Goal: Communication & Community: Answer question/provide support

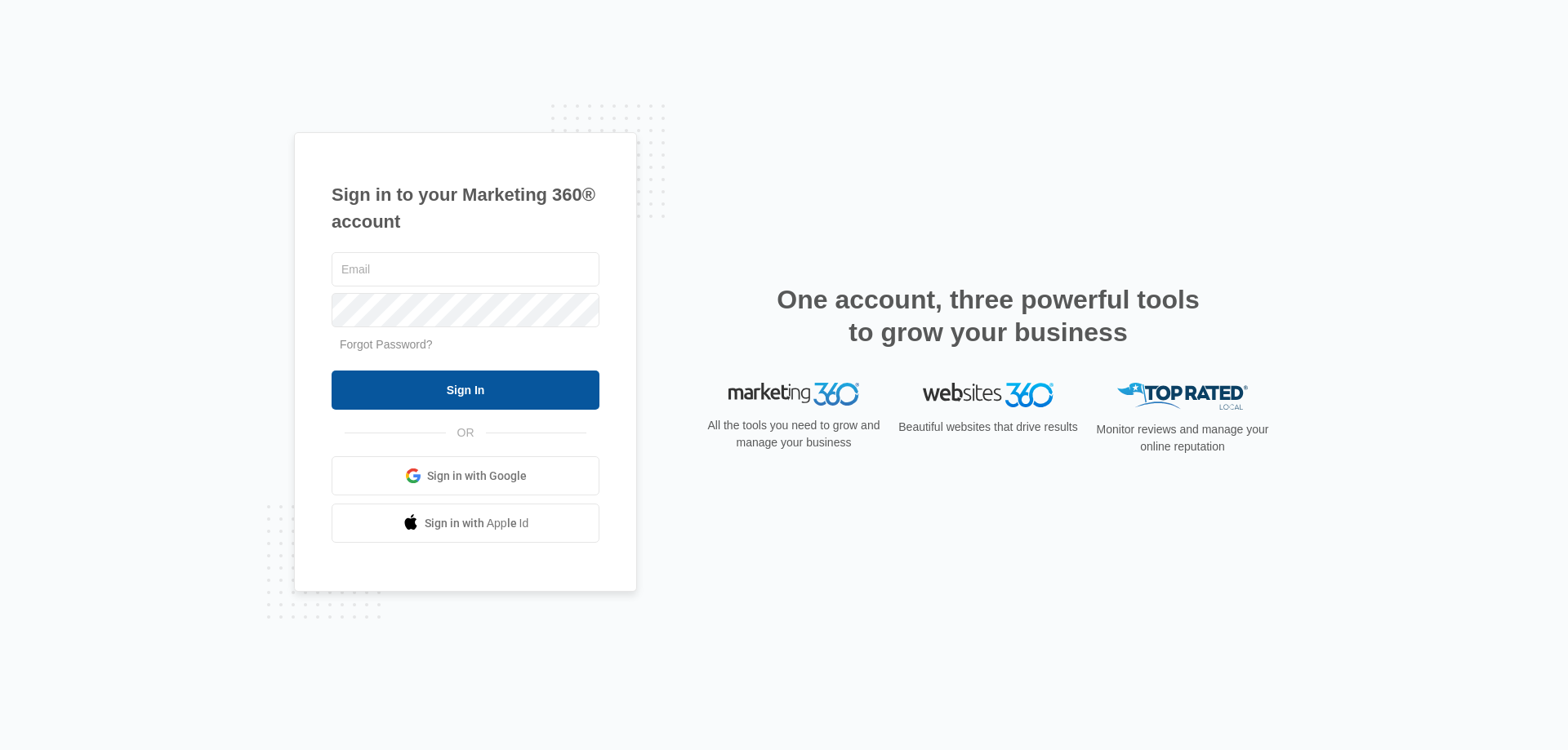
type input "[EMAIL_ADDRESS][DOMAIN_NAME]"
click at [441, 395] on input "Sign In" at bounding box center [465, 390] width 268 height 39
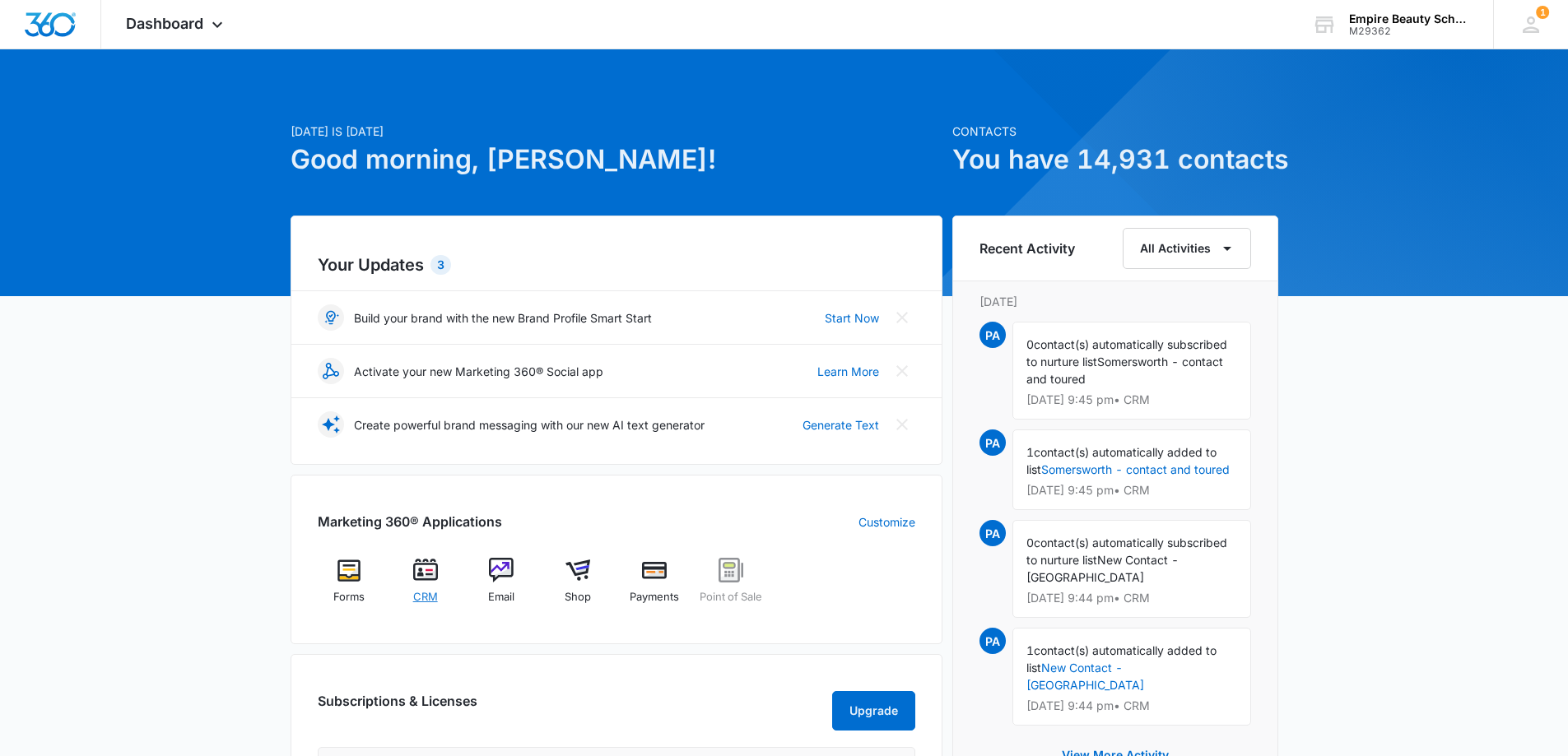
click at [421, 575] on img at bounding box center [425, 570] width 25 height 25
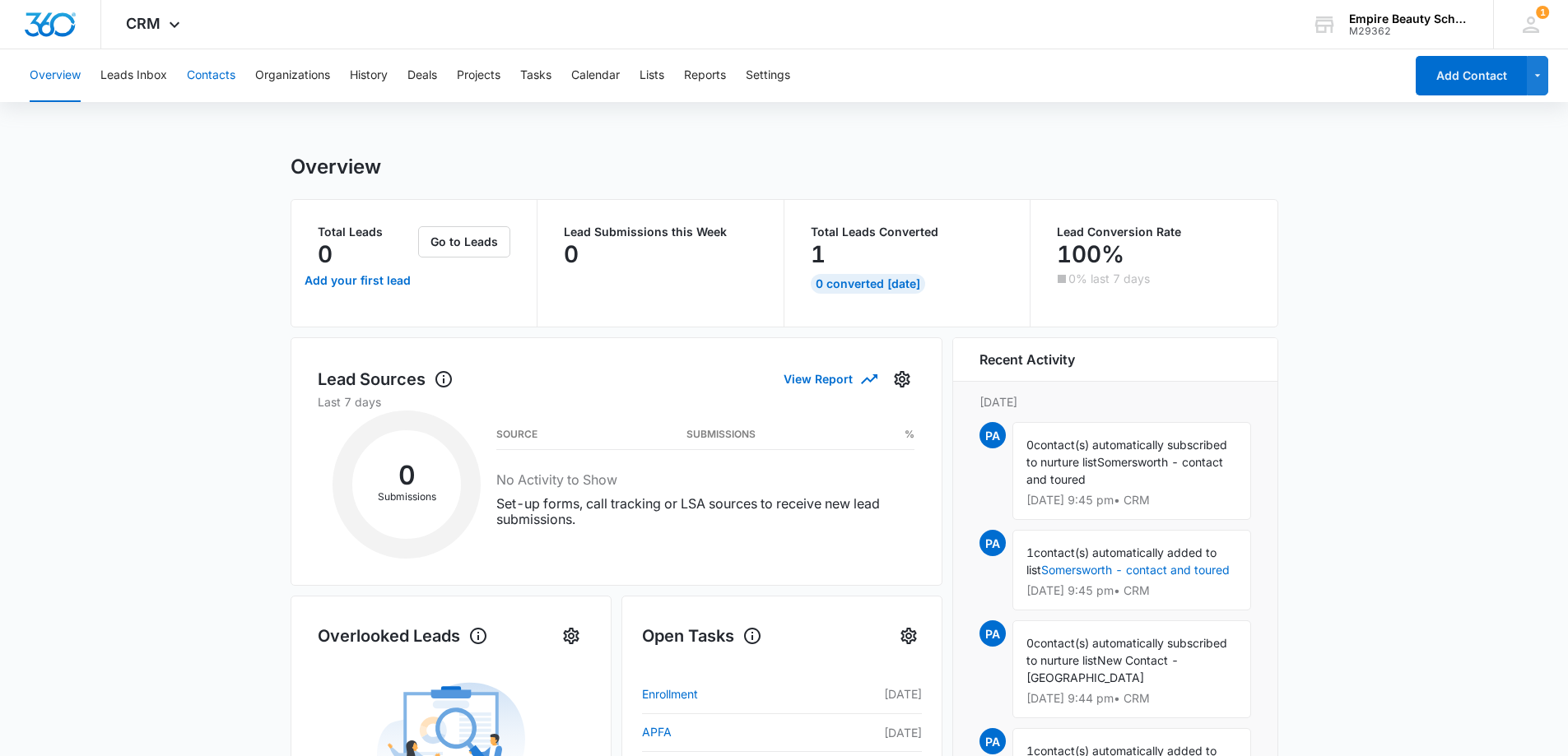
click at [197, 77] on button "Contacts" at bounding box center [210, 76] width 48 height 53
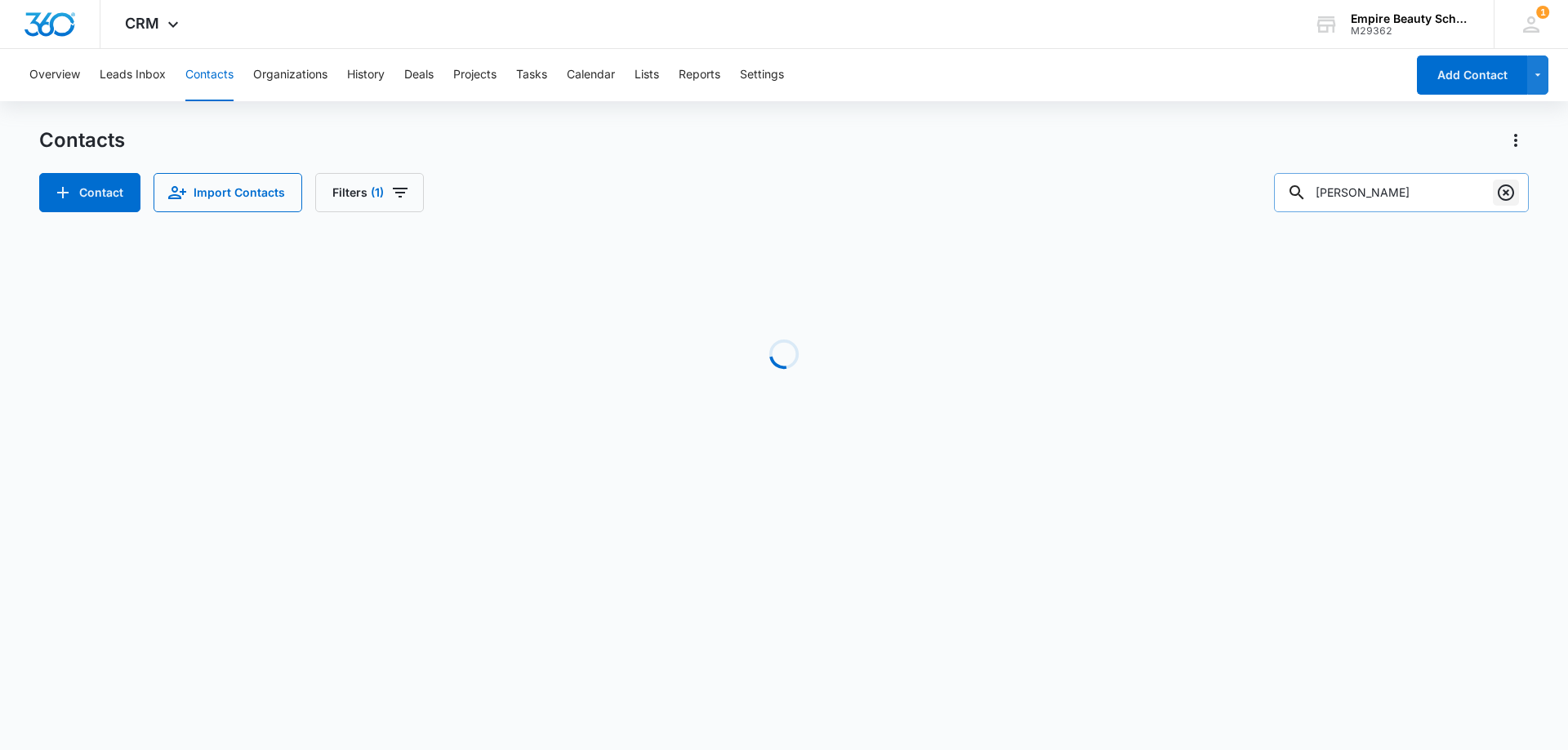
click at [1508, 187] on icon "Clear" at bounding box center [1507, 193] width 20 height 20
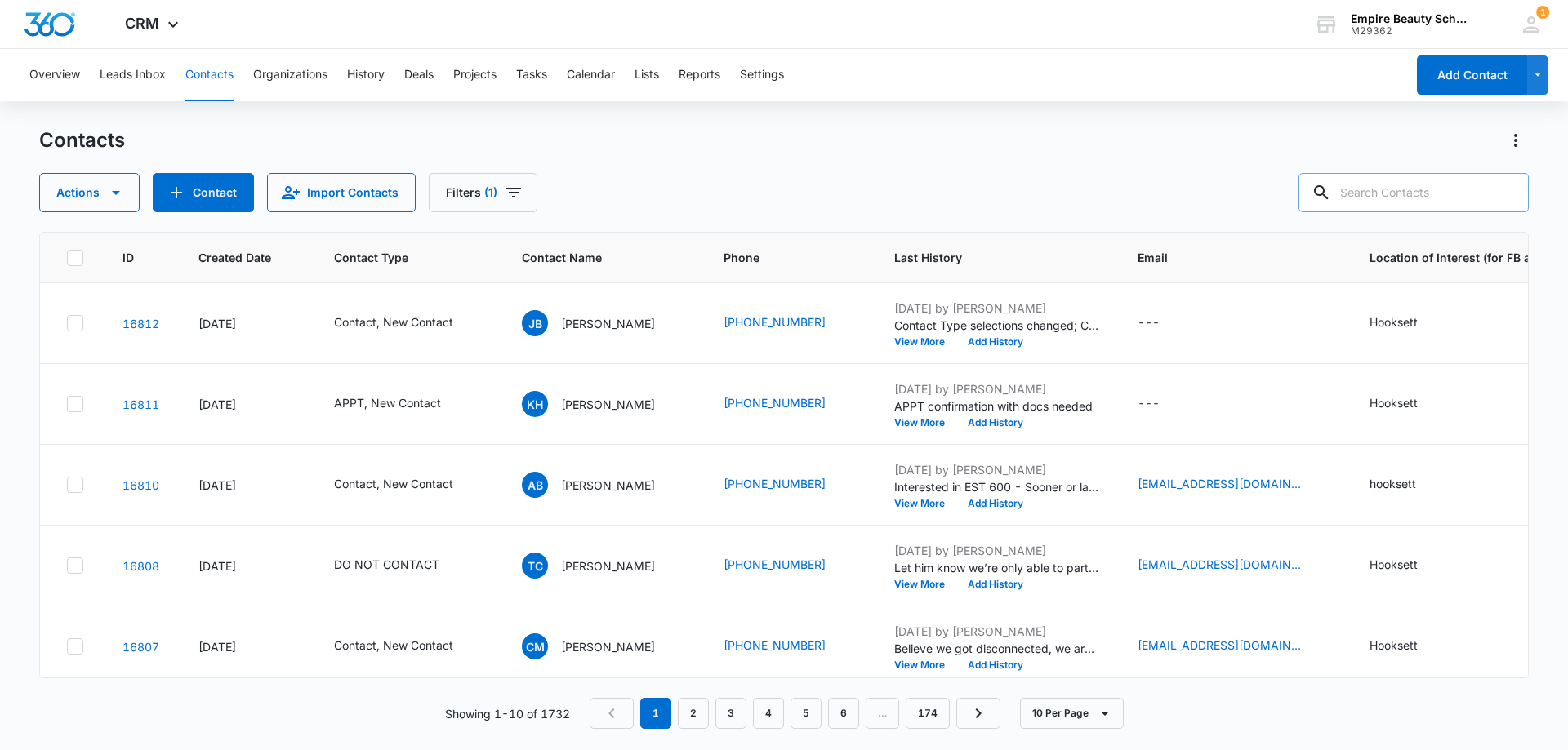
click at [1437, 199] on input "text" at bounding box center [1414, 192] width 230 height 39
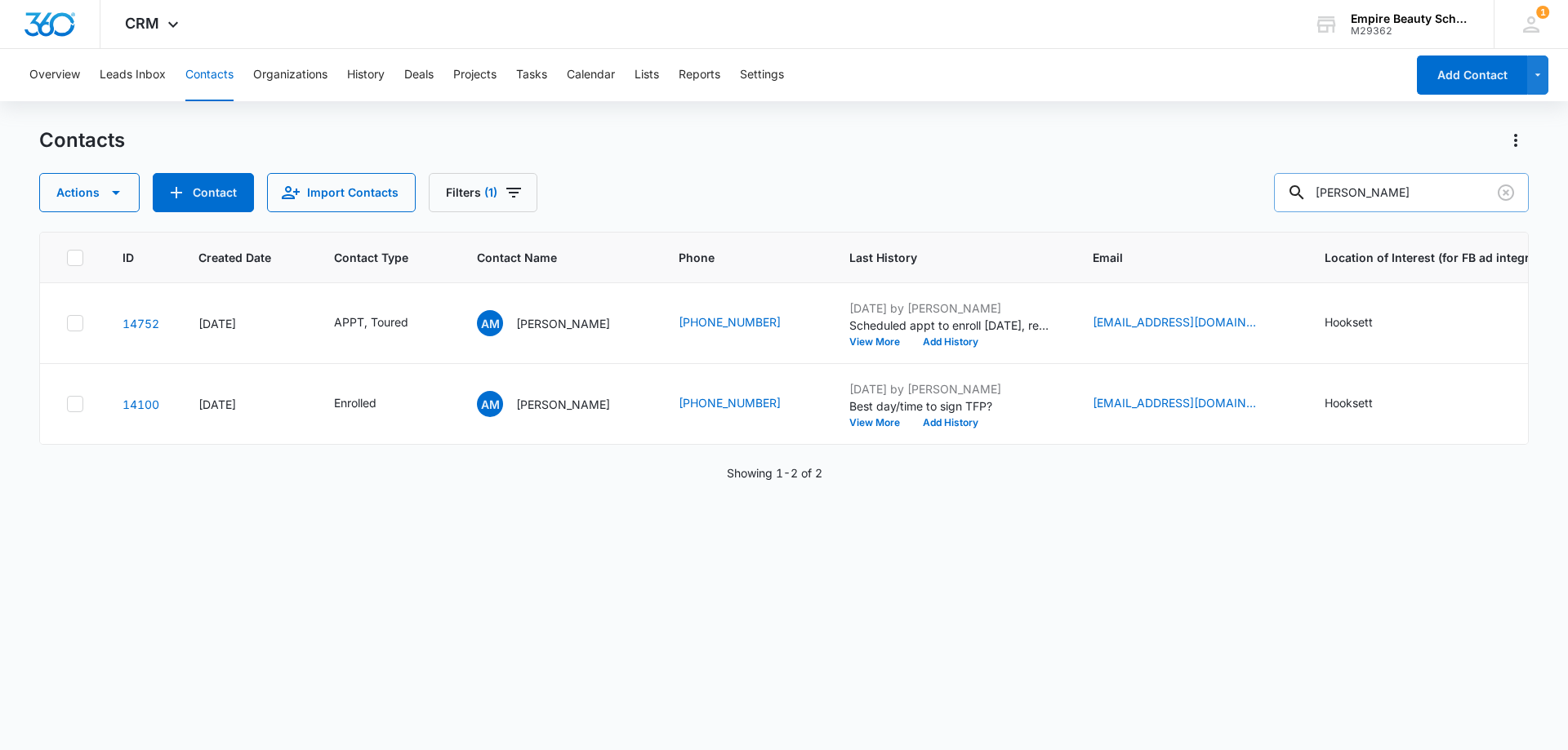
type input "[PERSON_NAME]"
click at [928, 339] on button "Add History" at bounding box center [951, 342] width 79 height 10
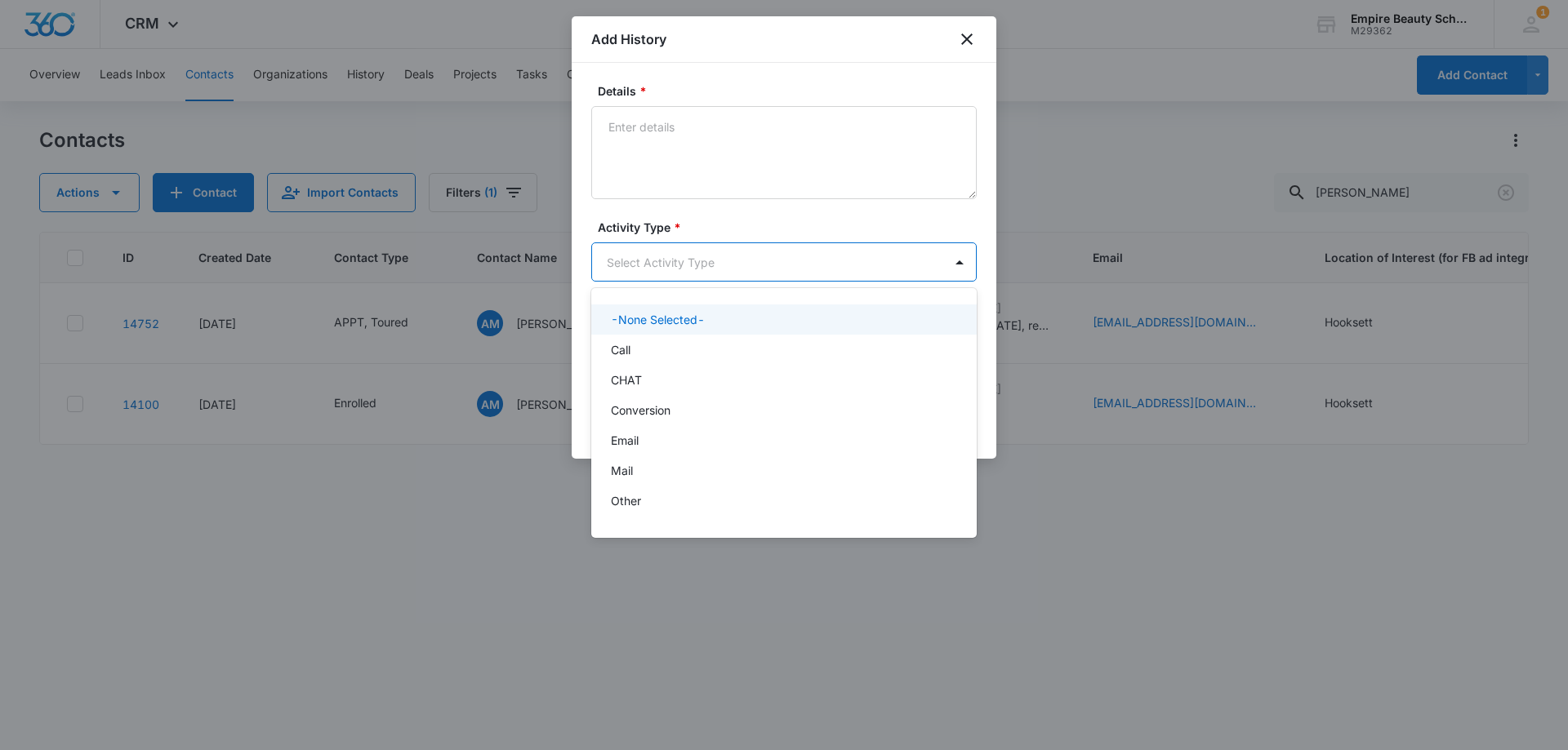
click at [645, 258] on body "CRM Apps Forms CRM Email Shop Payments POS Files Brand Settings Empire Beauty S…" at bounding box center [784, 375] width 1568 height 750
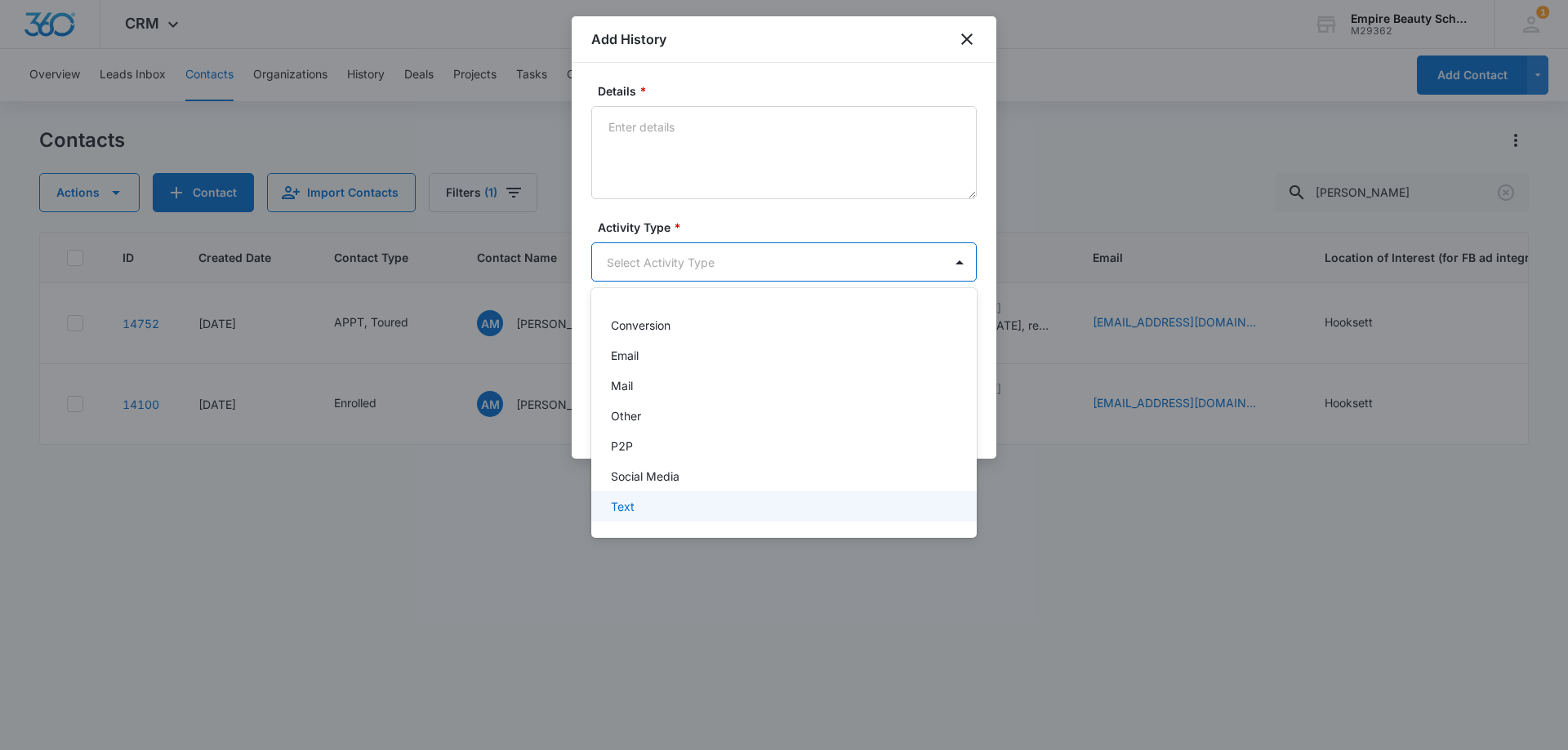
click at [651, 515] on div "Text" at bounding box center [784, 506] width 385 height 30
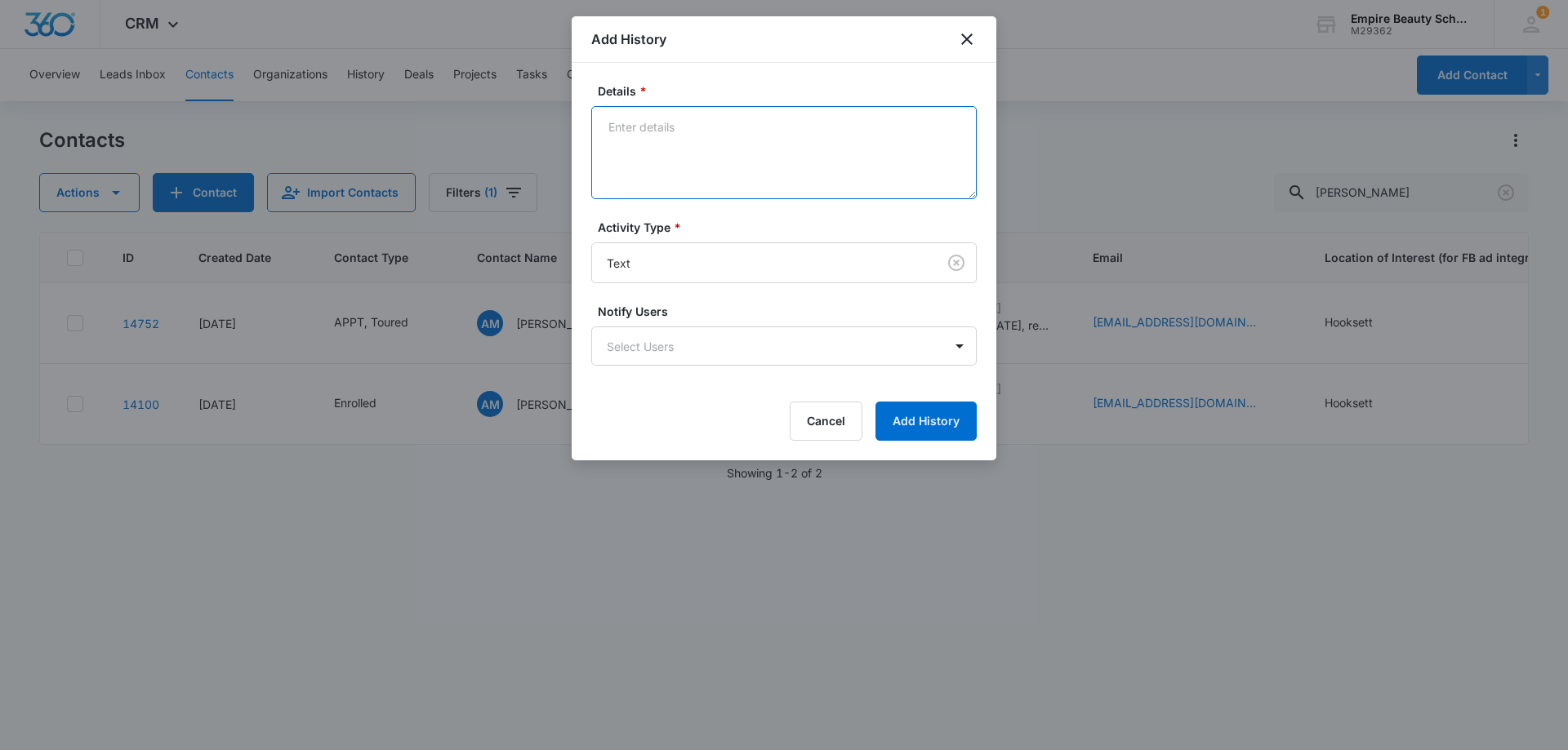
click at [662, 179] on textarea "Details *" at bounding box center [784, 153] width 385 height 93
type textarea "Looking forward to seeing you"
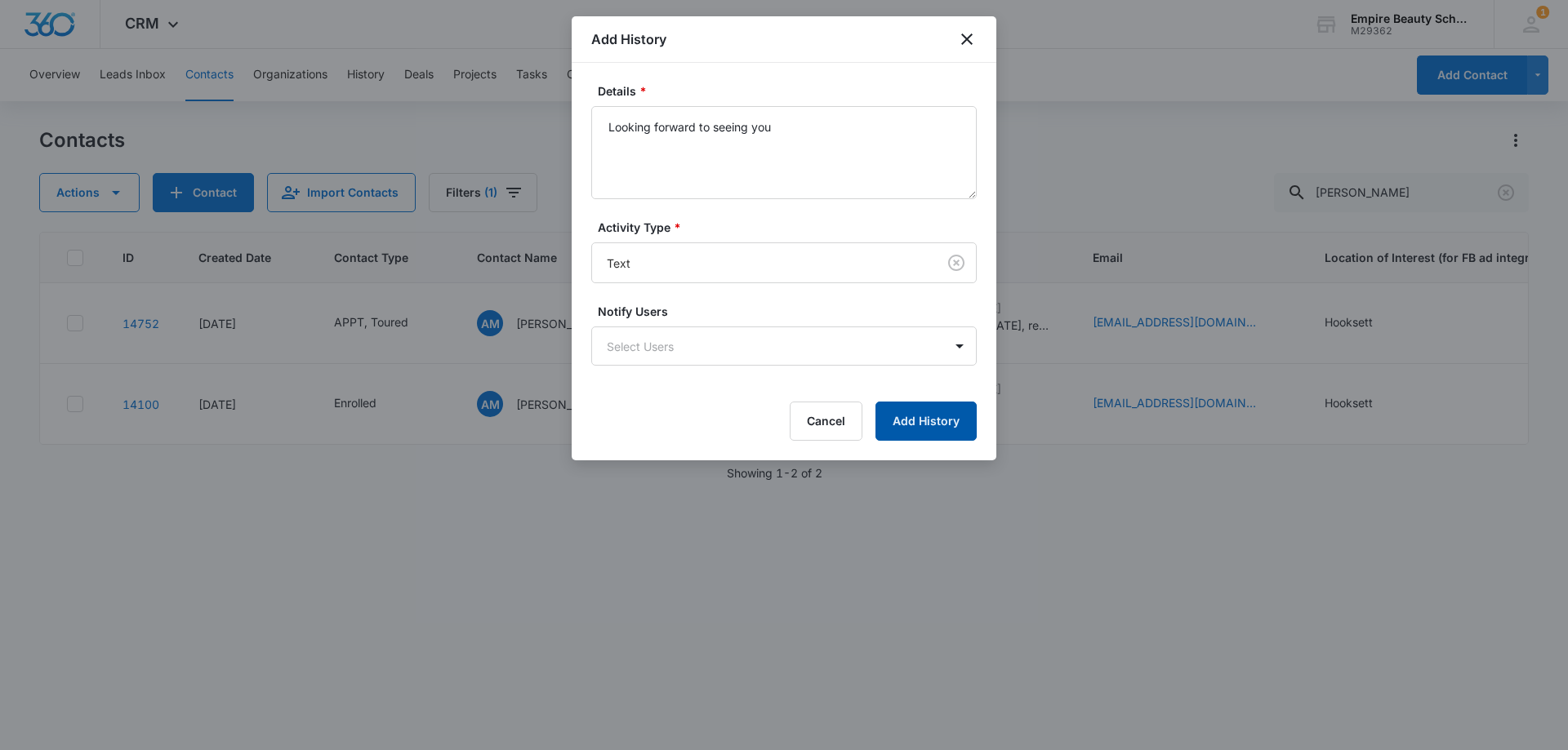
click at [921, 421] on button "Add History" at bounding box center [926, 421] width 101 height 39
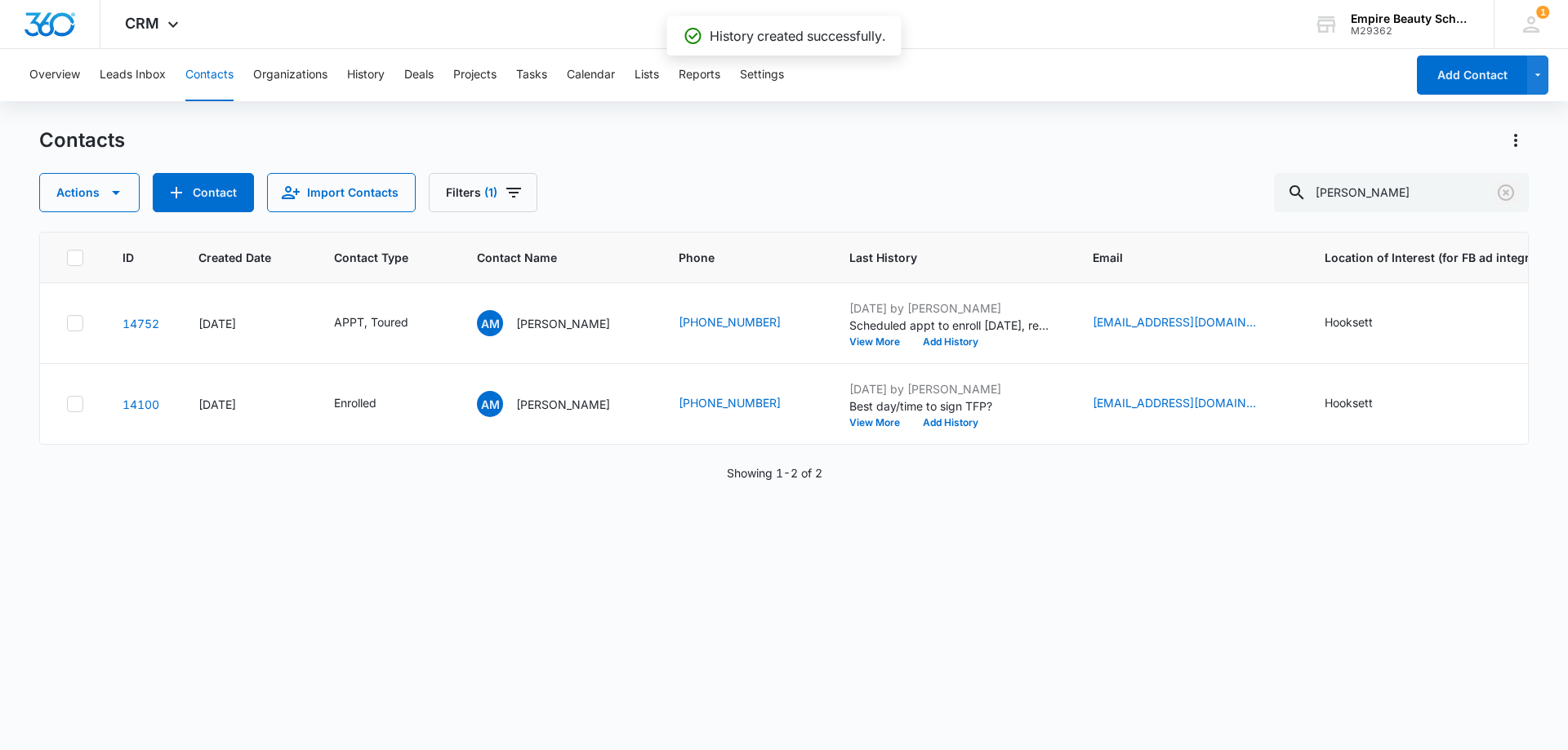
click at [1500, 189] on icon "Clear" at bounding box center [1506, 192] width 16 height 16
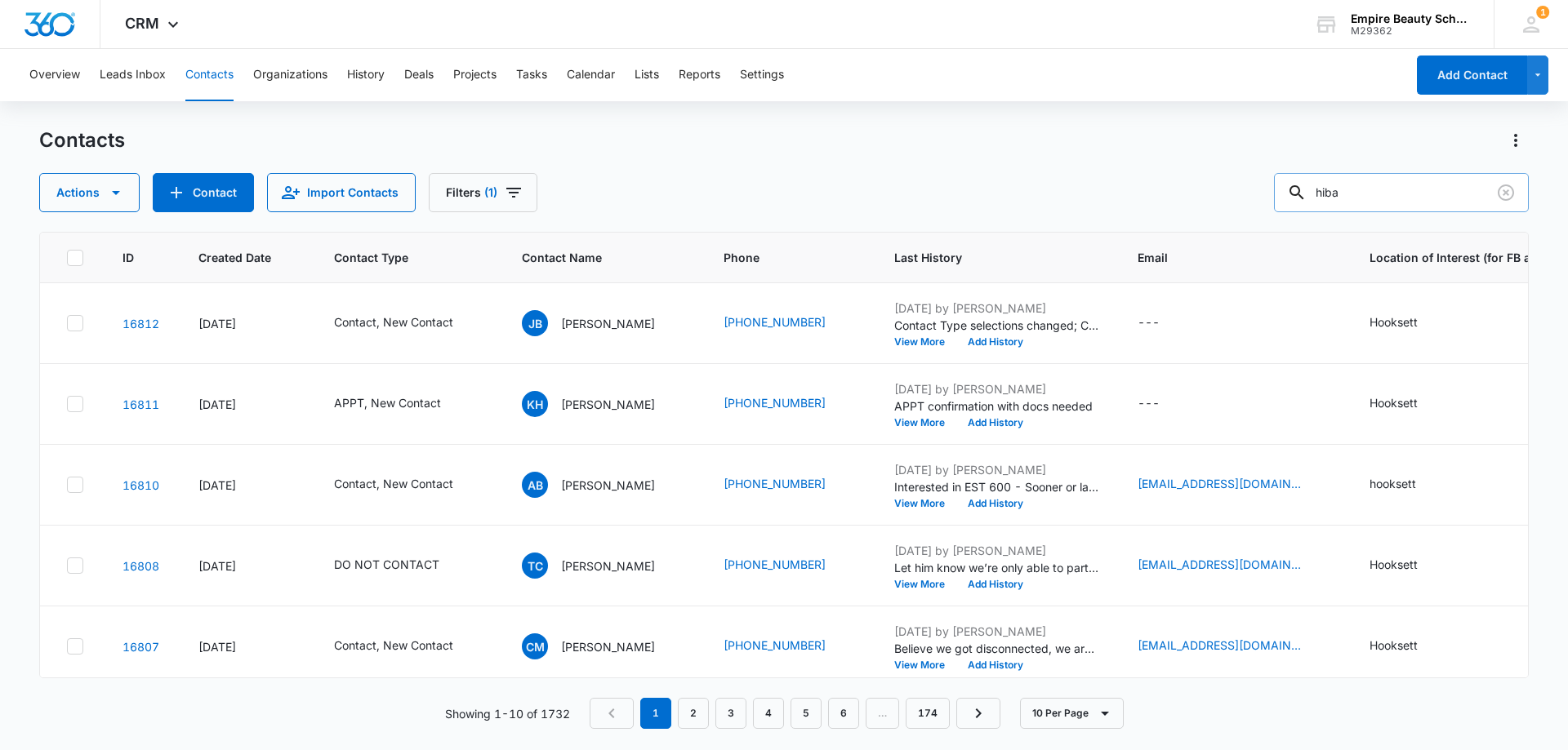
type input "hiba"
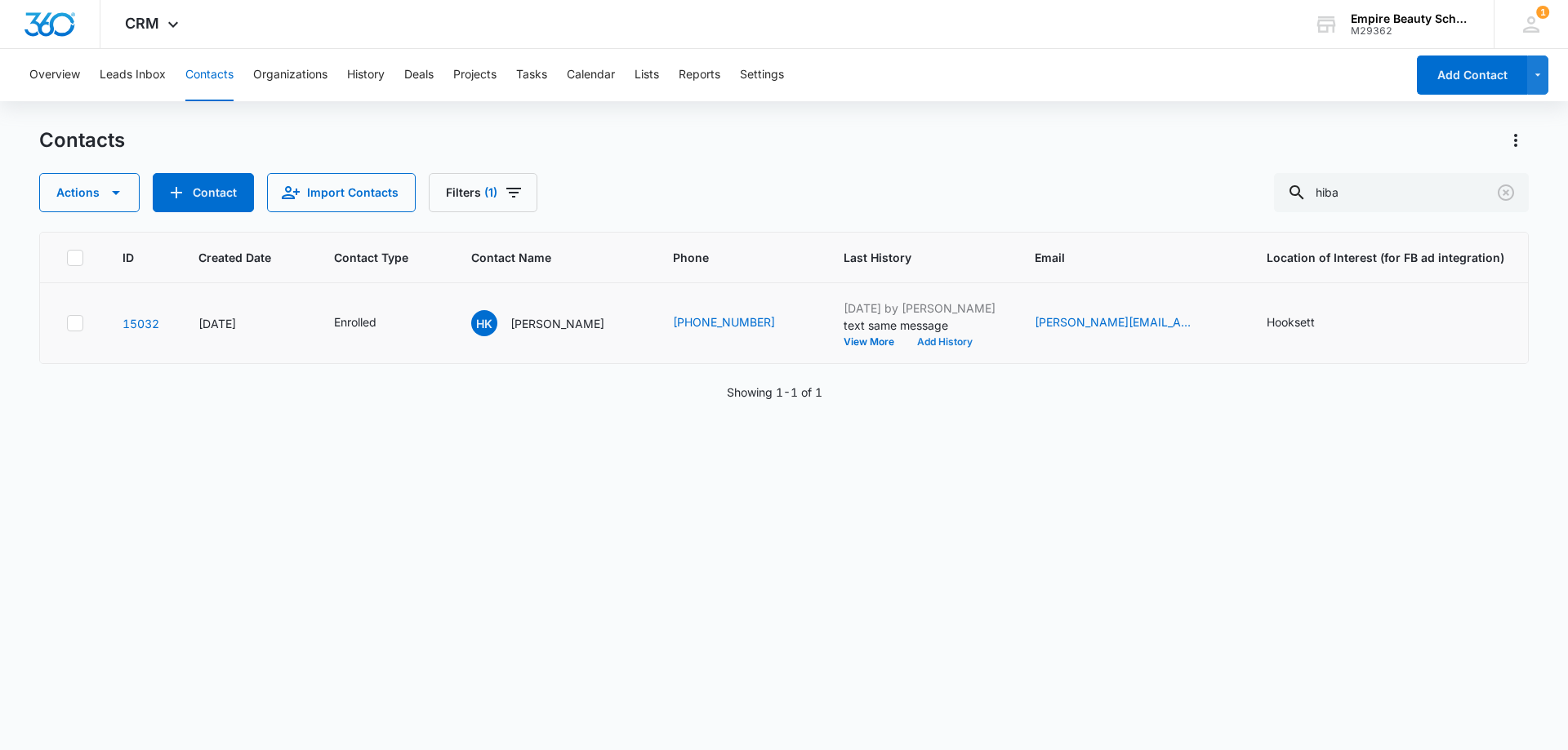
click at [905, 342] on button "Add History" at bounding box center [944, 342] width 79 height 10
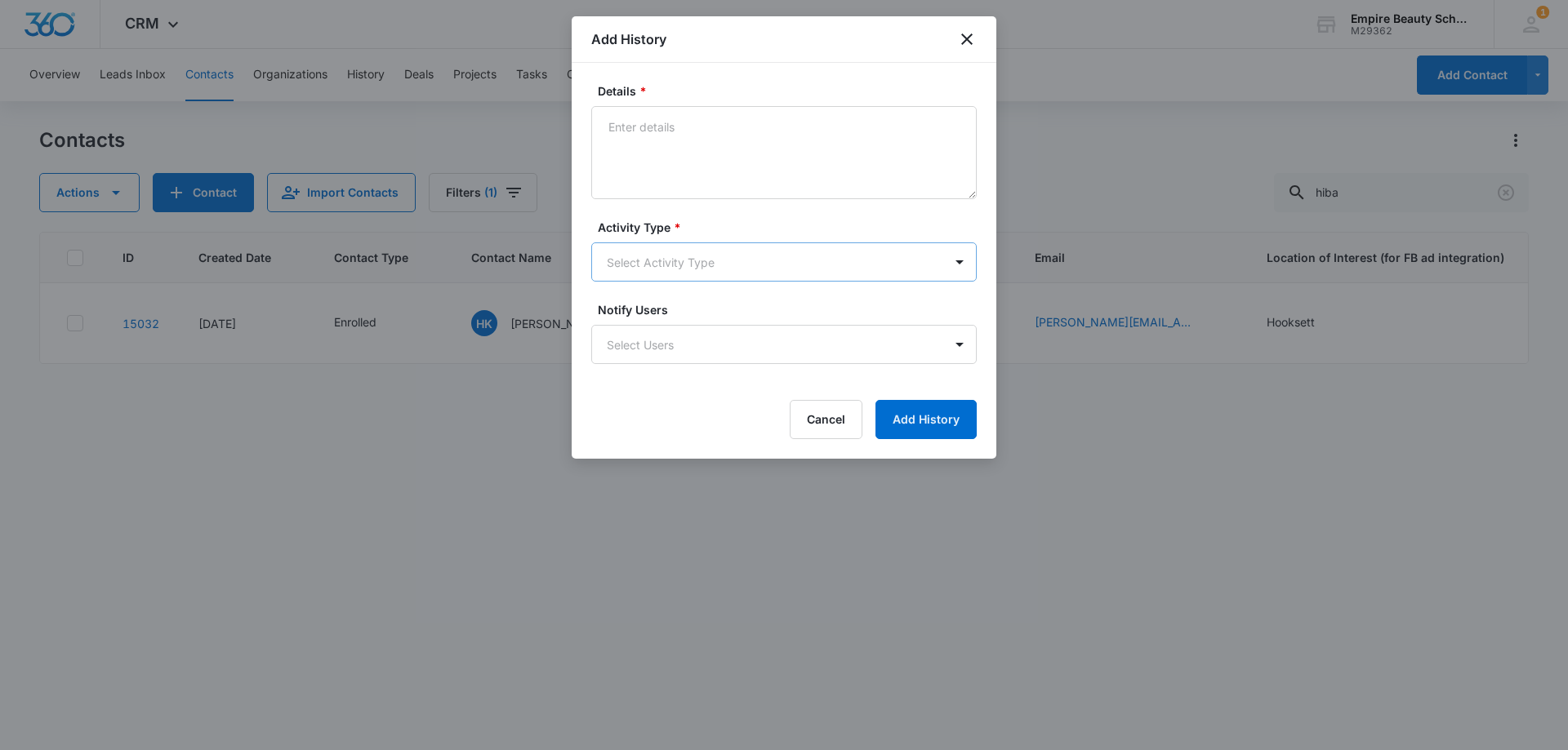
click at [678, 265] on body "CRM Apps Forms CRM Email Shop Payments POS Files Brand Settings Empire Beauty S…" at bounding box center [784, 375] width 1568 height 750
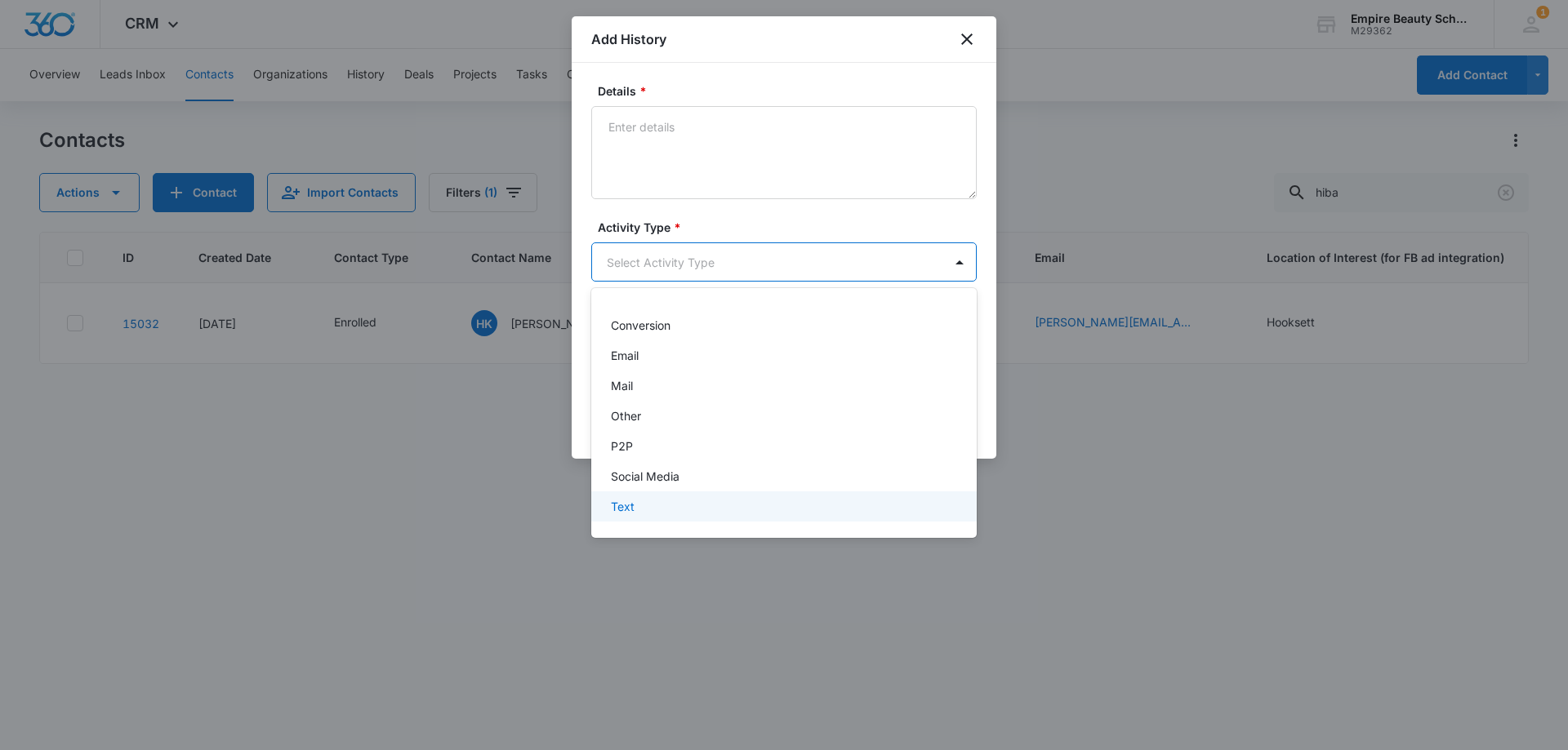
click at [643, 514] on div "Text" at bounding box center [784, 506] width 385 height 30
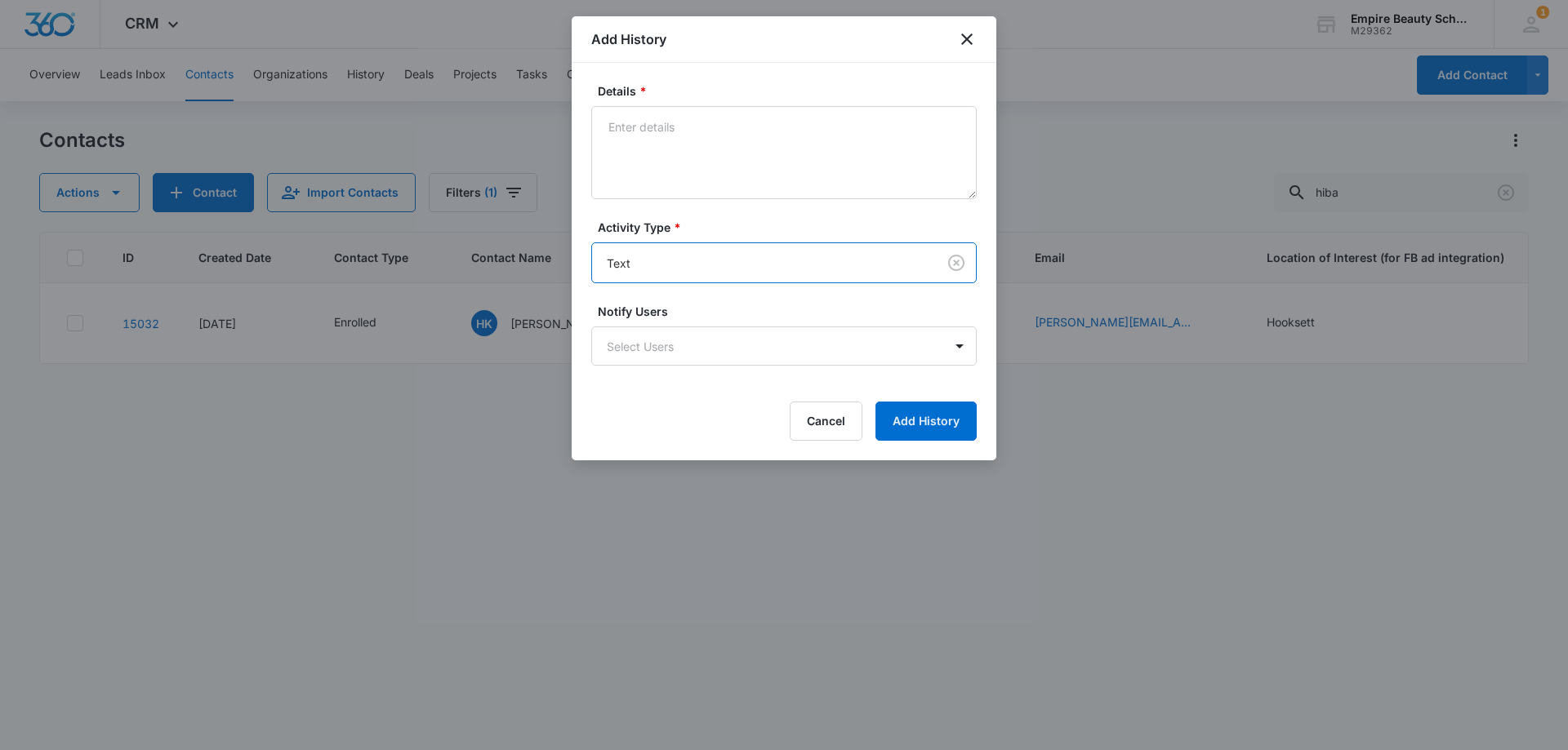
click at [734, 65] on div "Details * Activity Type * option Text , selected. Text Notify Users Select User…" at bounding box center [784, 262] width 424 height 398
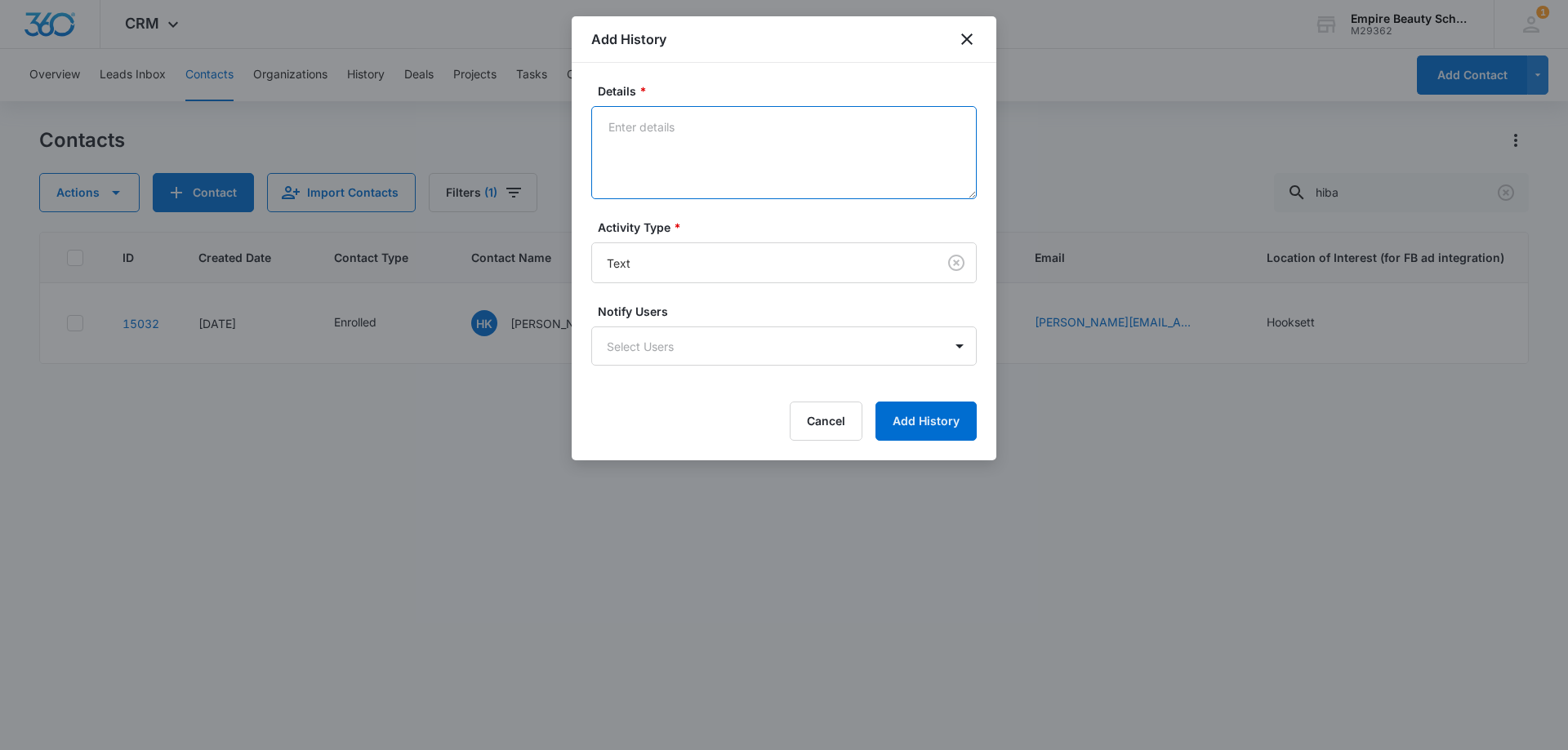
click at [708, 130] on textarea "Details *" at bounding box center [784, 153] width 385 height 93
click at [906, 137] on textarea "responded to message excited for classes to start" at bounding box center [784, 153] width 385 height 93
click at [685, 125] on textarea "responded to message excited for classes to start," at bounding box center [784, 153] width 385 height 93
click at [918, 129] on textarea "responded to my message excited for classes to start," at bounding box center [784, 153] width 385 height 93
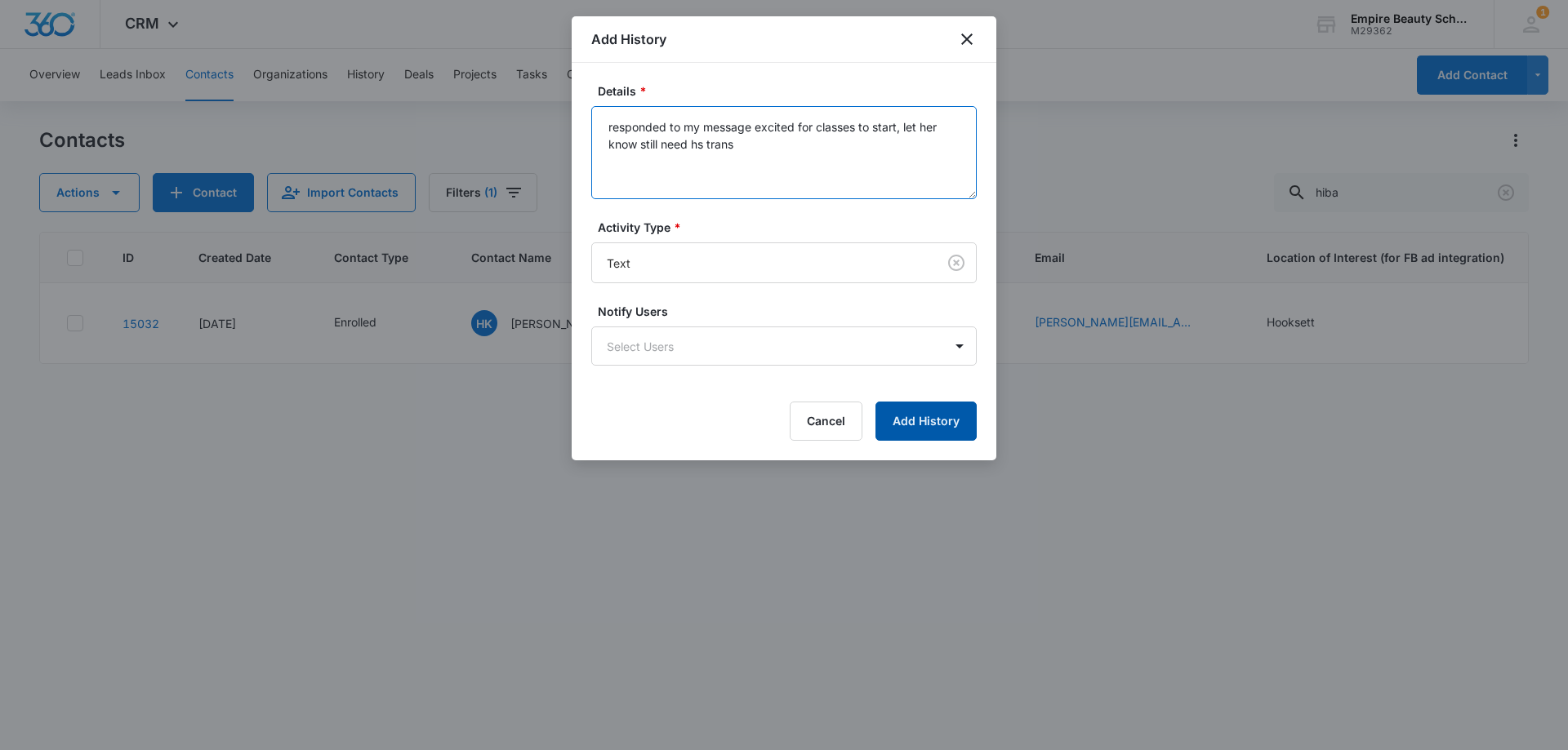
type textarea "responded to my message excited for classes to start, let her know still need h…"
click at [927, 433] on button "Add History" at bounding box center [926, 421] width 101 height 39
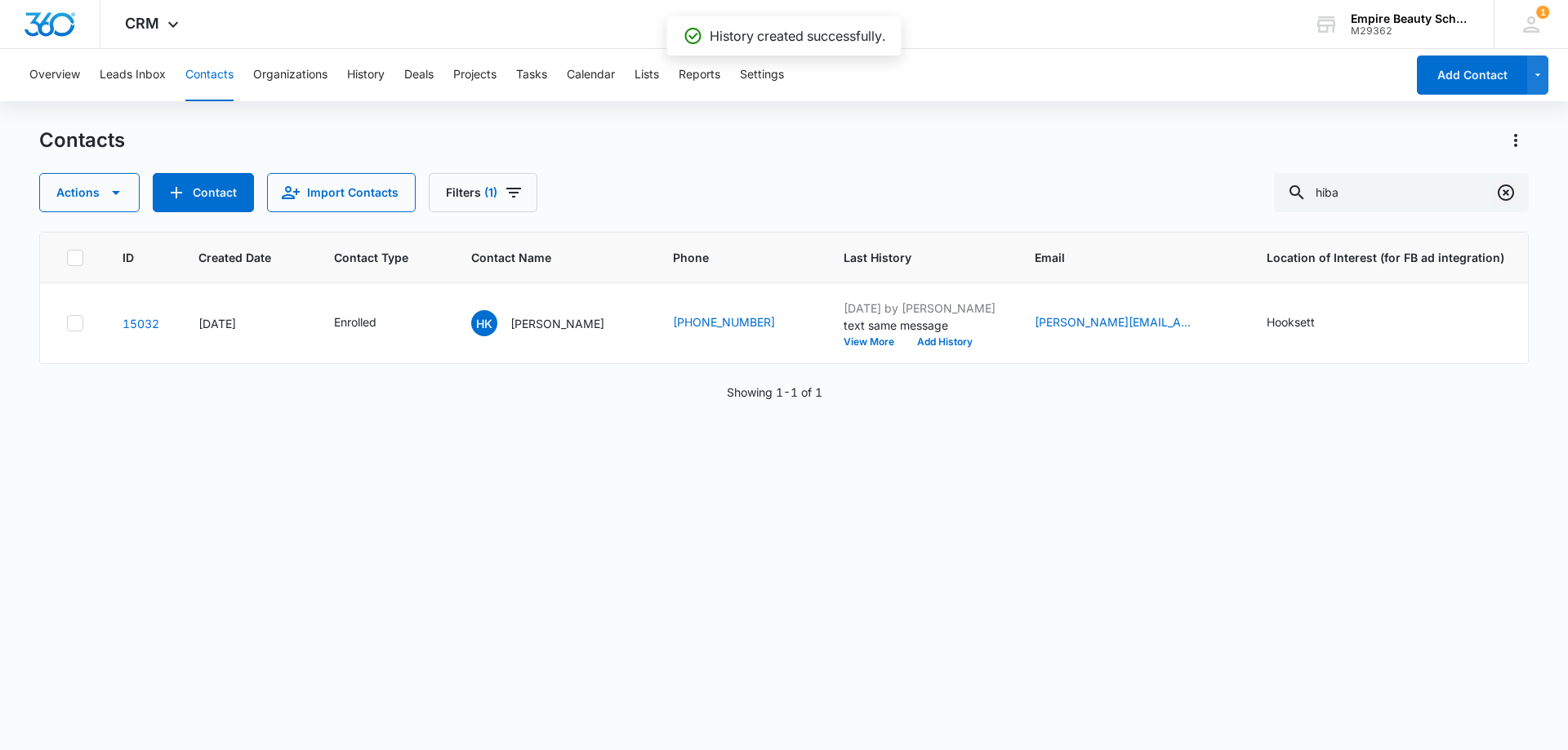
click at [1499, 196] on icon "Clear" at bounding box center [1506, 192] width 16 height 16
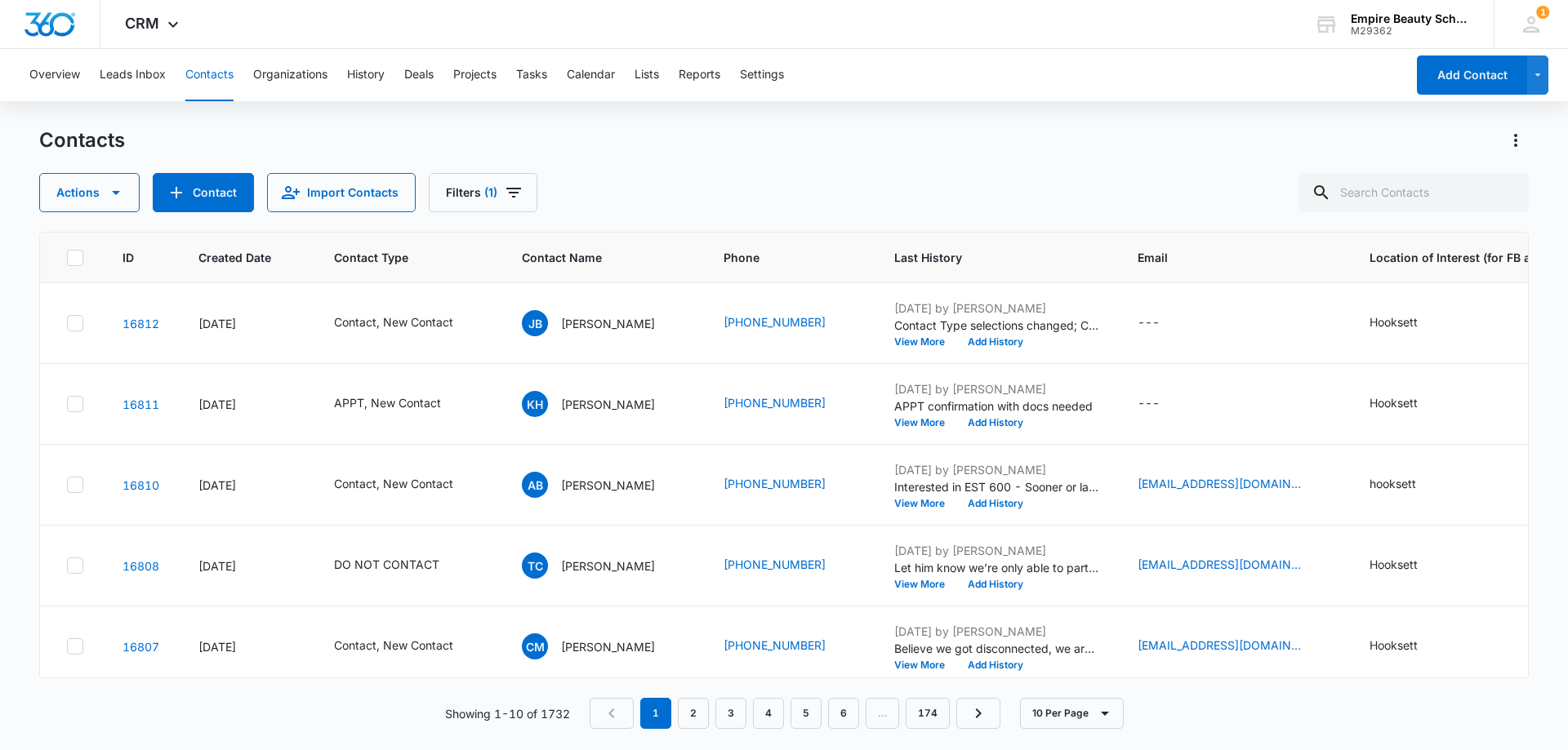
click at [729, 167] on div "Contacts Actions Contact Import Contacts Filters (1)" at bounding box center [784, 170] width 1489 height 85
click at [1452, 183] on input "text" at bounding box center [1414, 192] width 230 height 39
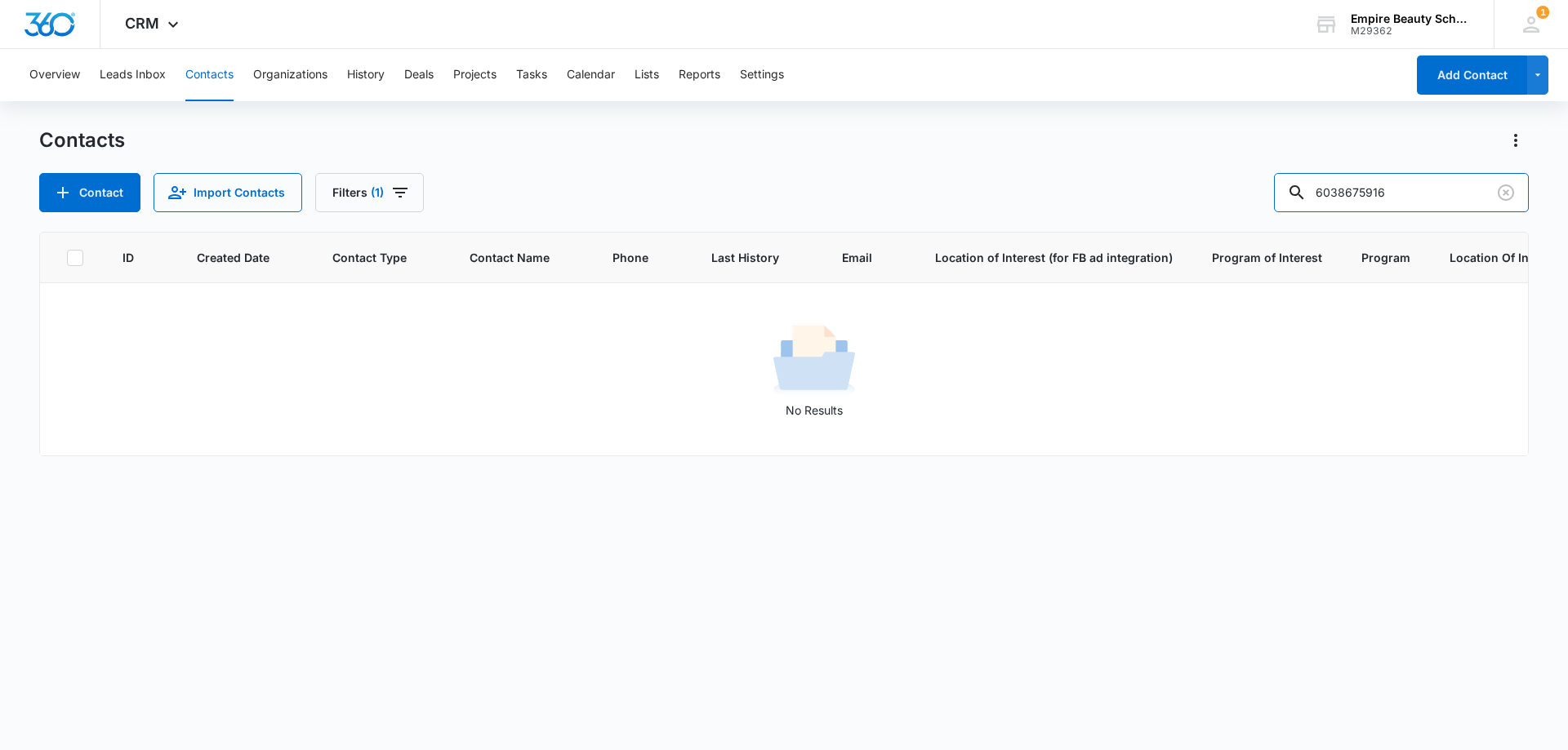
drag, startPoint x: 1369, startPoint y: 191, endPoint x: 1111, endPoint y: 217, distance: 259.3
click at [1111, 217] on div "Contacts Contact Import Contacts Filters [PHONE_NUMBER] ID Created Date Contact…" at bounding box center [784, 438] width 1489 height 622
type input "5916"
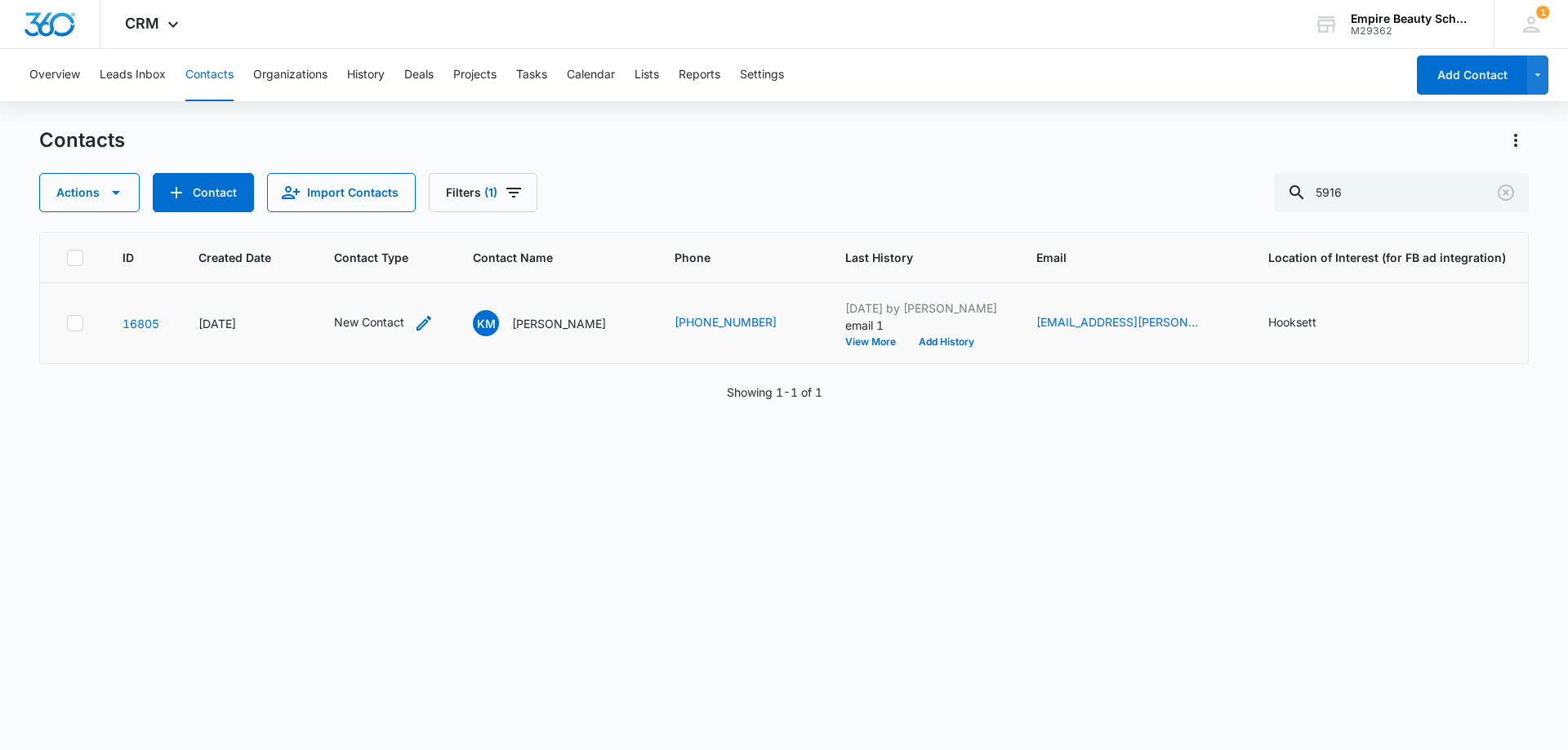
click at [413, 320] on div "New Contact" at bounding box center [384, 323] width 99 height 20
click at [437, 217] on div at bounding box center [452, 218] width 32 height 39
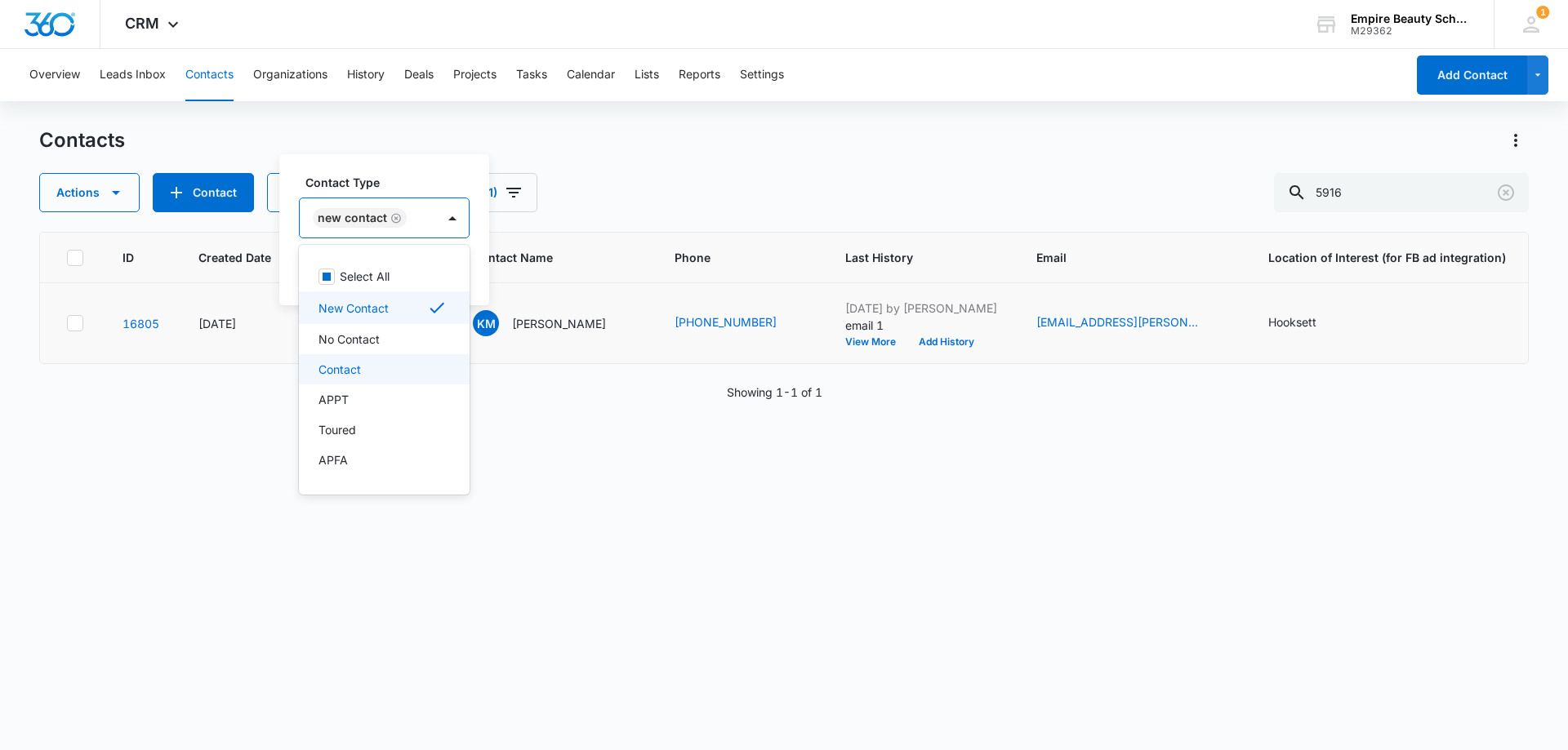
click at [373, 375] on div "Contact" at bounding box center [383, 369] width 128 height 17
click at [454, 179] on label "Contact Type" at bounding box center [425, 182] width 241 height 17
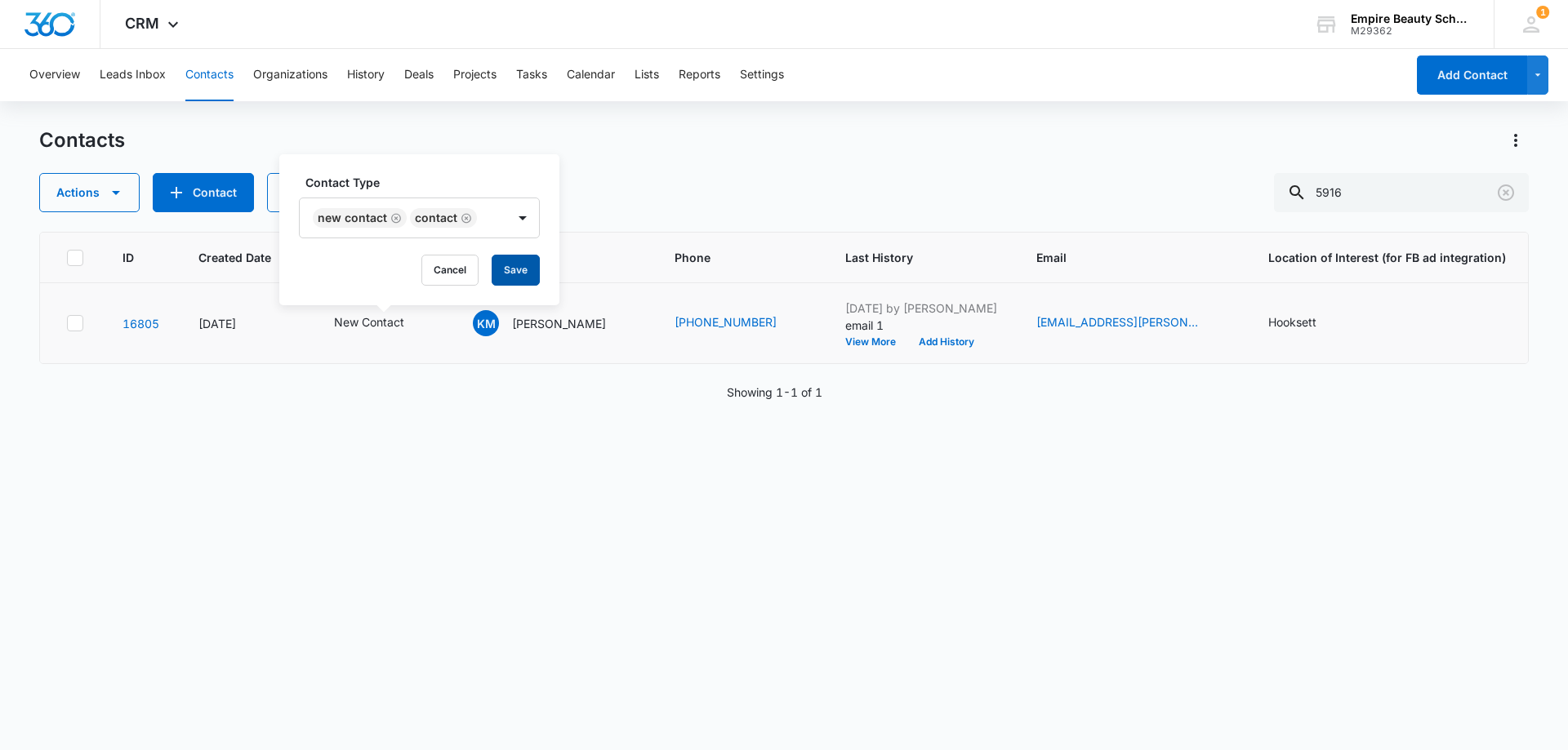
click at [503, 268] on button "Save" at bounding box center [515, 270] width 48 height 31
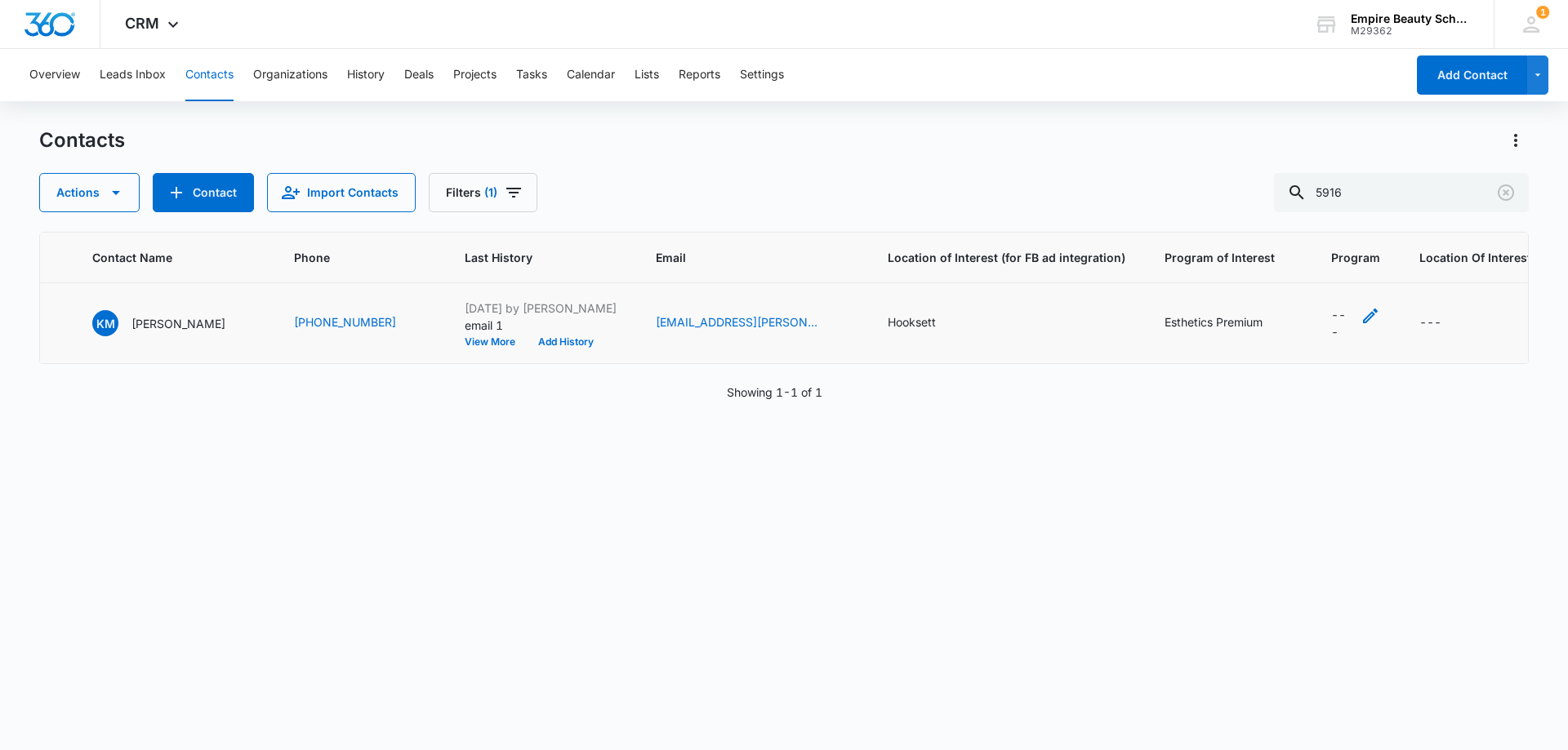
click at [1331, 330] on div "---" at bounding box center [1356, 323] width 49 height 34
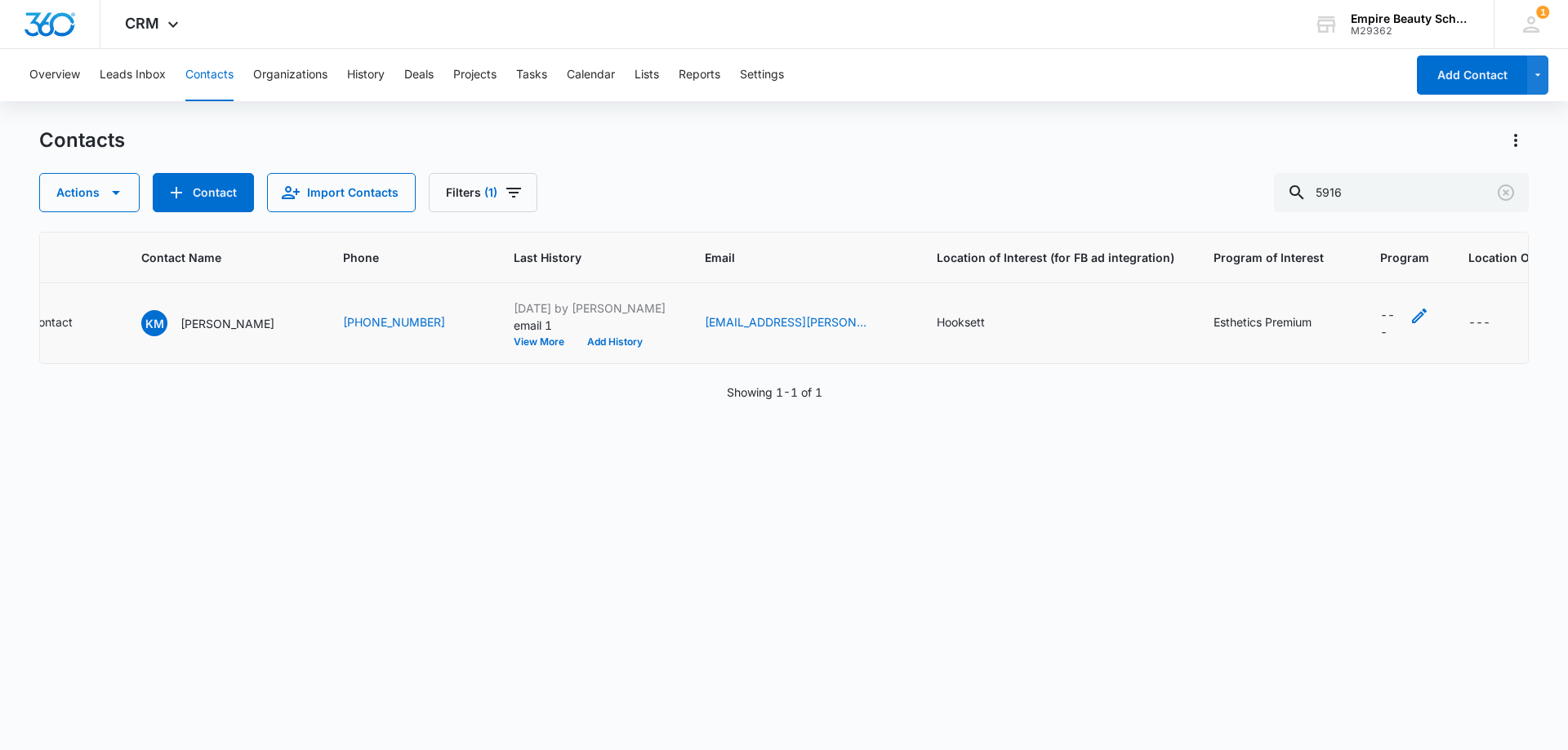
click at [1410, 321] on icon "Program - - Select to Edit Field" at bounding box center [1420, 316] width 20 height 20
click at [1318, 494] on icon at bounding box center [1312, 495] width 14 height 14
click at [1304, 494] on input "Esthetics Premium" at bounding box center [1303, 494] width 1 height 1
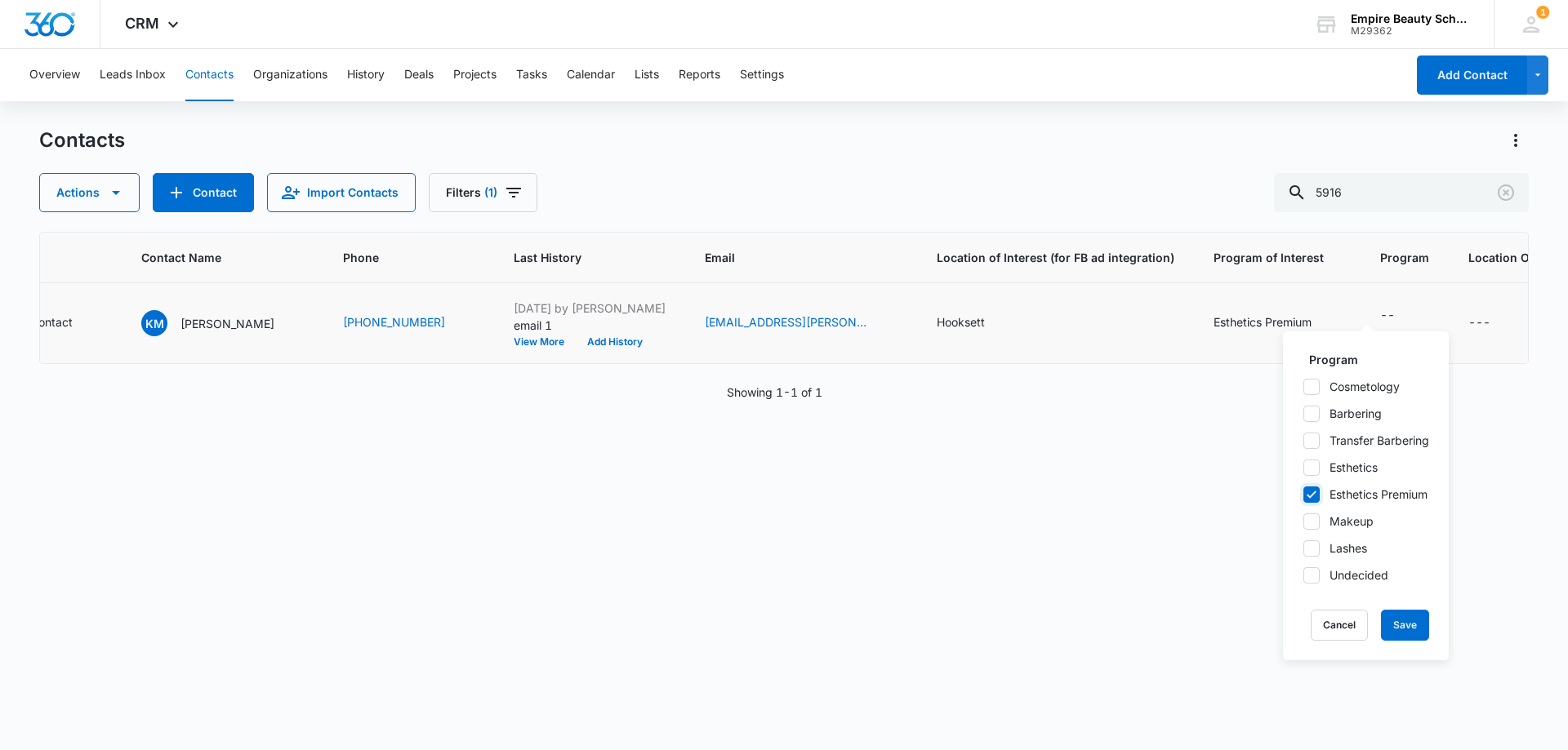
checkbox input "true"
click at [1407, 628] on button "Save" at bounding box center [1405, 625] width 48 height 31
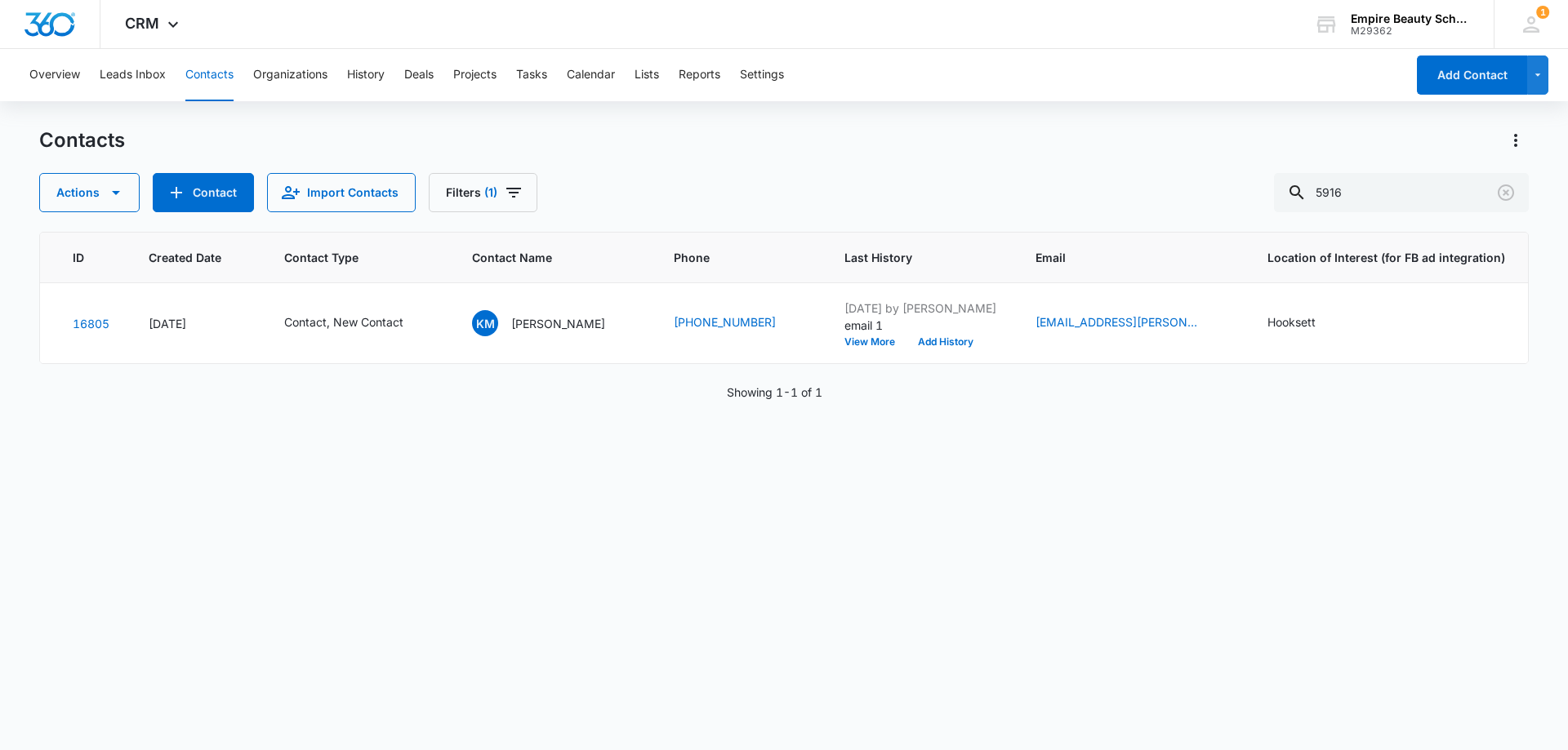
scroll to position [0, 0]
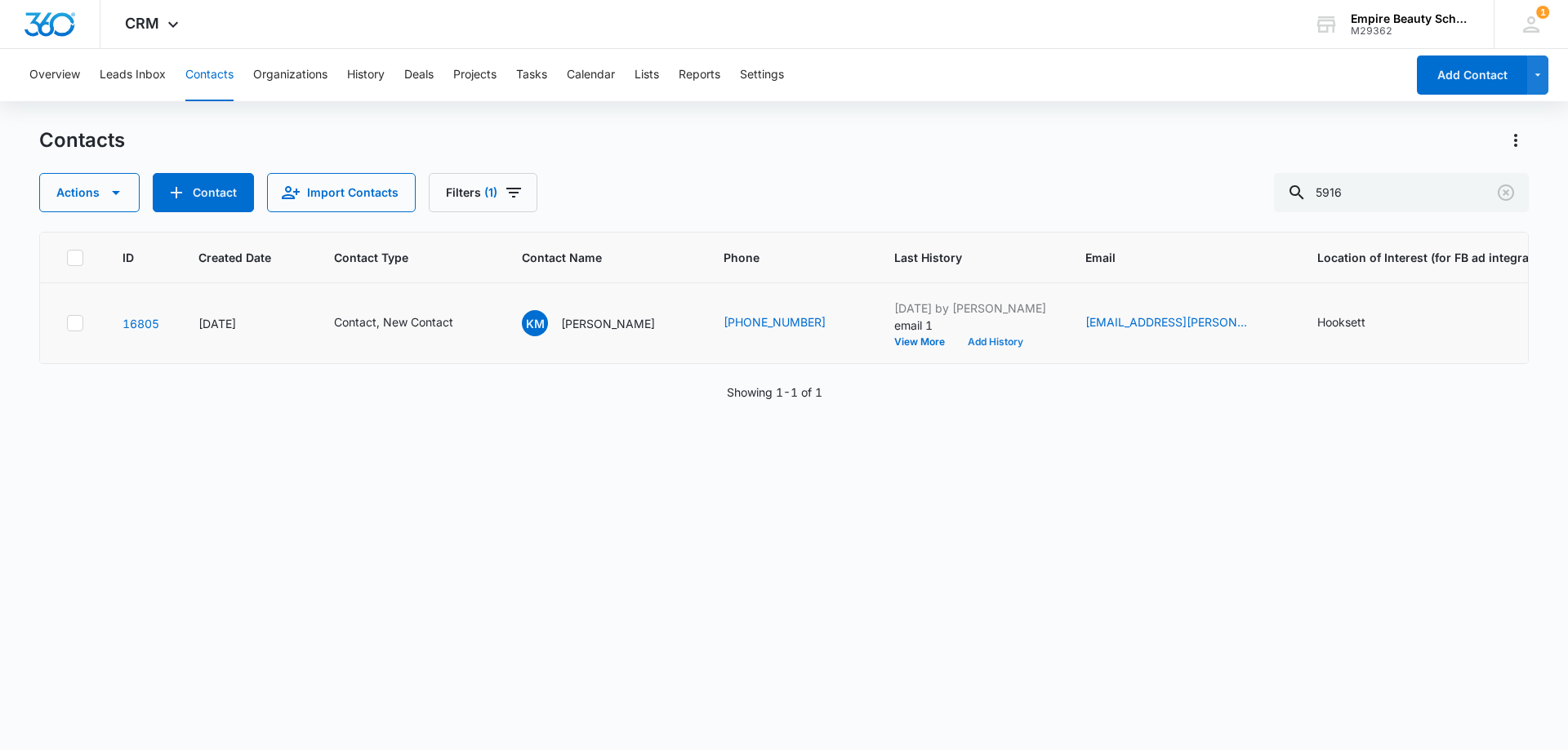
click at [963, 338] on button "Add History" at bounding box center [996, 342] width 79 height 10
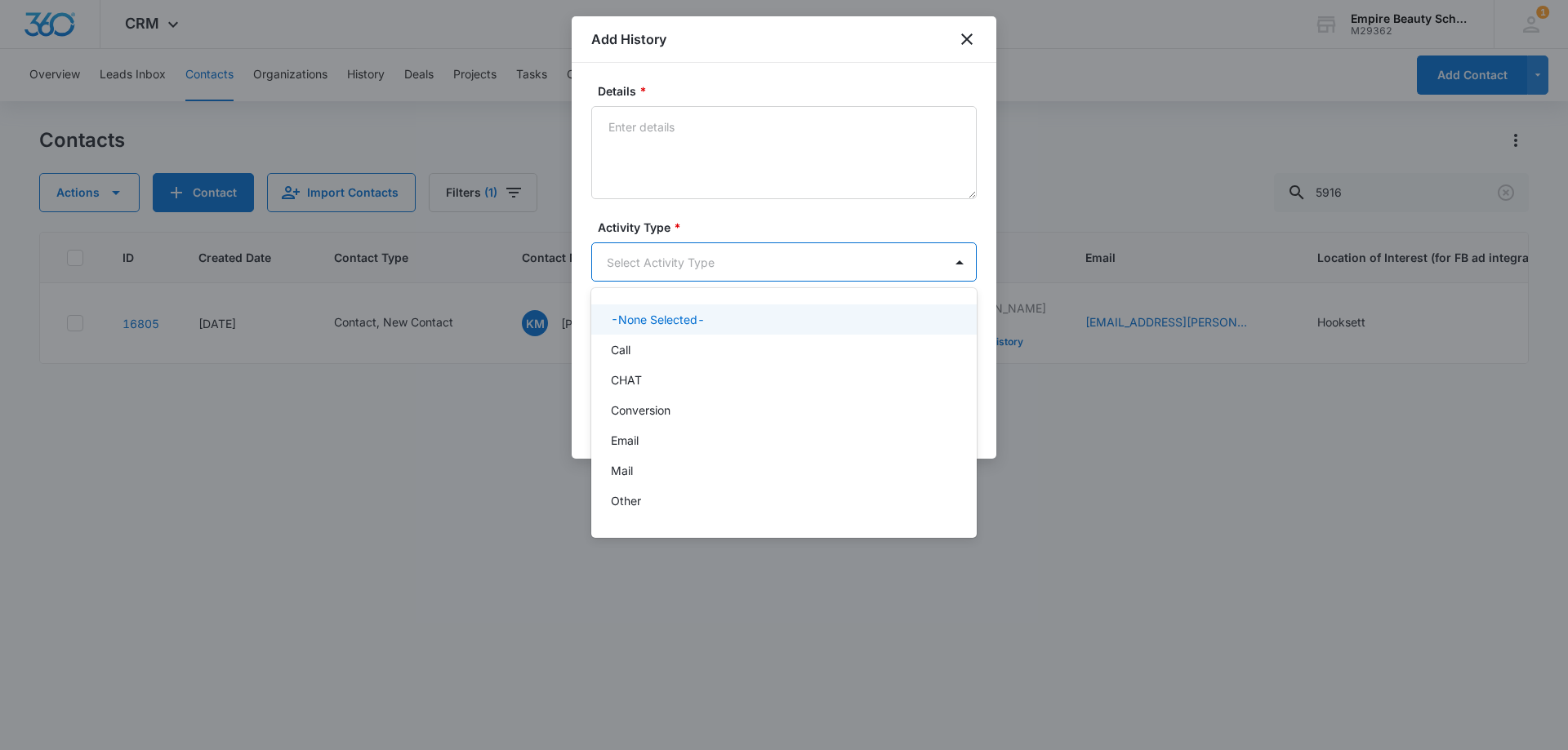
click at [673, 263] on body "CRM Apps Forms CRM Email Shop Payments POS Files Brand Settings Empire Beauty S…" at bounding box center [784, 375] width 1568 height 750
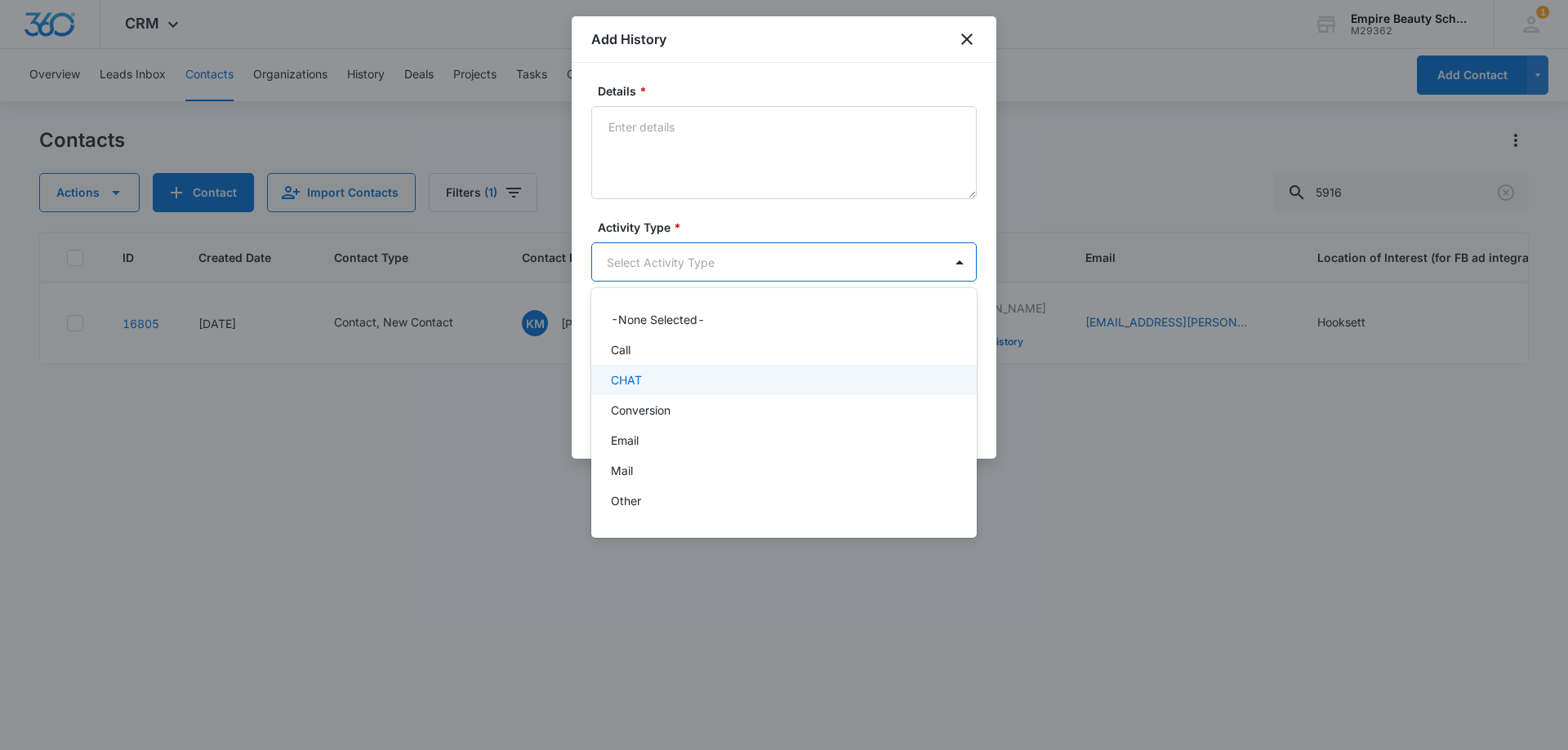
scroll to position [85, 0]
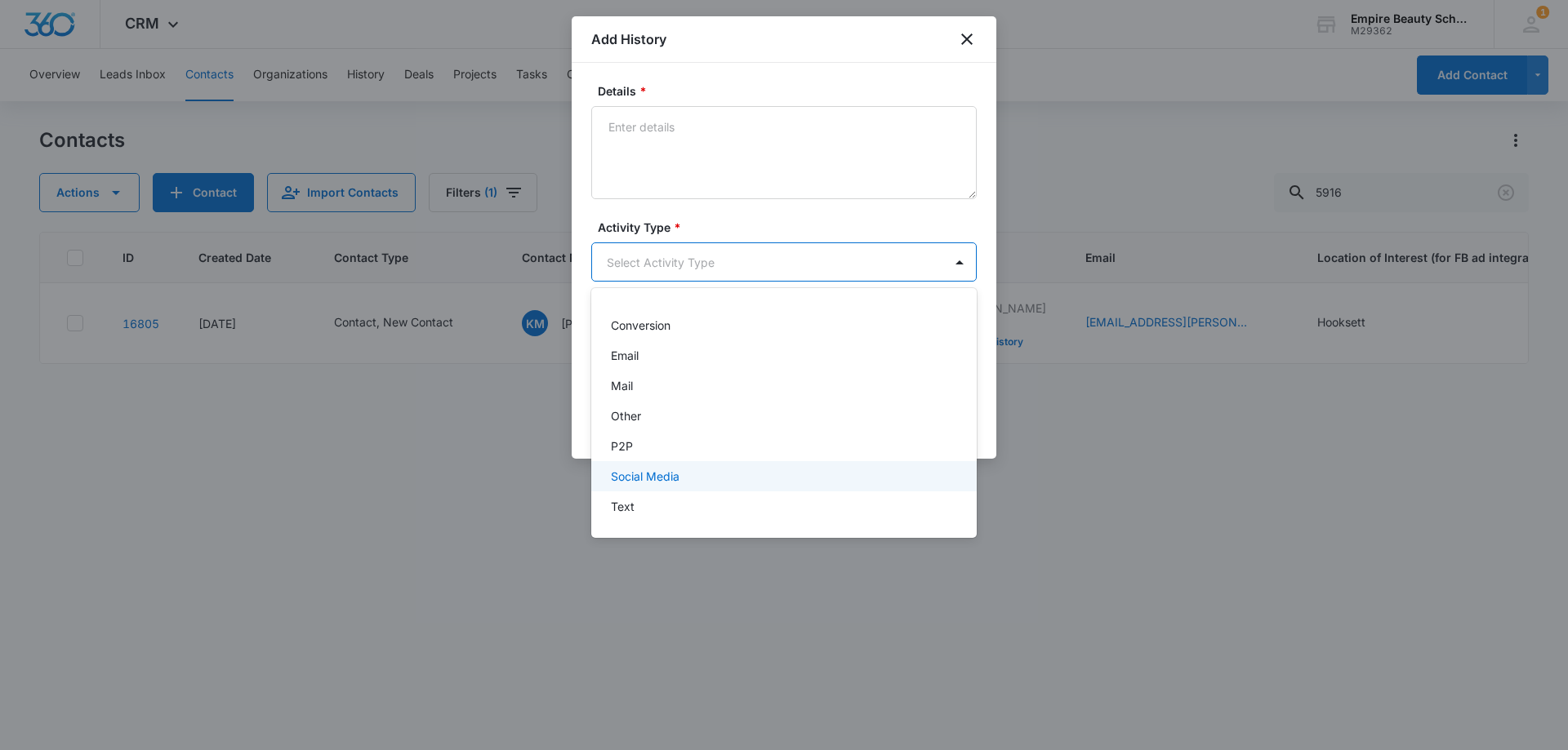
click at [664, 502] on div "Text" at bounding box center [783, 506] width 343 height 17
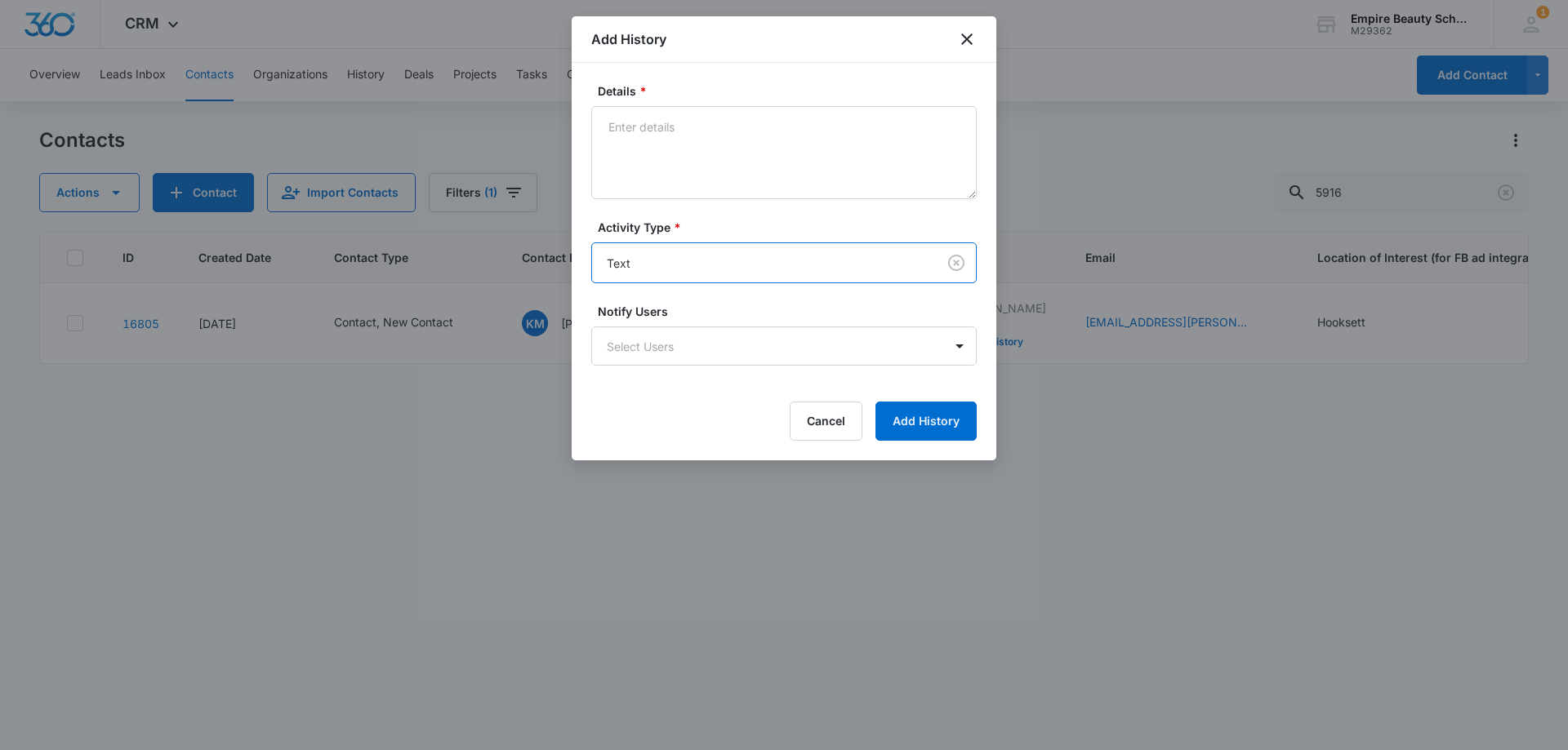
click at [667, 204] on form "Details * Activity Type * option Text , selected. Text Notify Users Select User…" at bounding box center [784, 261] width 385 height 358
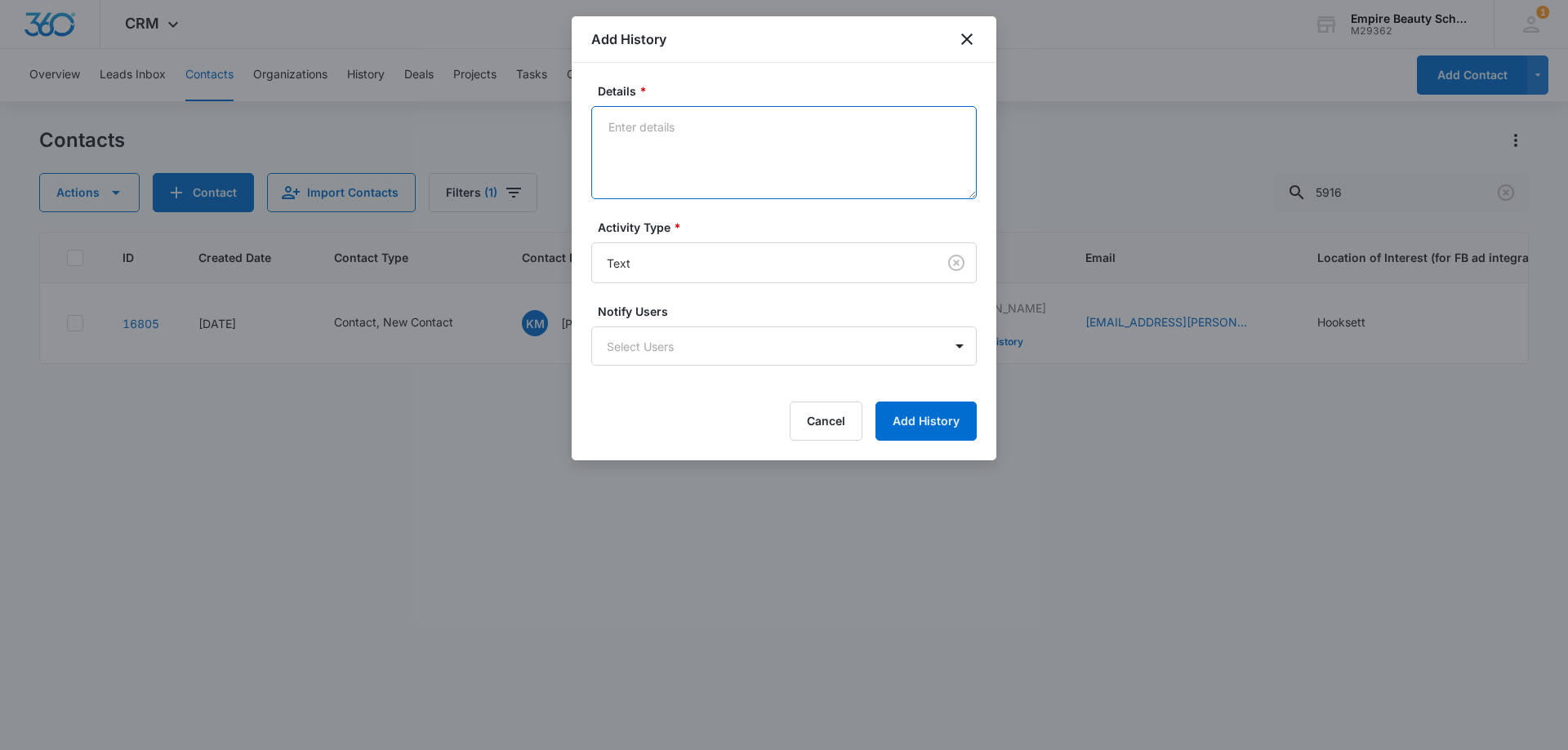
click at [671, 182] on textarea "Details *" at bounding box center [784, 153] width 385 height 93
click at [725, 150] on textarea "Her stepdaughter [PERSON_NAME] is a high school senior, wondering if we offer o…" at bounding box center [784, 153] width 385 height 93
type textarea "Her stepdaughter [PERSON_NAME] is a high school senior, wondering if we offer o…"
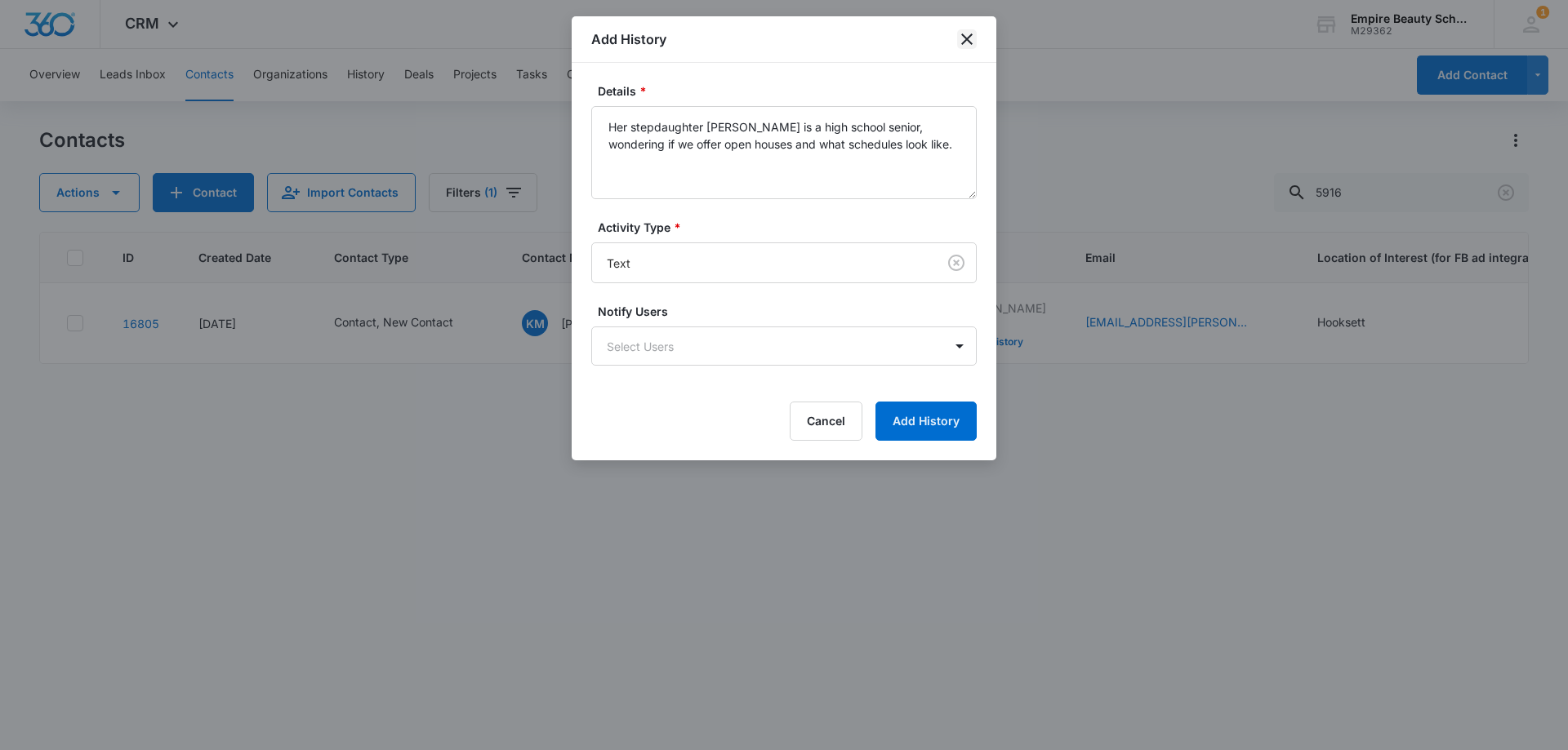
click at [963, 44] on icon "close" at bounding box center [967, 39] width 12 height 12
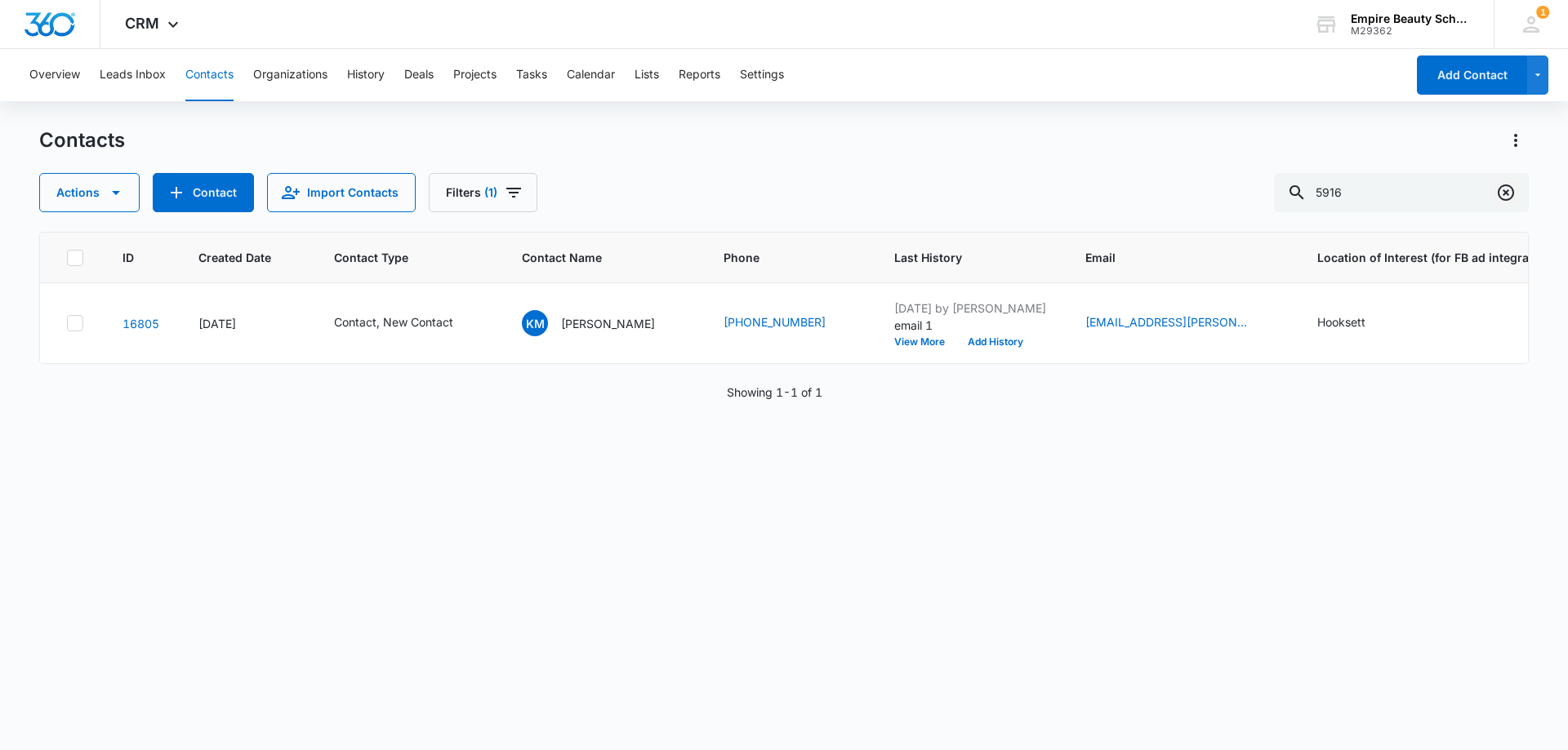
click at [1510, 193] on icon "Clear" at bounding box center [1507, 193] width 20 height 20
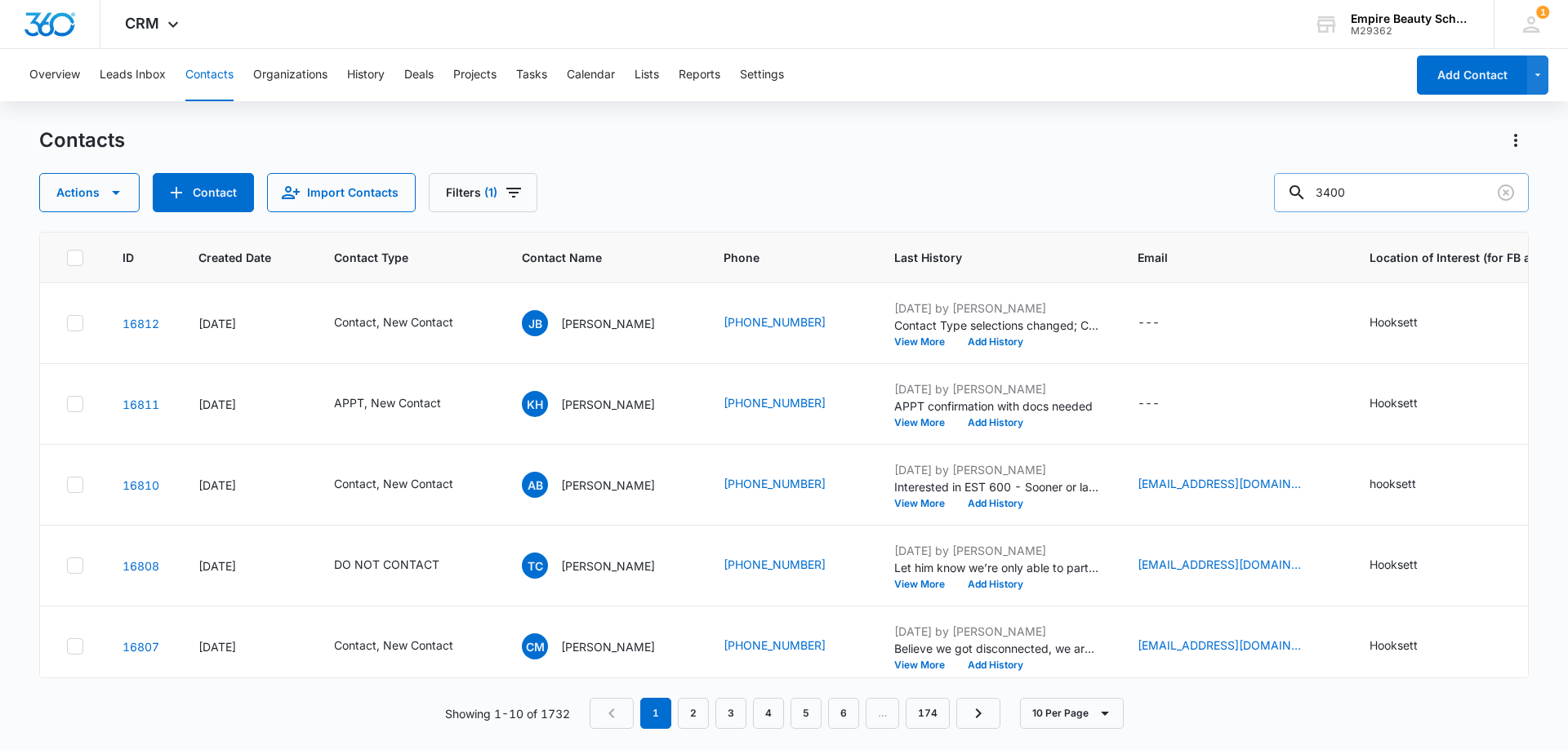
type input "3400"
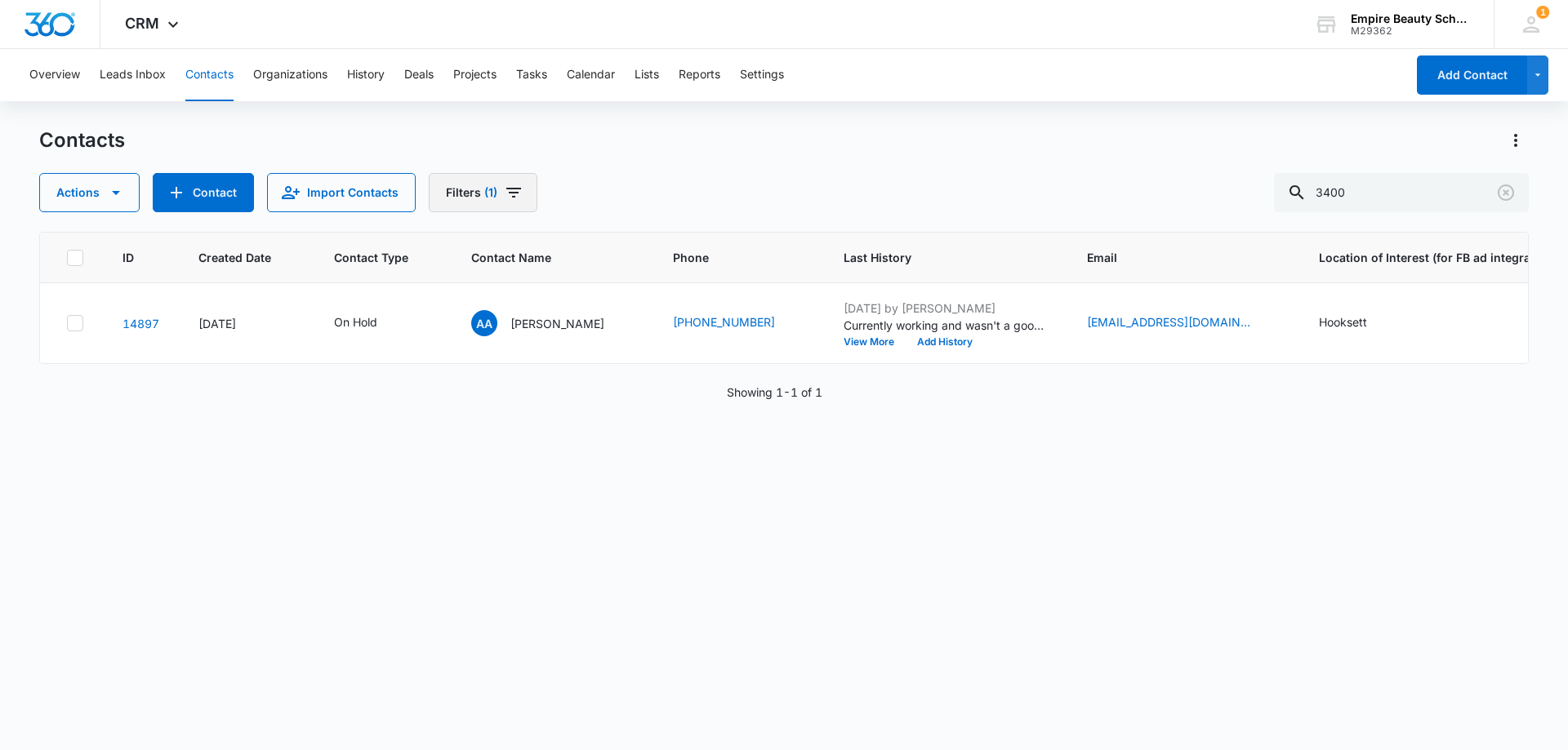
click at [473, 191] on button "Filters (1)" at bounding box center [483, 192] width 108 height 39
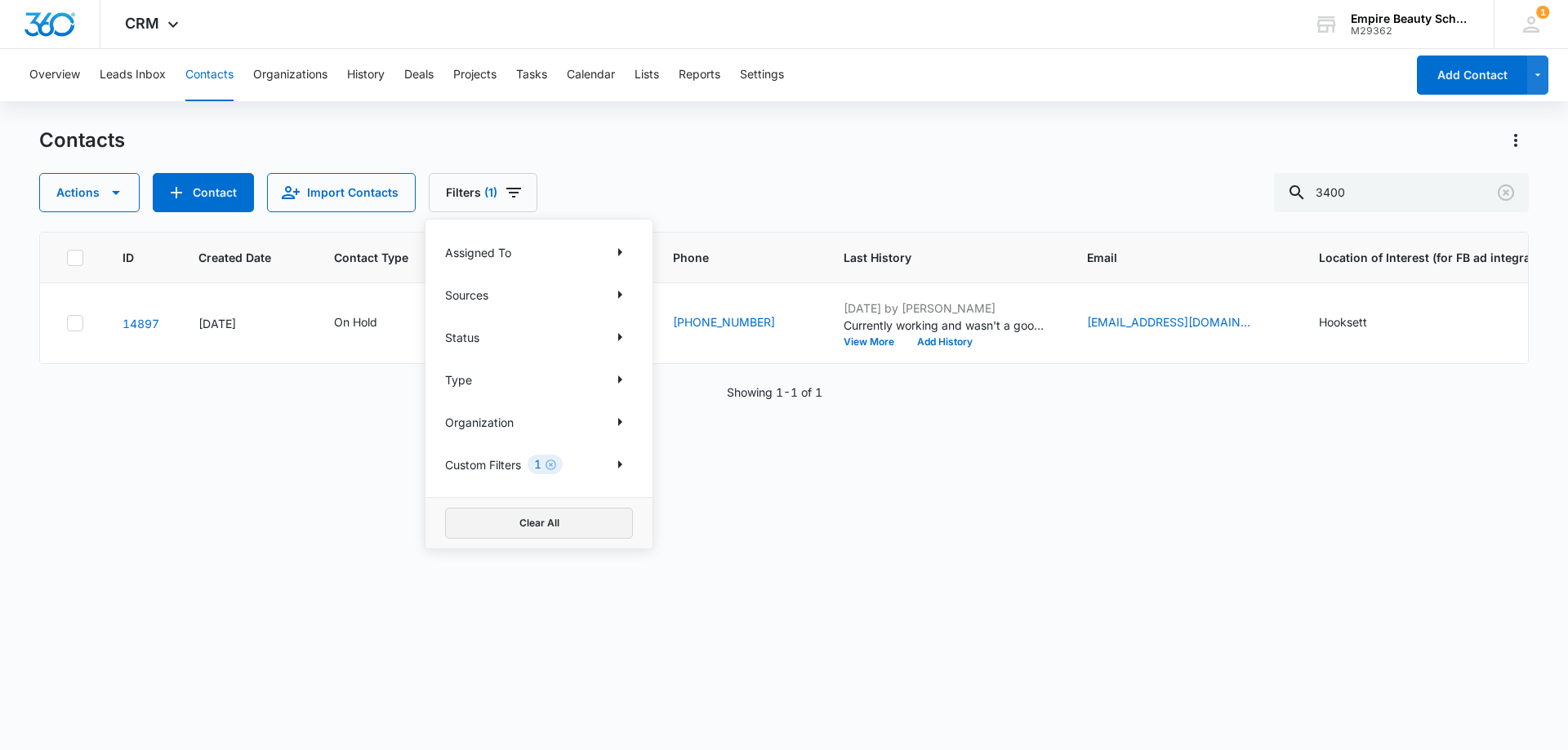
click at [563, 526] on button "Clear All" at bounding box center [539, 523] width 188 height 31
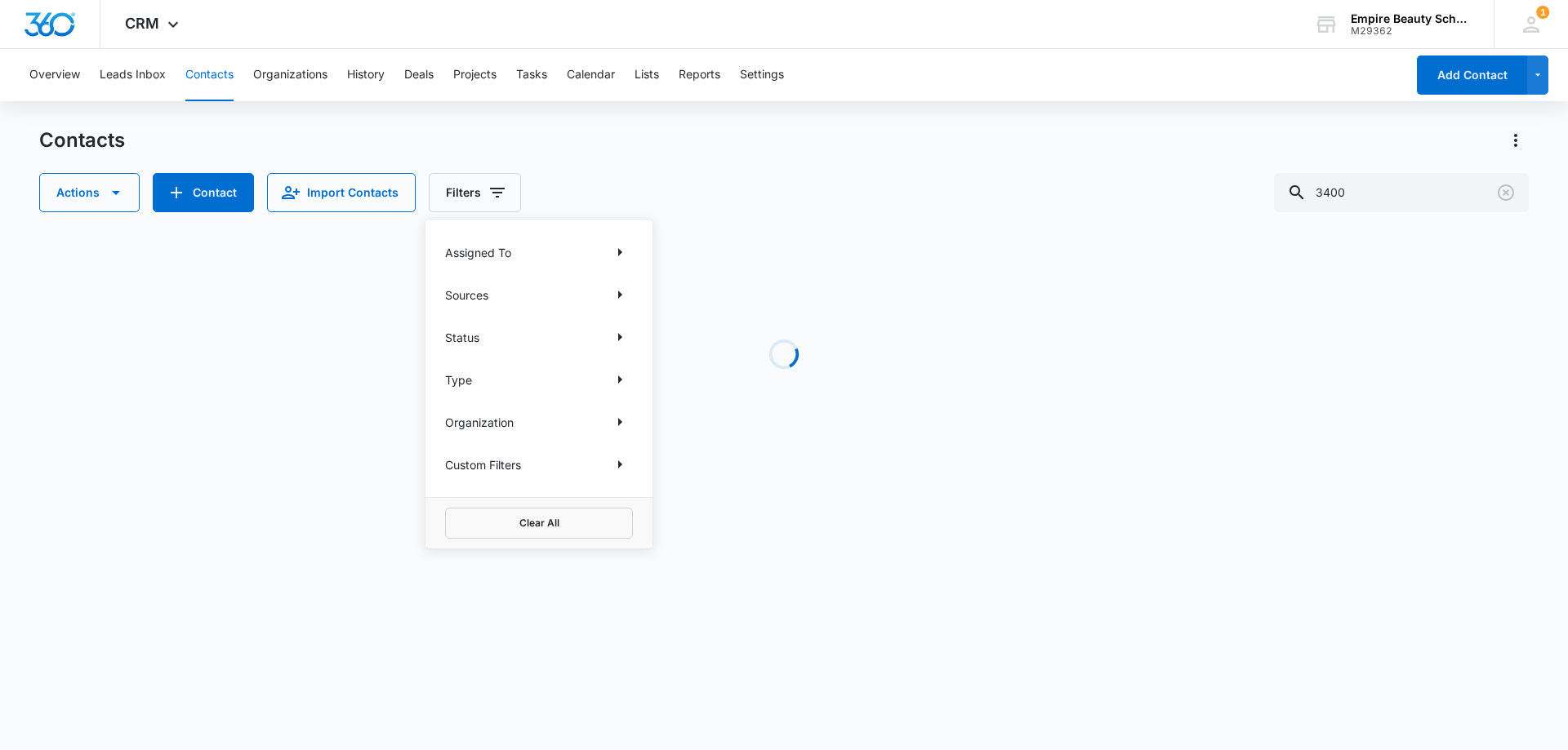
click at [760, 167] on div "Contacts Actions Contact Import Contacts Filters Assigned To Sources Status Typ…" at bounding box center [784, 170] width 1489 height 85
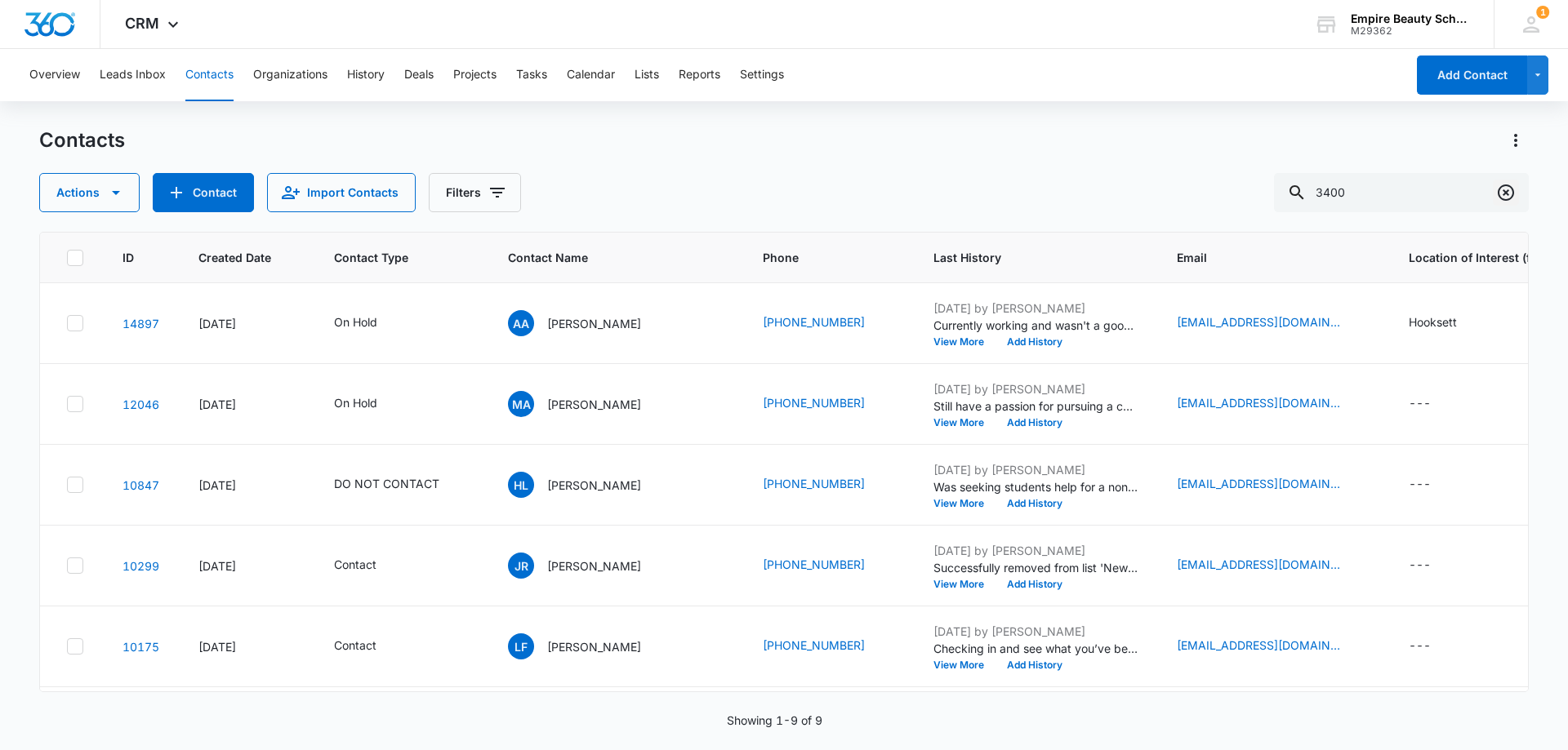
click at [1509, 199] on icon "Clear" at bounding box center [1506, 192] width 16 height 16
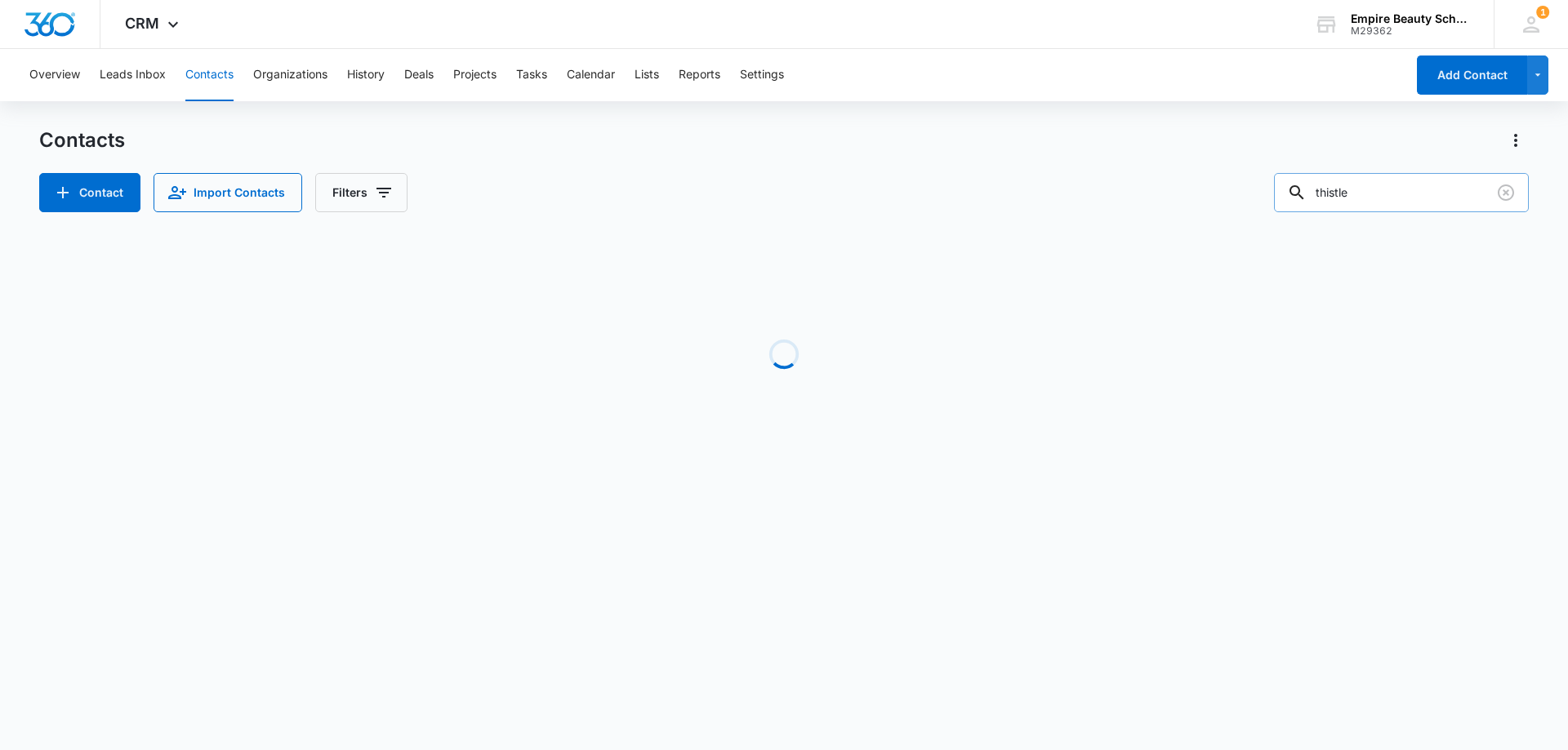
type input "thistle"
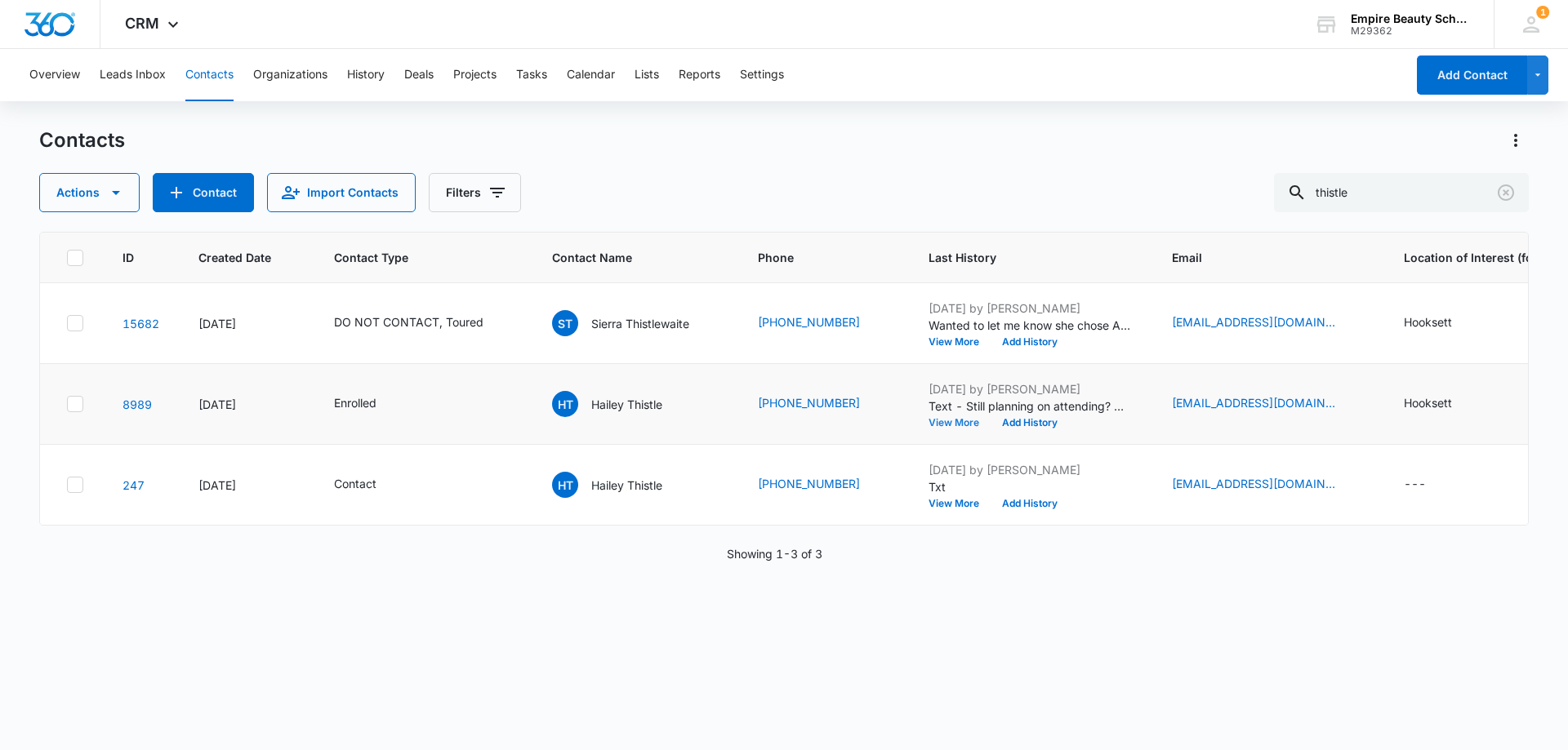
click at [943, 422] on button "View More" at bounding box center [960, 422] width 62 height 10
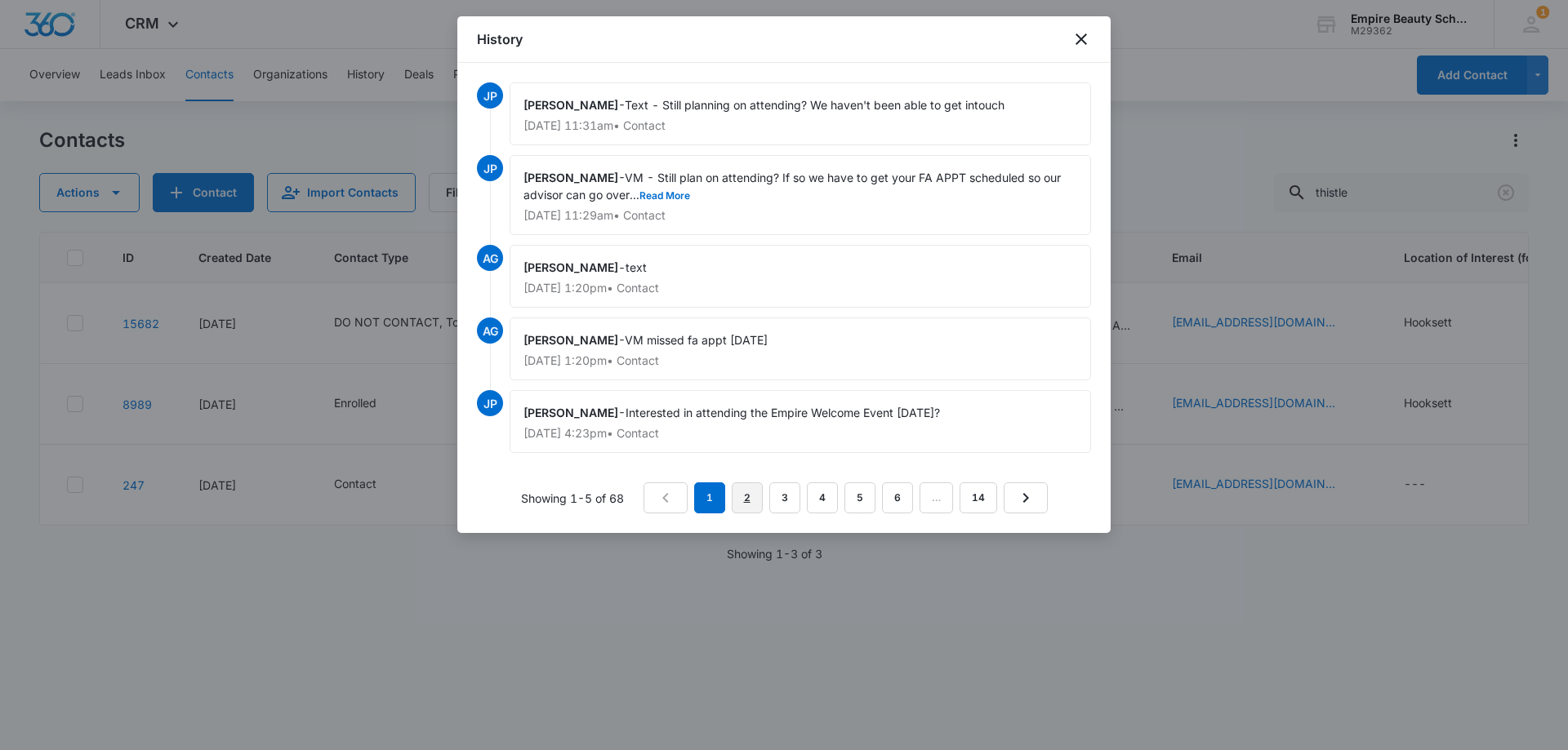
click at [746, 496] on link "2" at bounding box center [747, 498] width 31 height 31
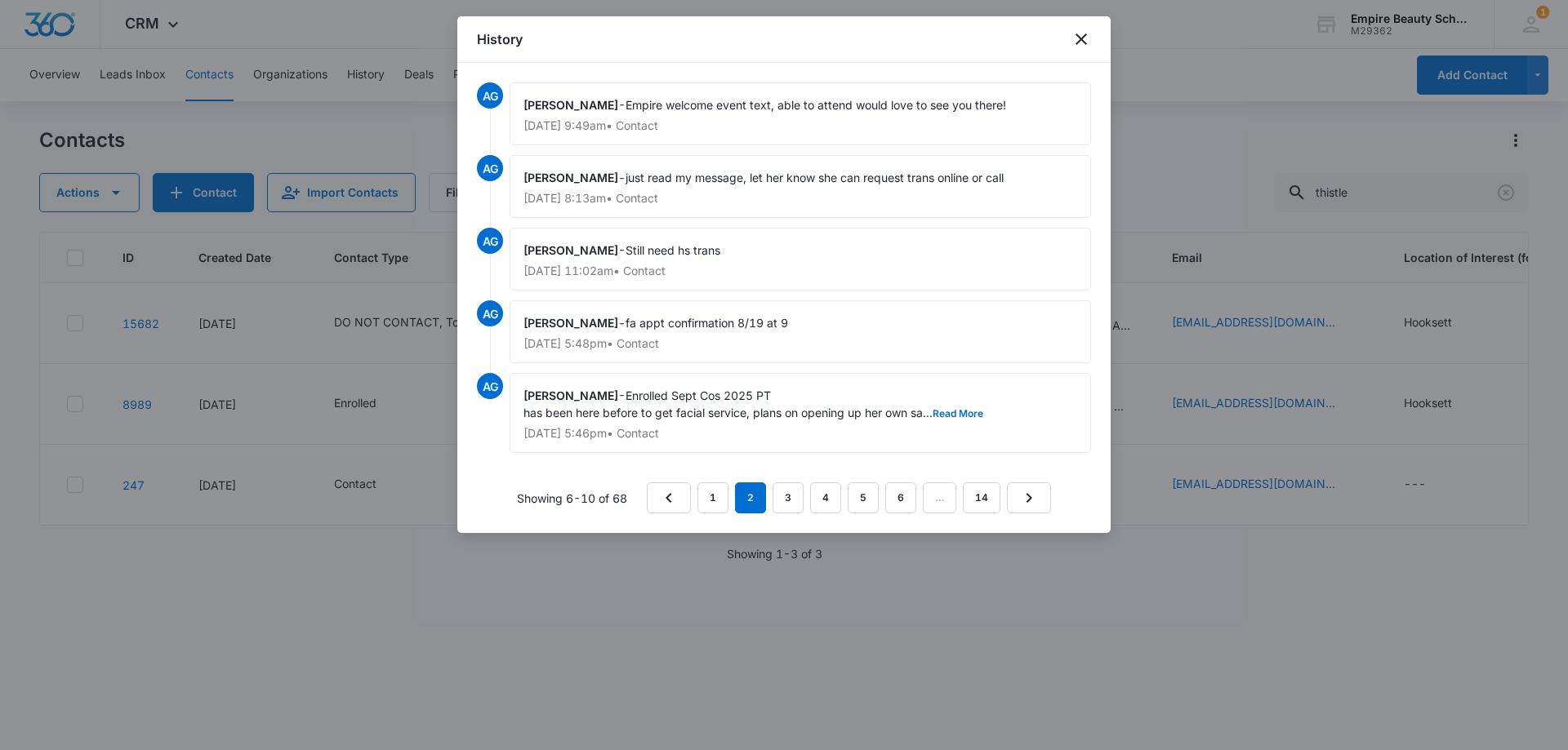
click at [969, 407] on span "Enrolled Sept Cos 2025 PT has been here before to get facial service, plans on …" at bounding box center [753, 404] width 459 height 31
click at [957, 409] on button "Read More" at bounding box center [958, 413] width 51 height 10
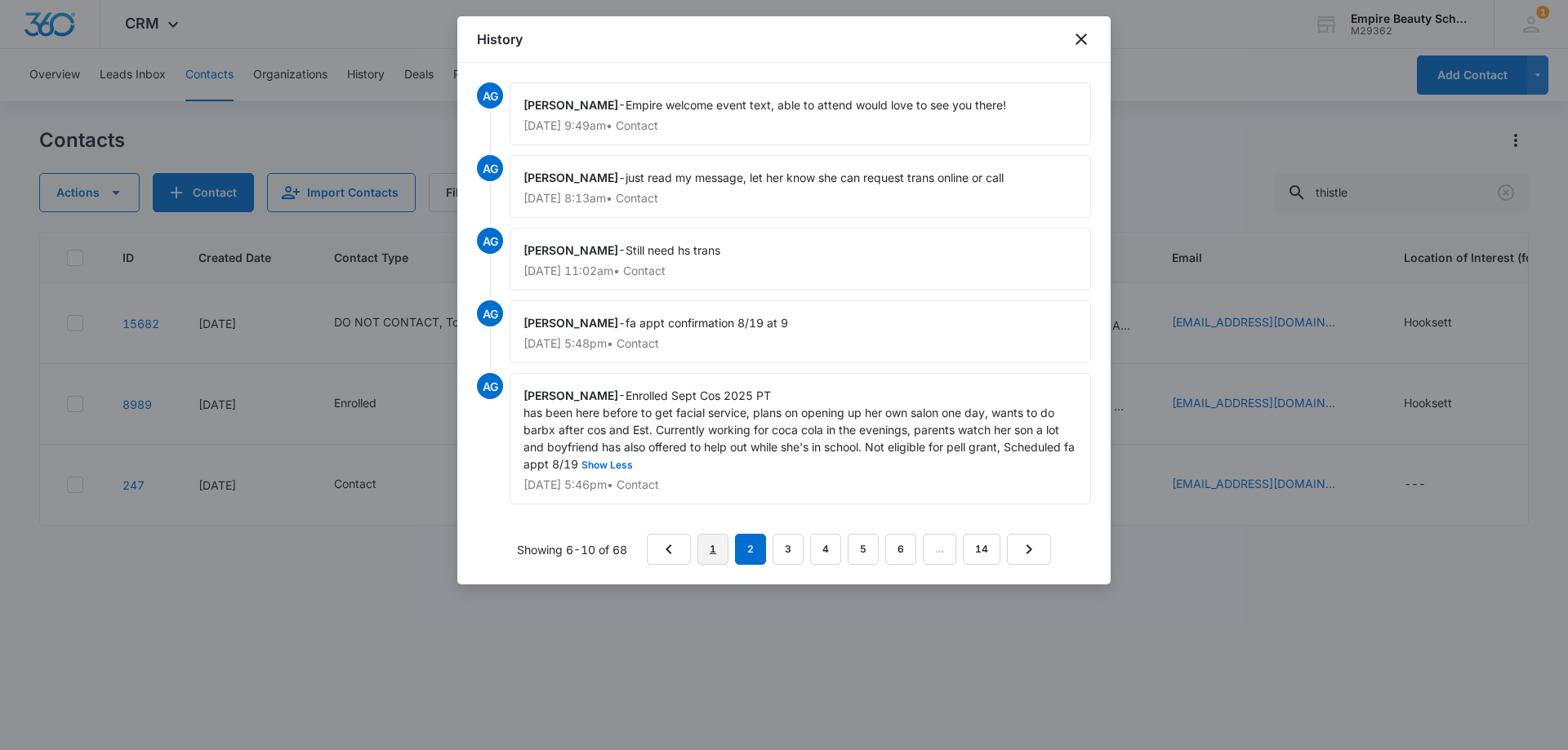
click at [710, 541] on link "1" at bounding box center [713, 550] width 31 height 31
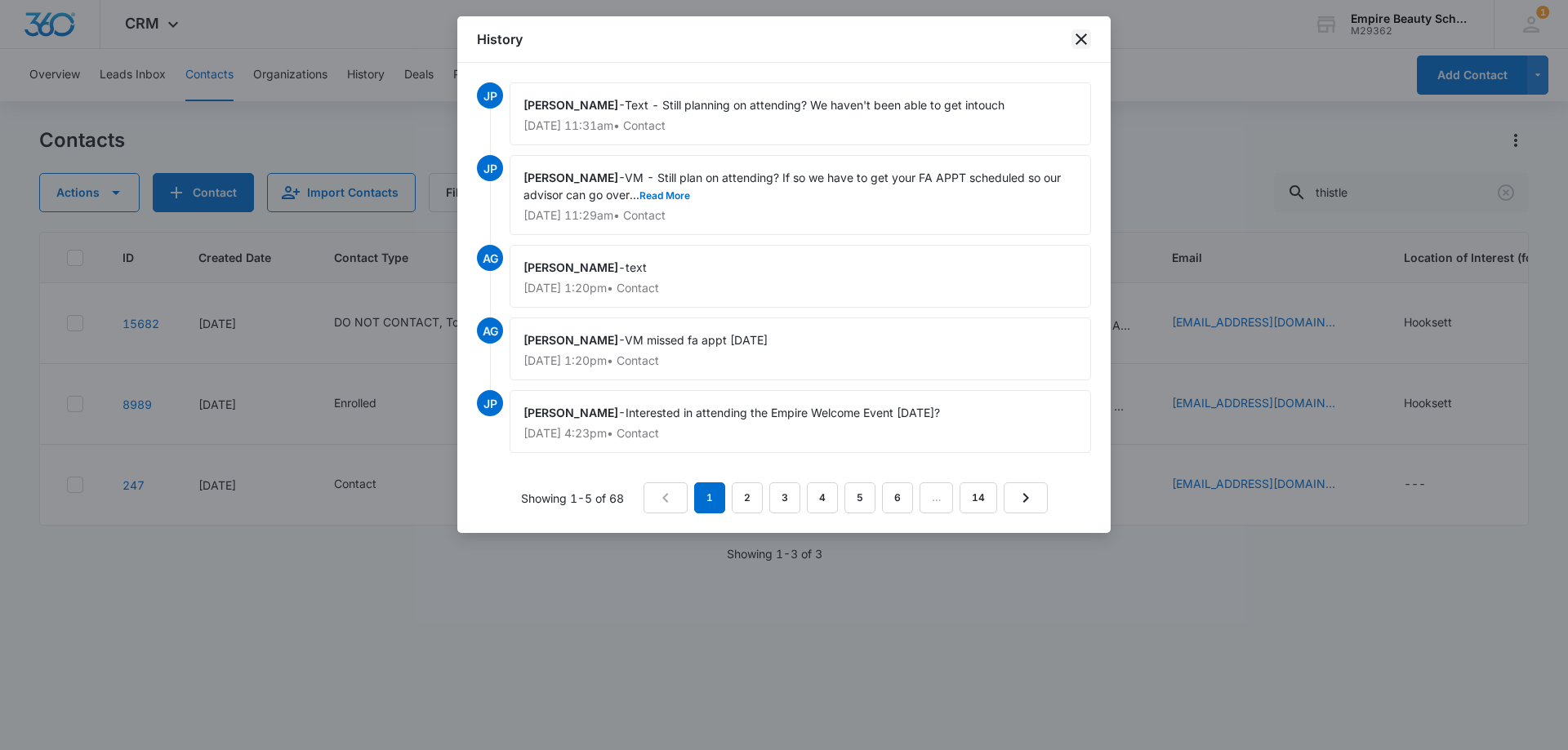
click at [1083, 32] on icon "close" at bounding box center [1081, 40] width 20 height 20
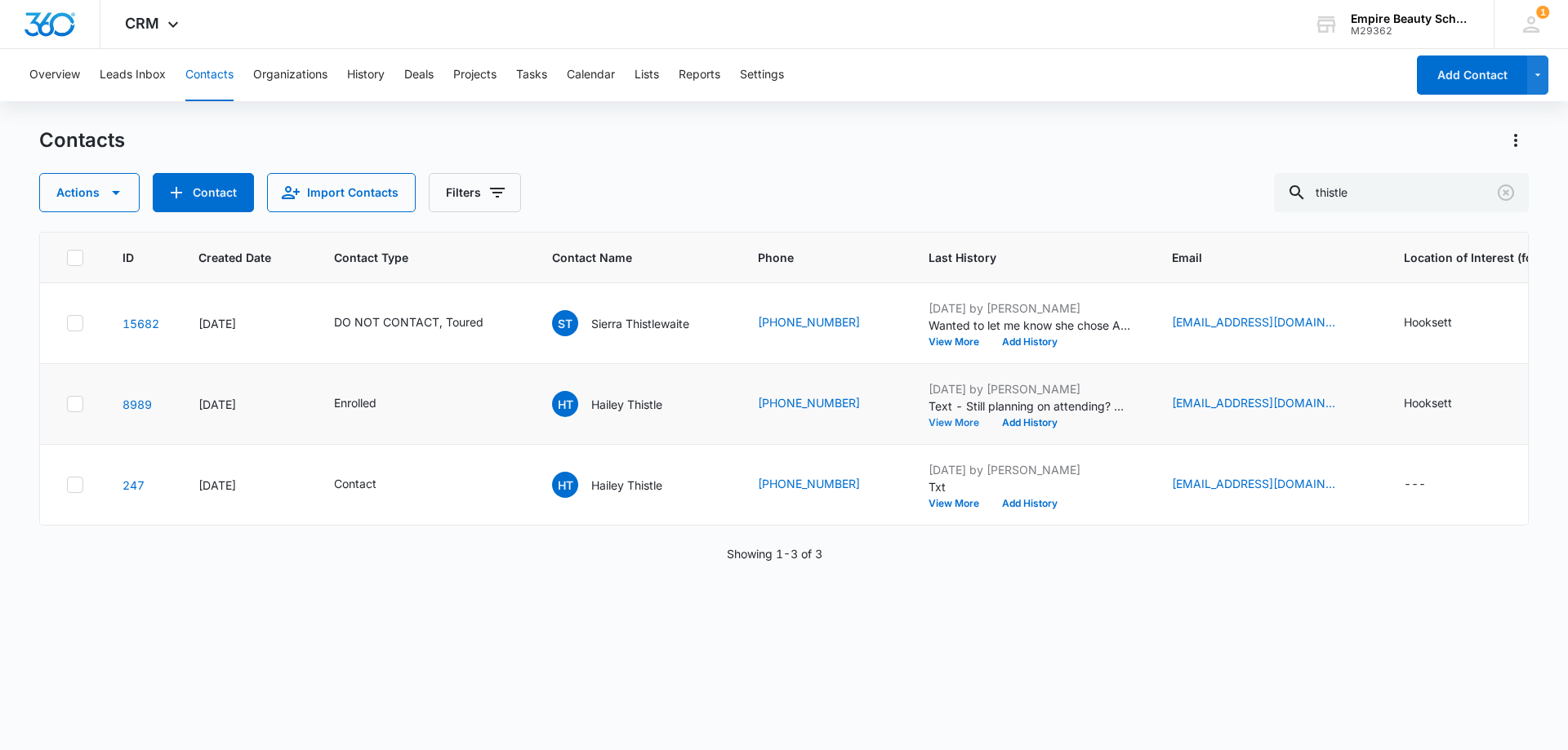
click at [942, 421] on button "View More" at bounding box center [960, 422] width 62 height 10
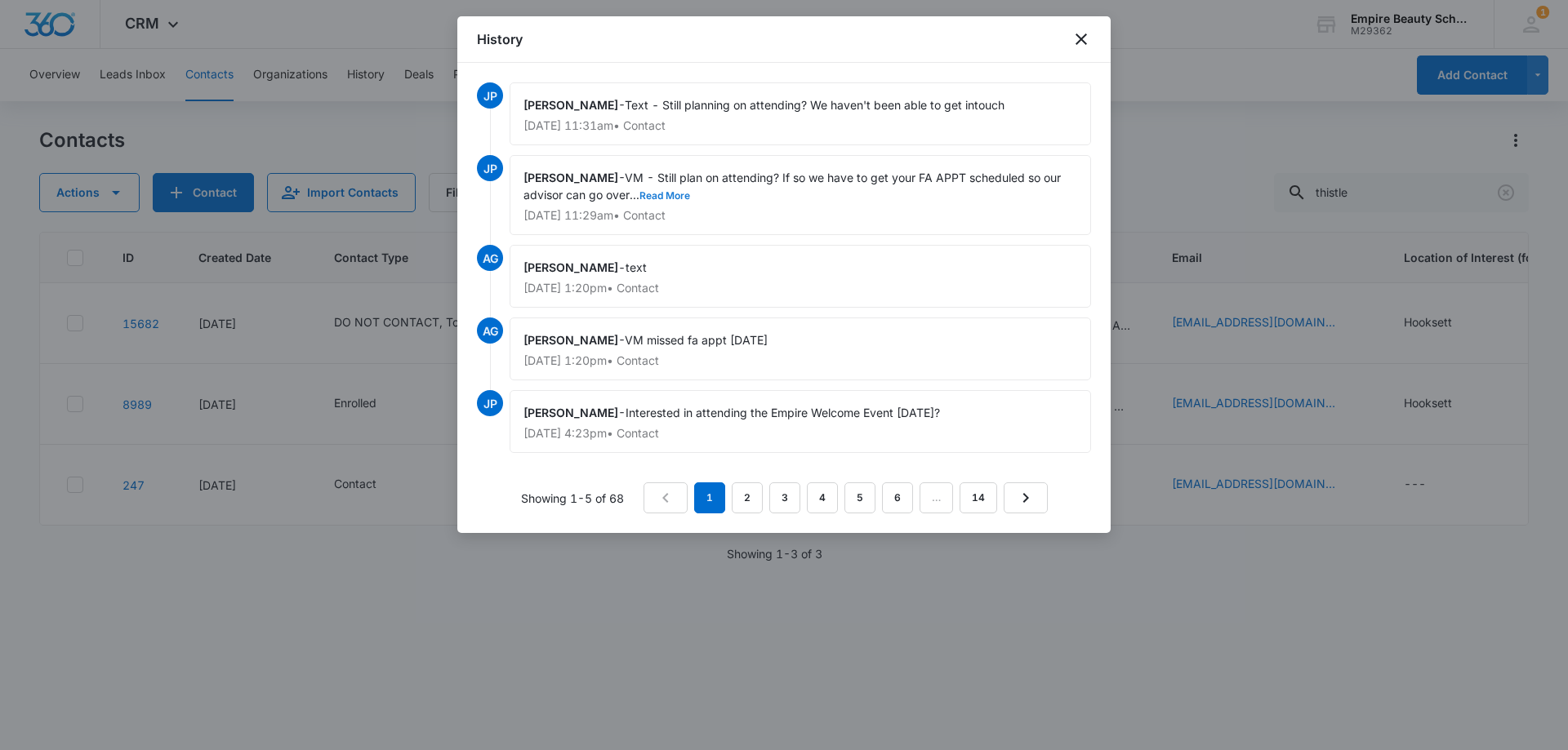
click at [663, 191] on button "Read More" at bounding box center [664, 196] width 51 height 10
click at [750, 501] on link "2" at bounding box center [747, 498] width 31 height 31
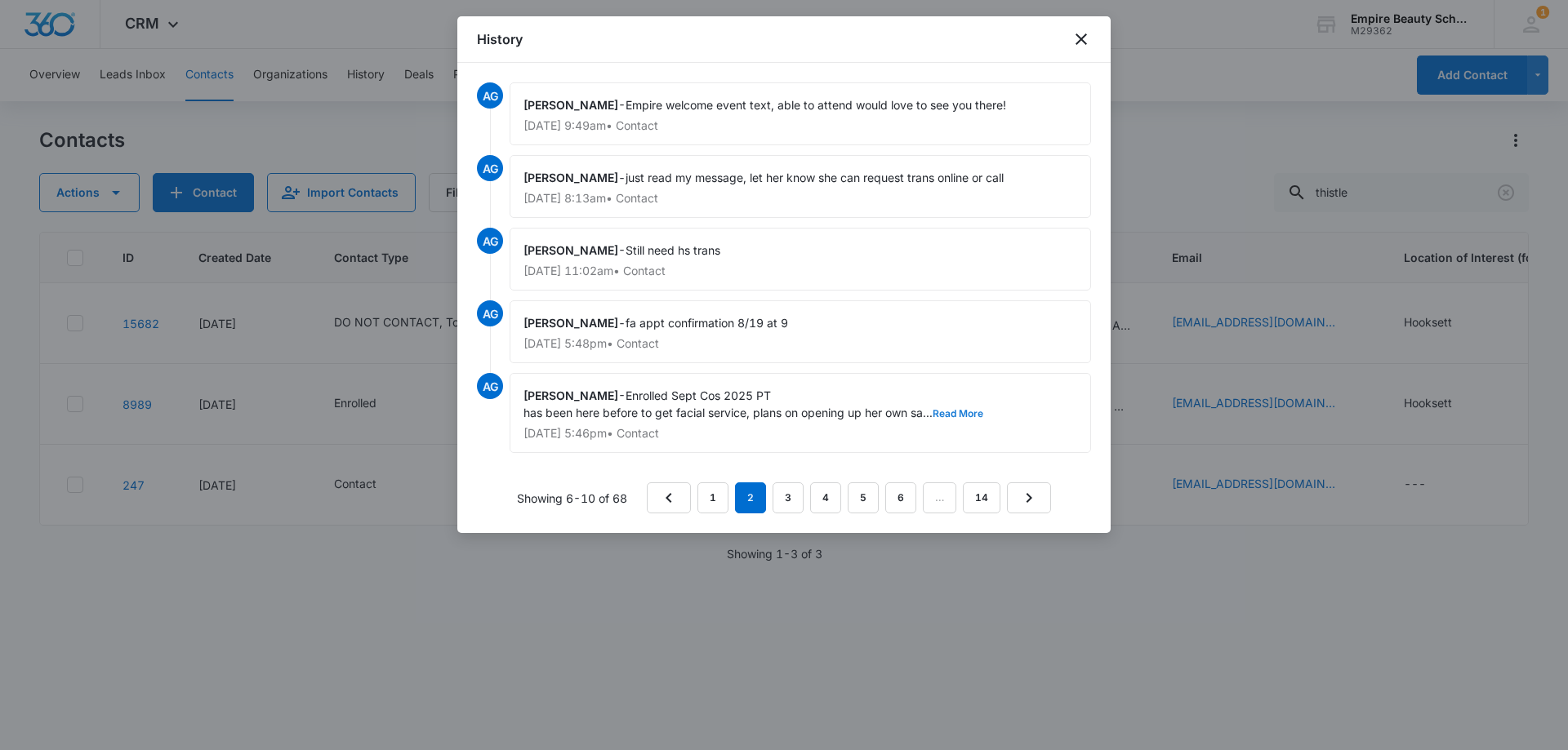
click at [966, 409] on button "Read More" at bounding box center [958, 413] width 51 height 10
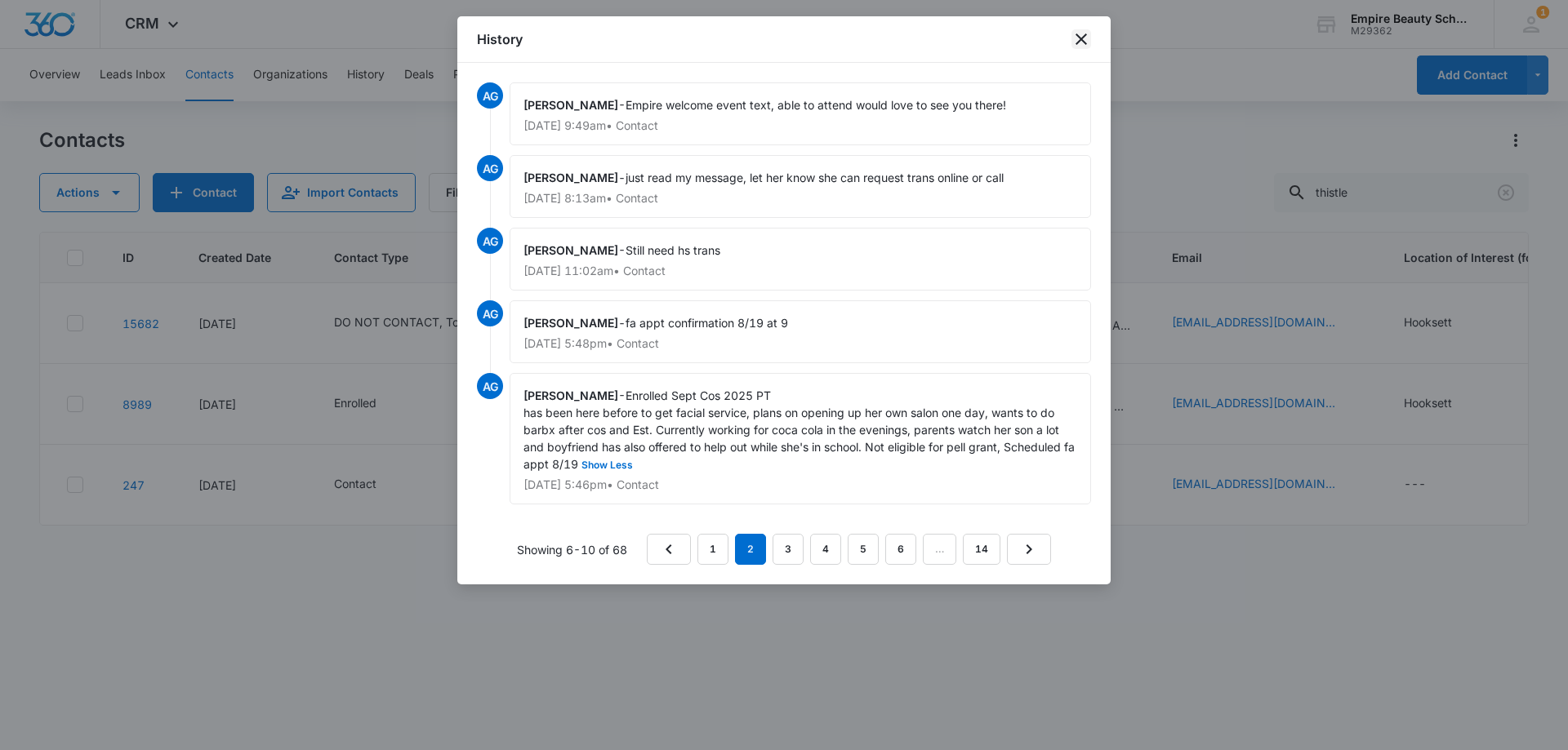
click at [1073, 42] on icon "close" at bounding box center [1081, 40] width 20 height 20
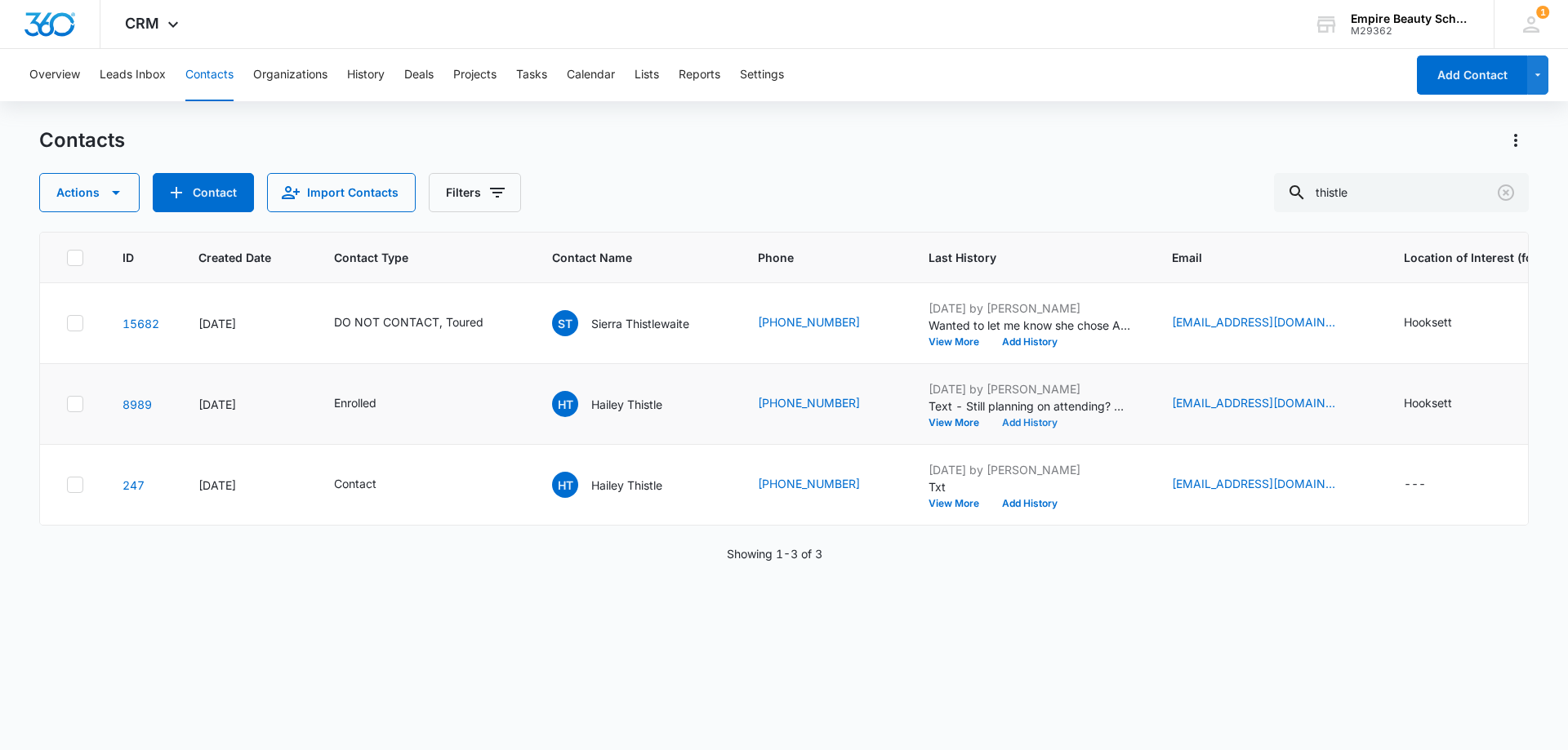
click at [1003, 421] on button "Add History" at bounding box center [1030, 422] width 79 height 10
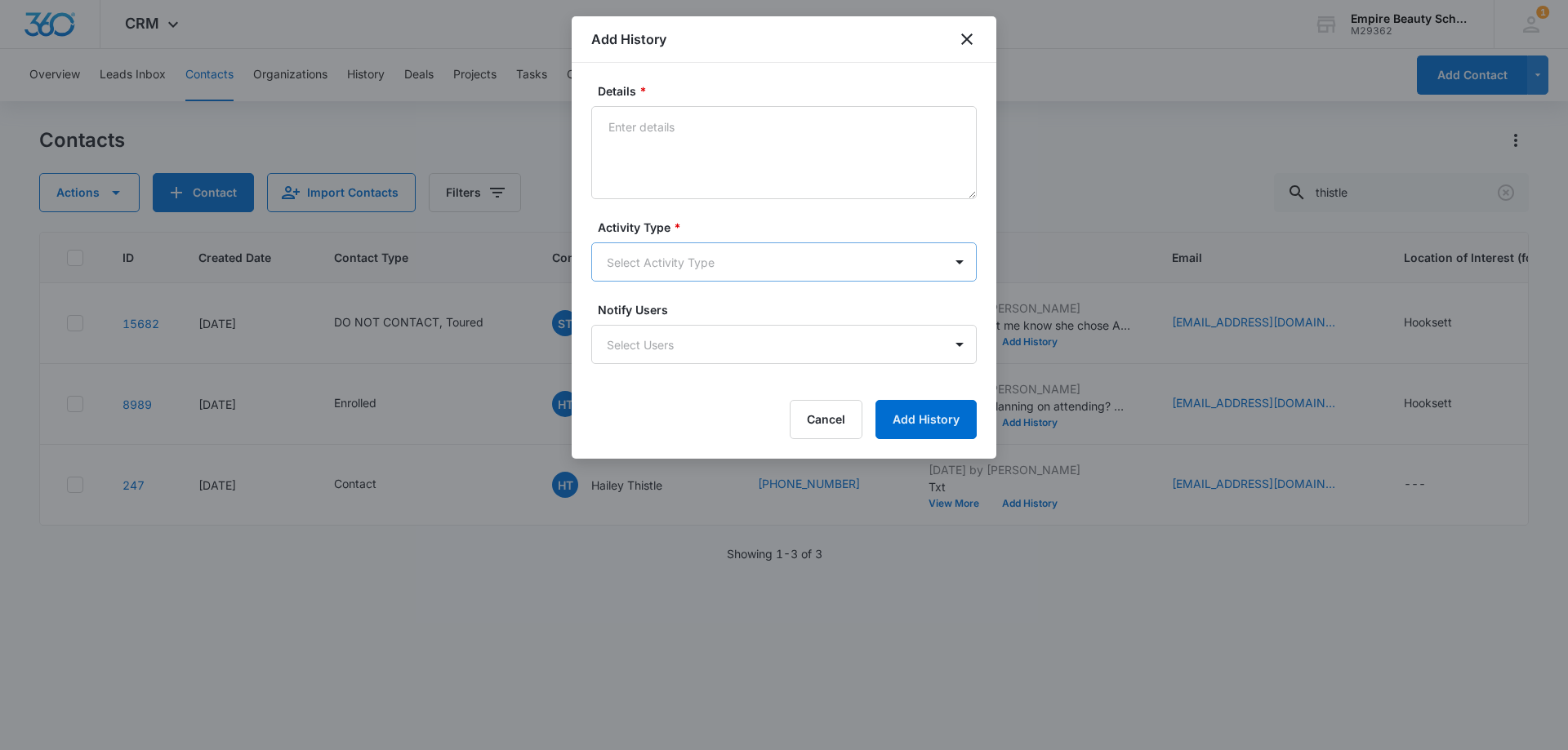
click at [636, 262] on body "CRM Apps Forms CRM Email Shop Payments POS Files Brand Settings Empire Beauty S…" at bounding box center [784, 375] width 1568 height 750
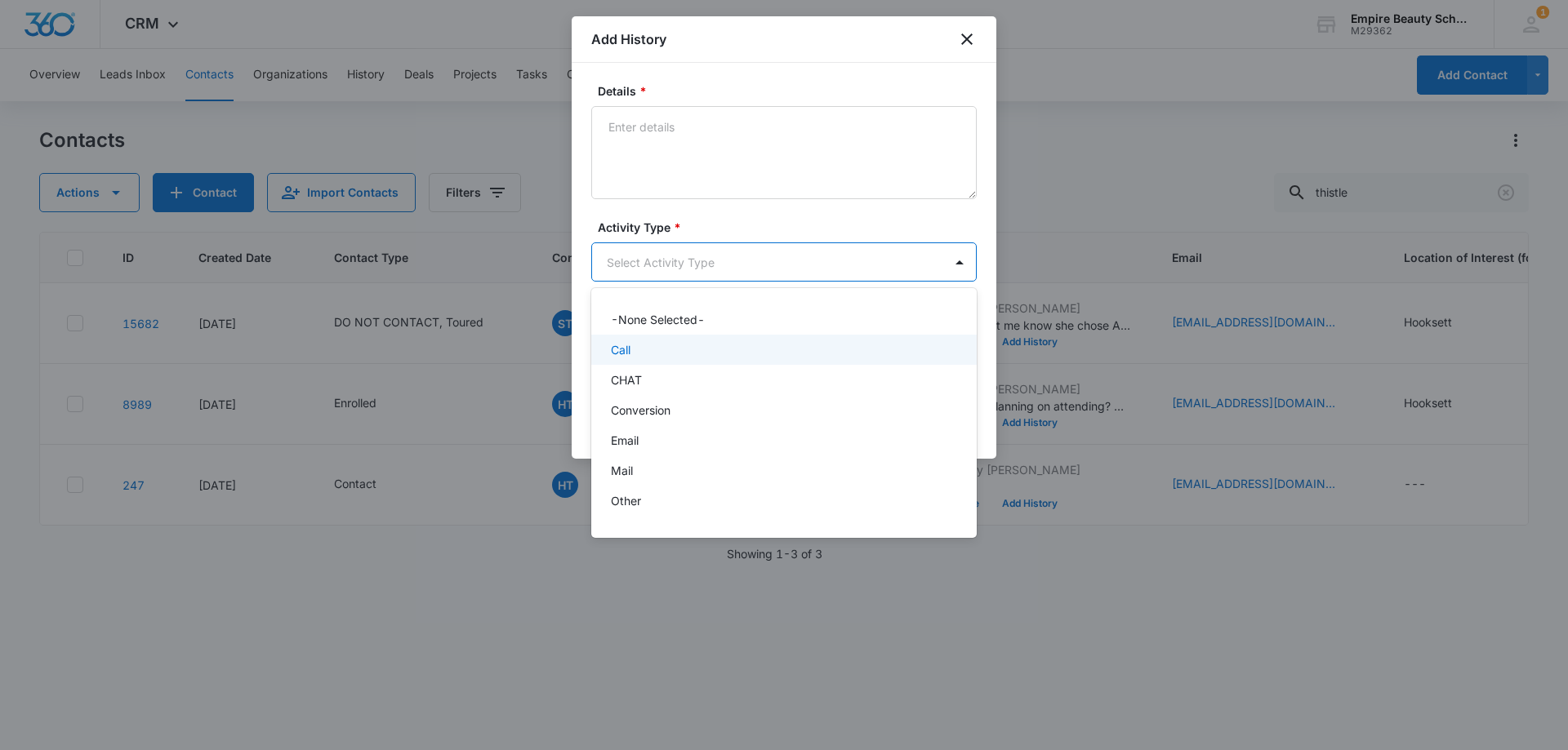
click at [627, 347] on p "Call" at bounding box center [621, 349] width 20 height 17
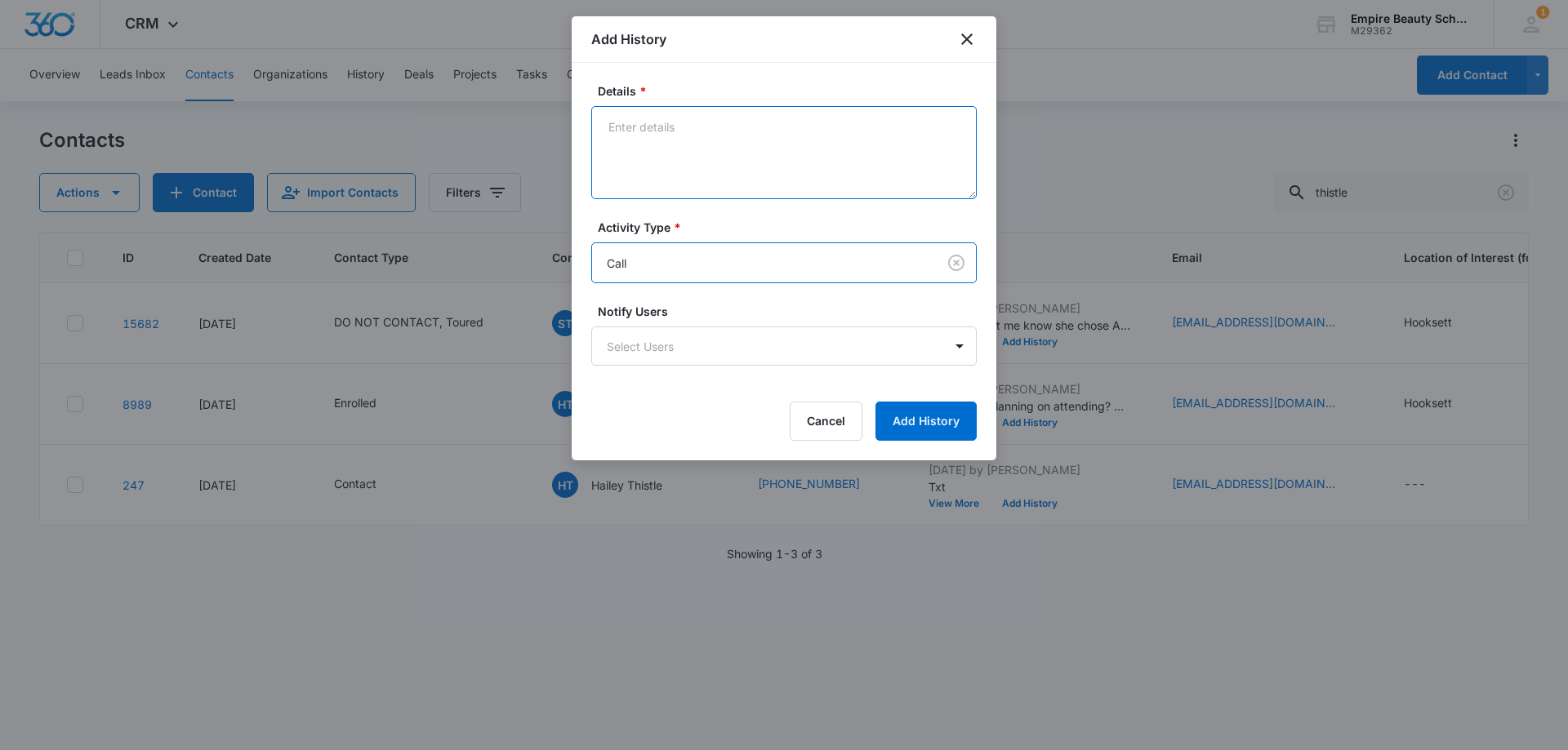
click at [666, 150] on textarea "Details *" at bounding box center [784, 153] width 385 height 93
click at [659, 160] on textarea "VM haven't heard from you, is everything ok?" at bounding box center [784, 153] width 385 height 93
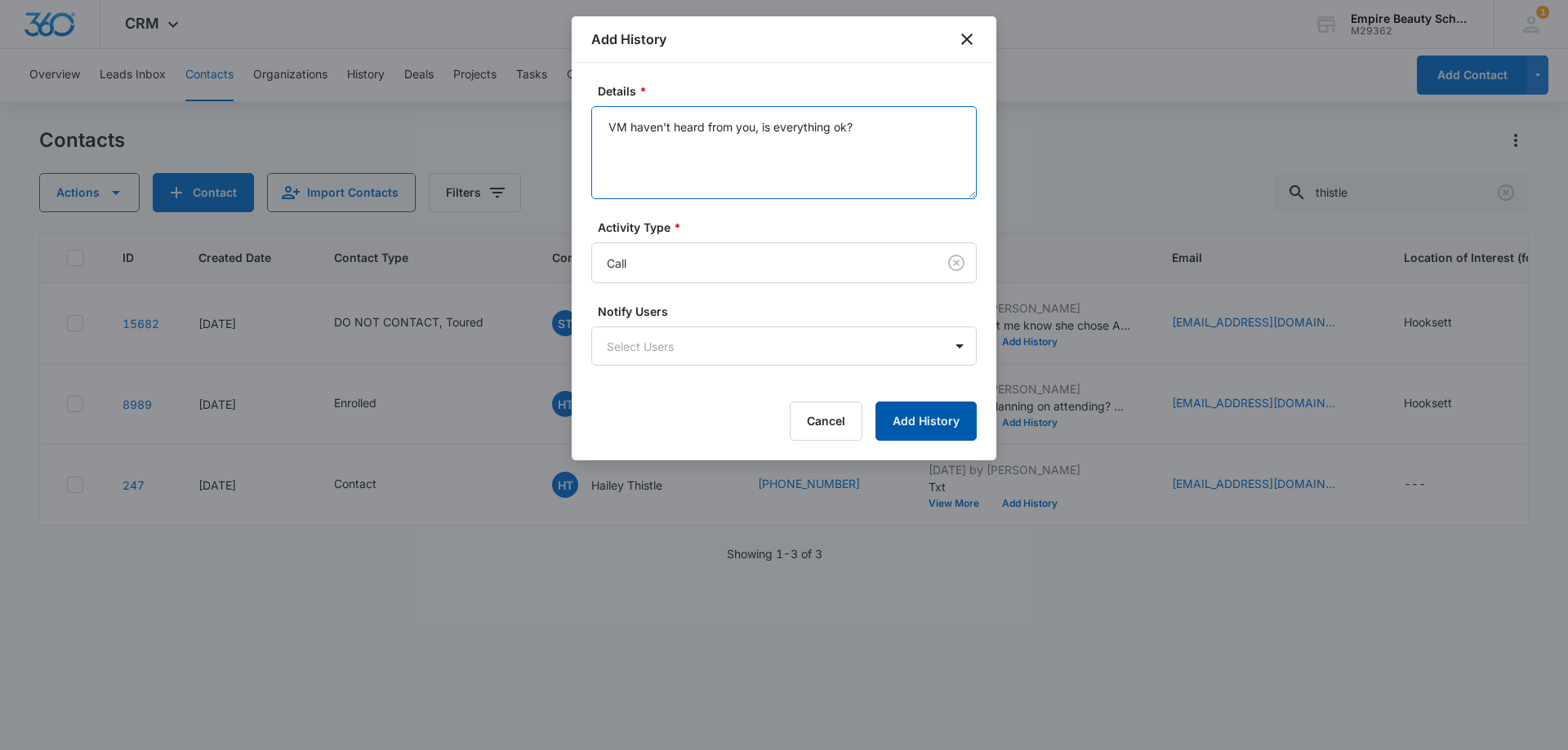
type textarea "VM haven't heard from you, is everything ok?"
click at [920, 407] on button "Add History" at bounding box center [926, 421] width 101 height 39
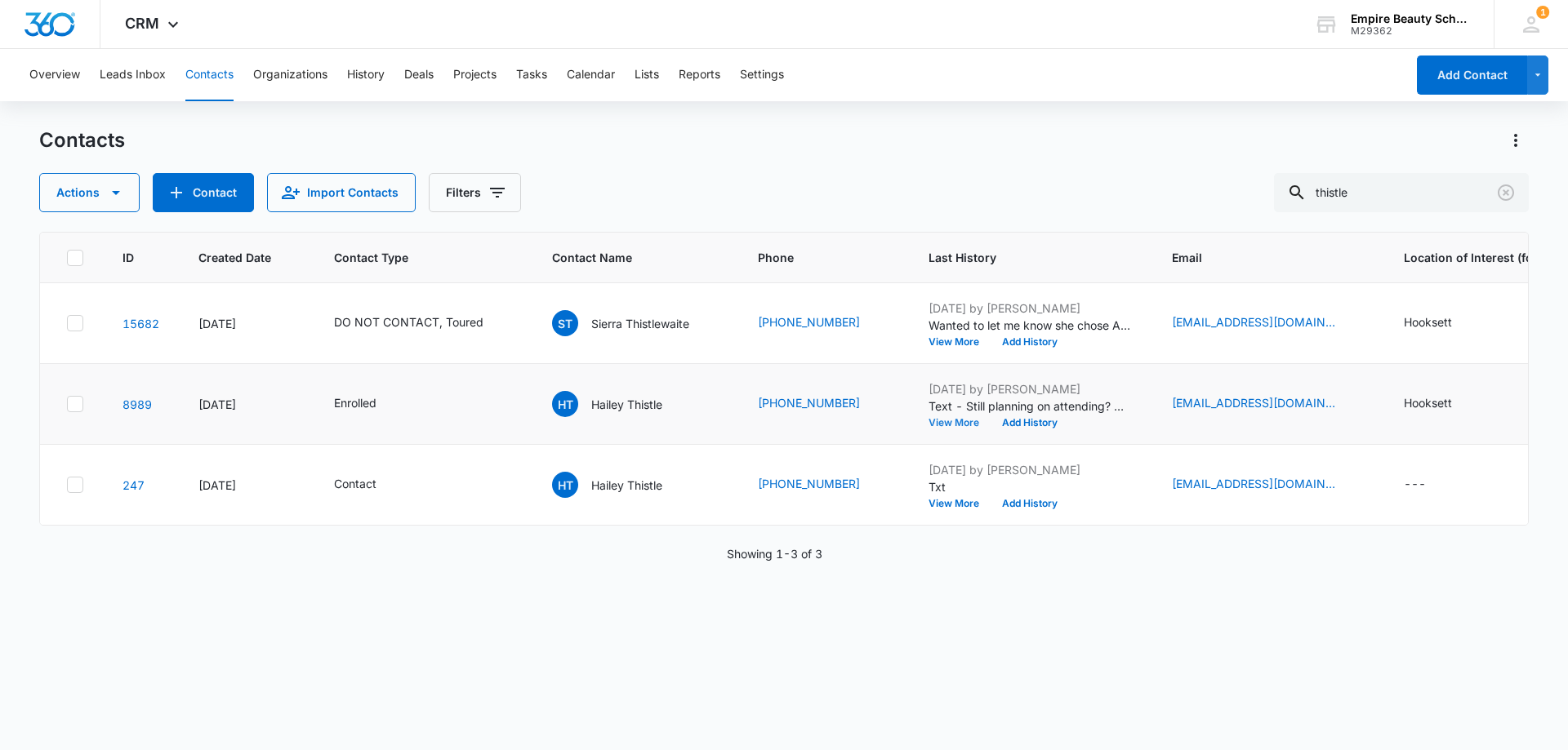
click at [944, 420] on button "View More" at bounding box center [960, 422] width 62 height 10
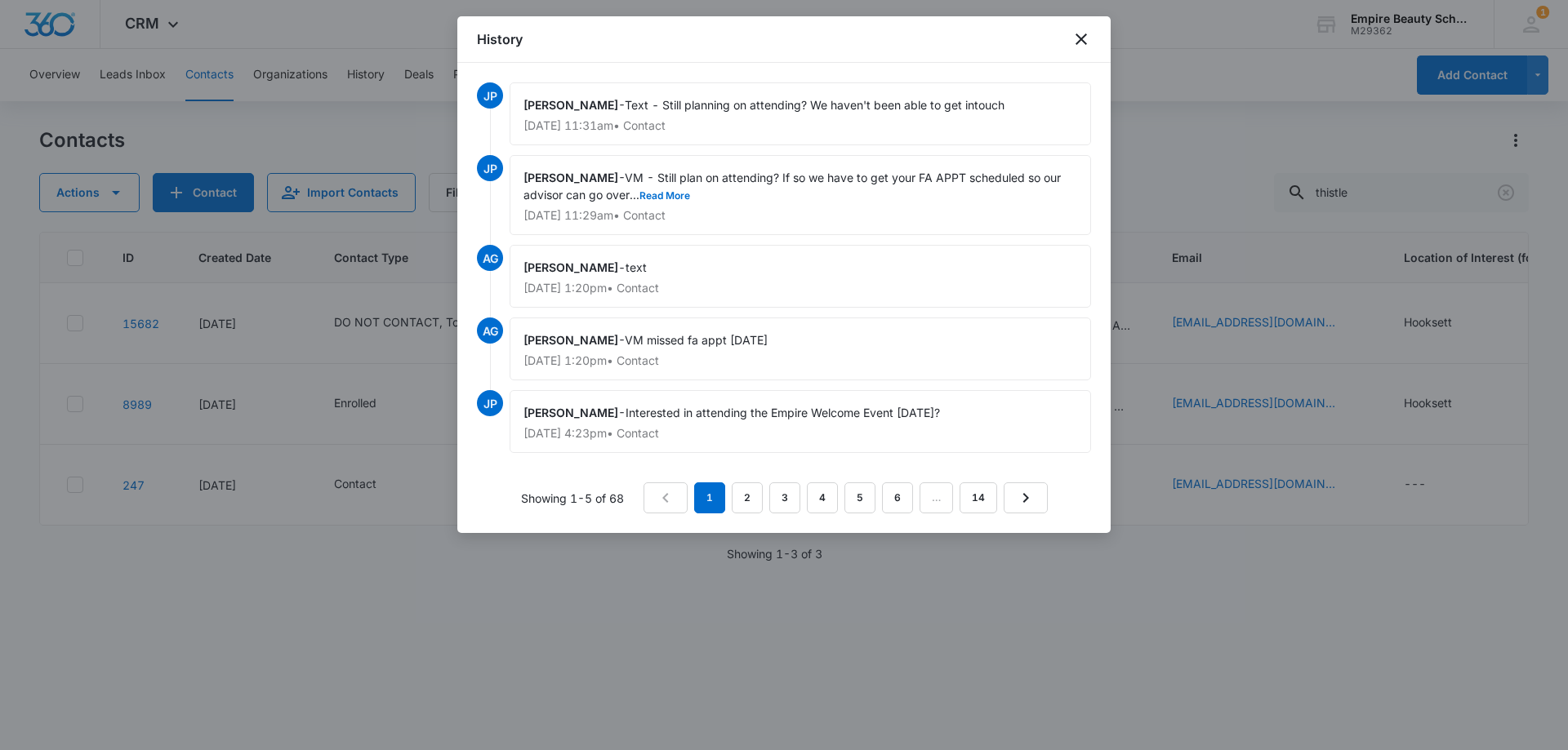
click at [765, 502] on nav "1 2 3 4 5 6 … 14" at bounding box center [846, 498] width 404 height 31
click at [762, 502] on link "2" at bounding box center [747, 498] width 31 height 31
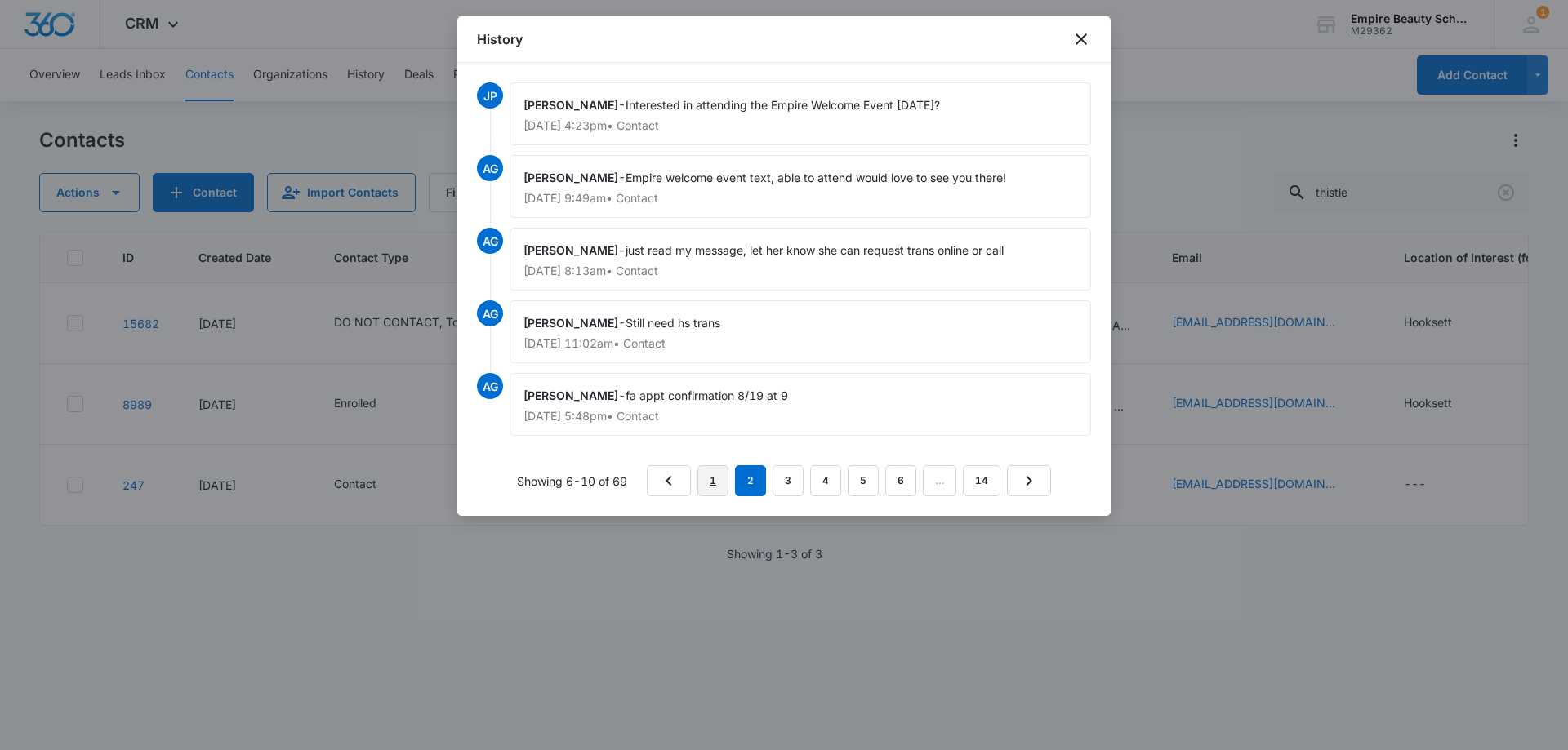
click at [711, 486] on link "1" at bounding box center [713, 481] width 31 height 31
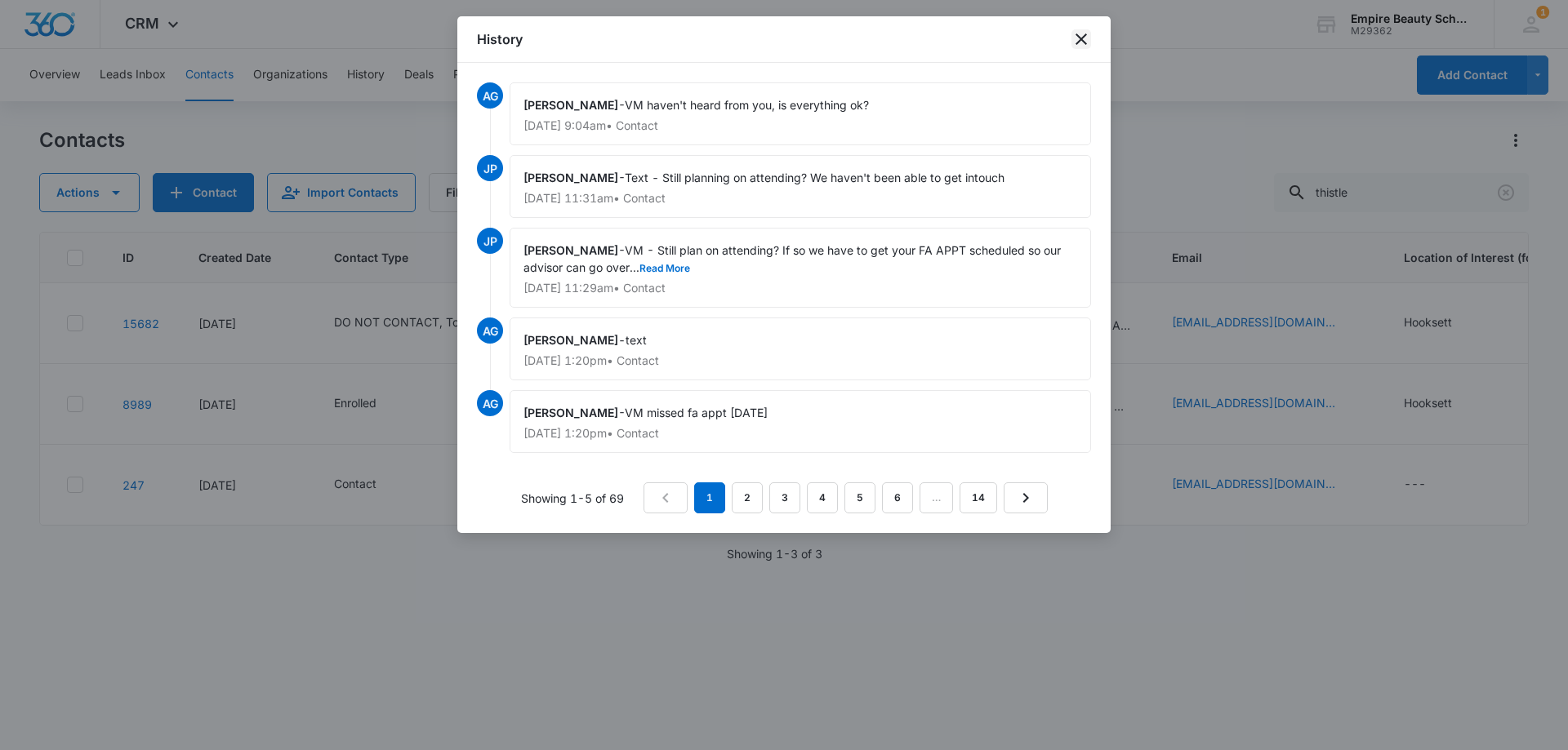
click at [1078, 36] on icon "close" at bounding box center [1081, 39] width 12 height 12
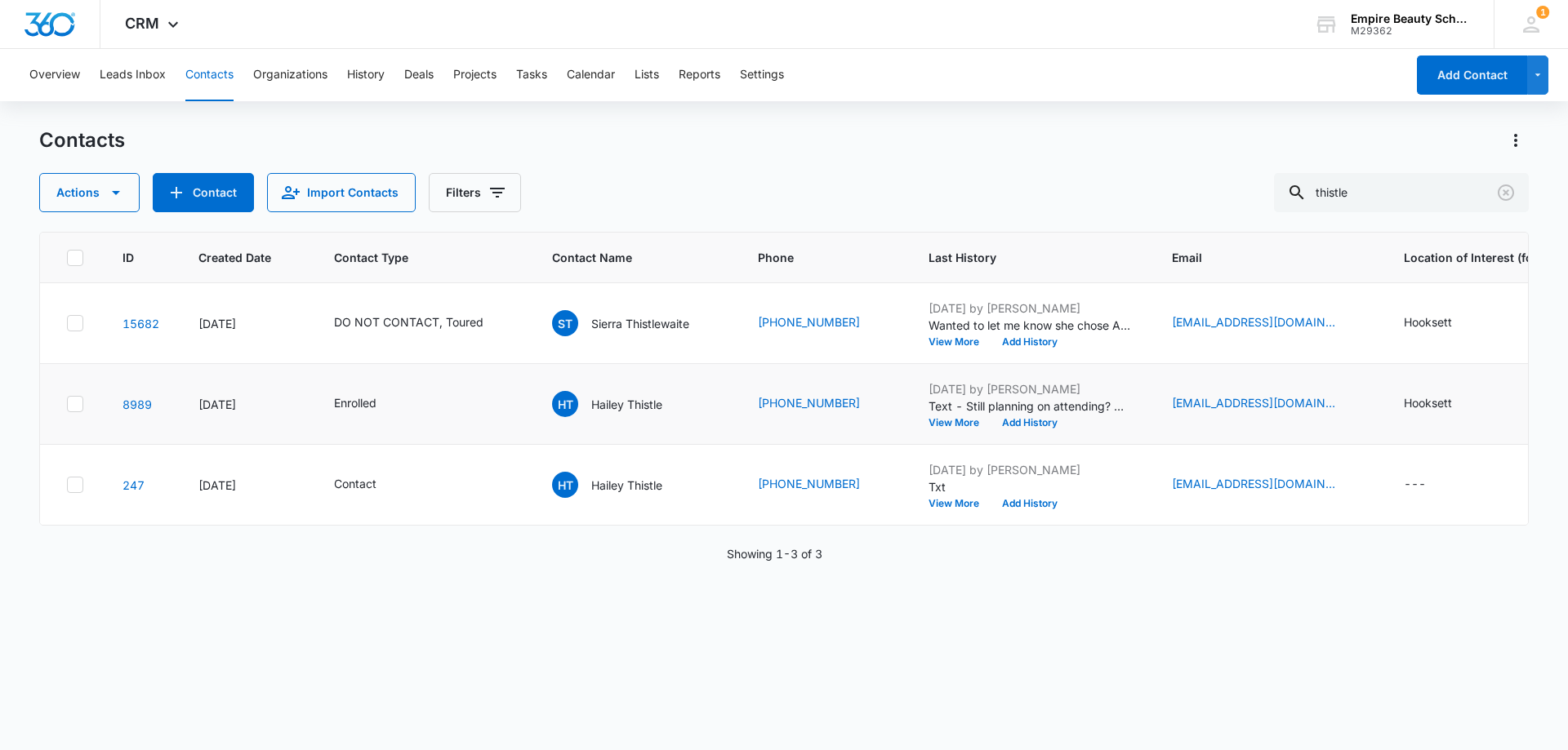
click at [625, 390] on td "[PERSON_NAME] Thistle" at bounding box center [636, 405] width 206 height 81
click at [623, 393] on div "[PERSON_NAME] Thistle" at bounding box center [608, 403] width 110 height 26
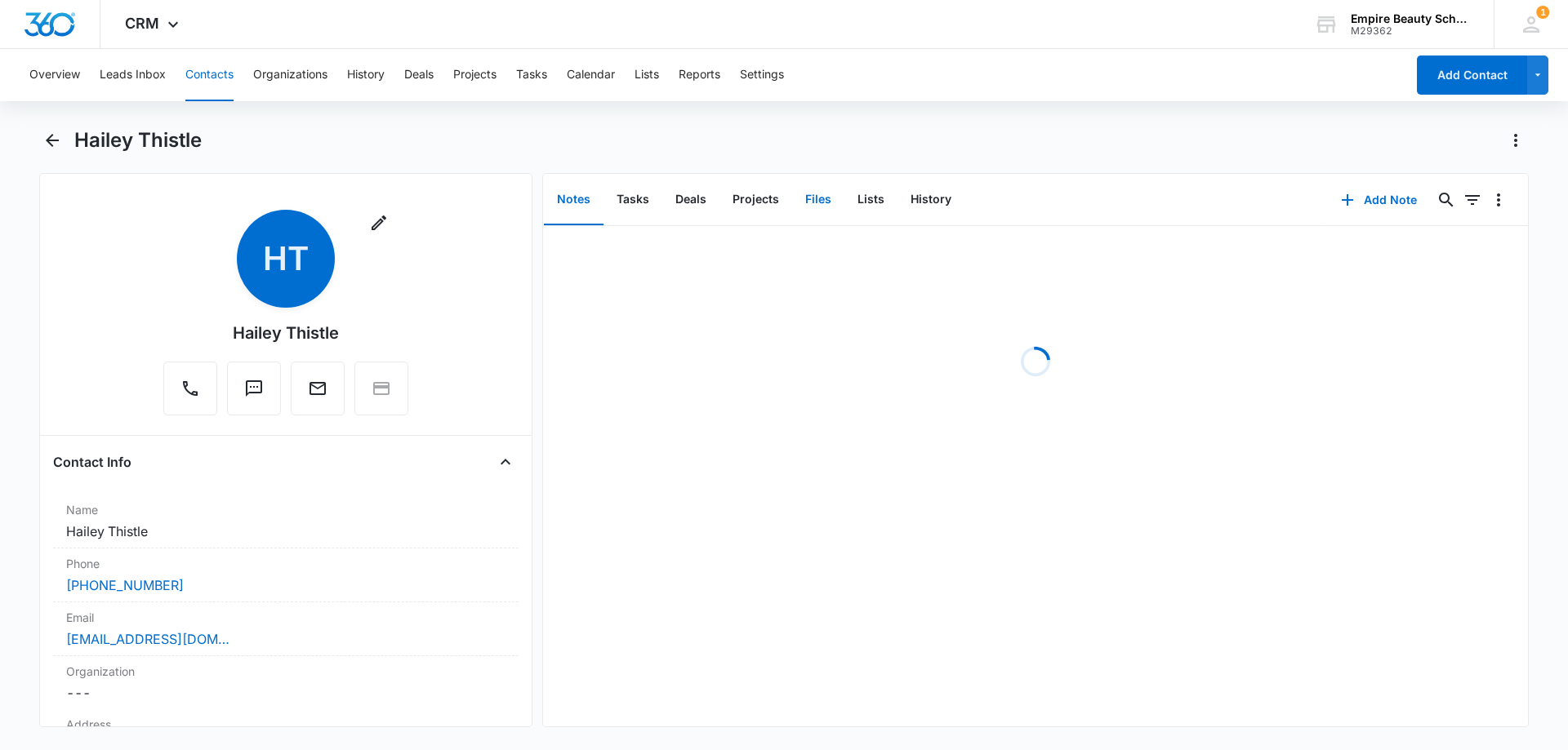
click at [806, 207] on button "Files" at bounding box center [819, 200] width 52 height 51
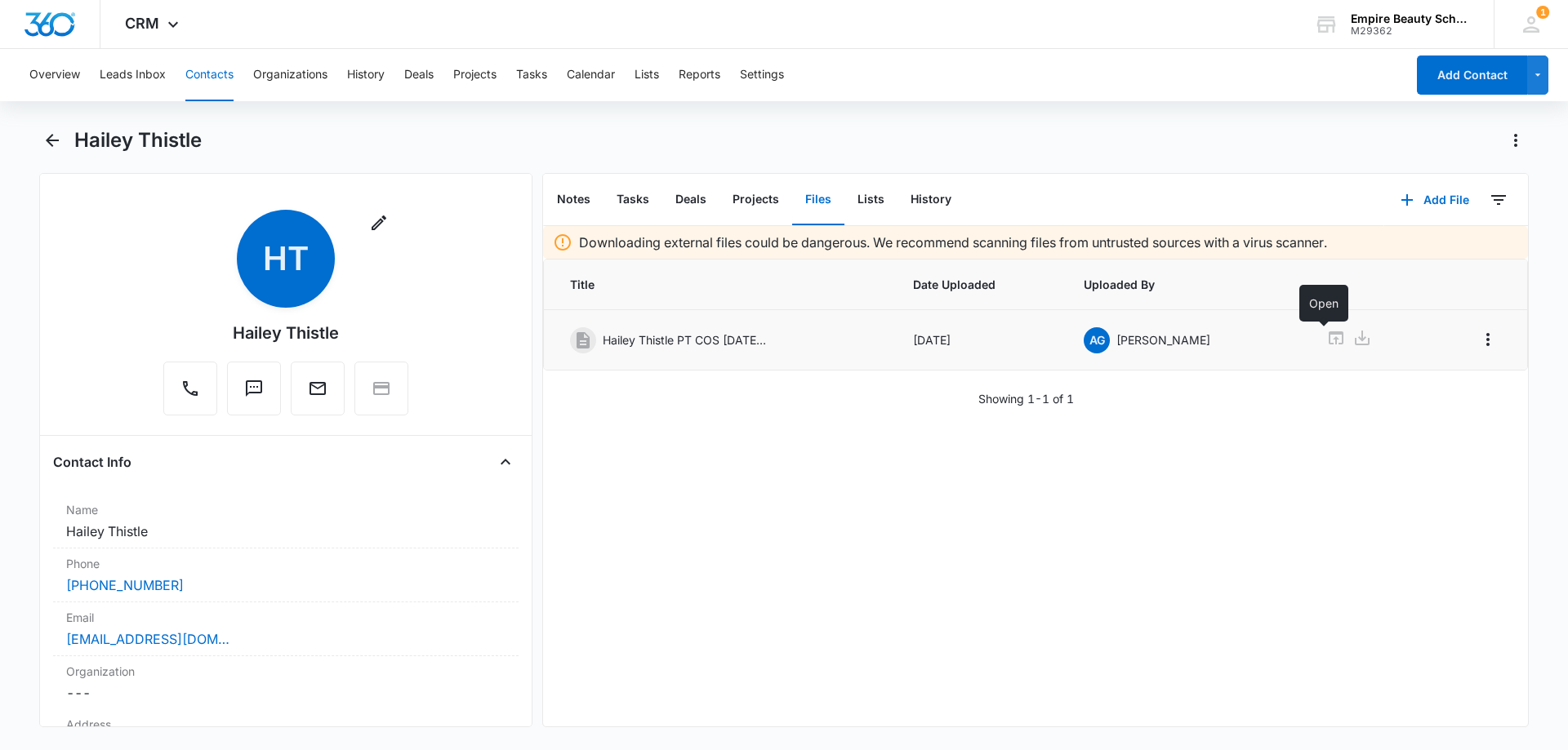
click at [1329, 338] on icon at bounding box center [1336, 338] width 20 height 20
click at [51, 138] on icon "Back" at bounding box center [52, 141] width 20 height 20
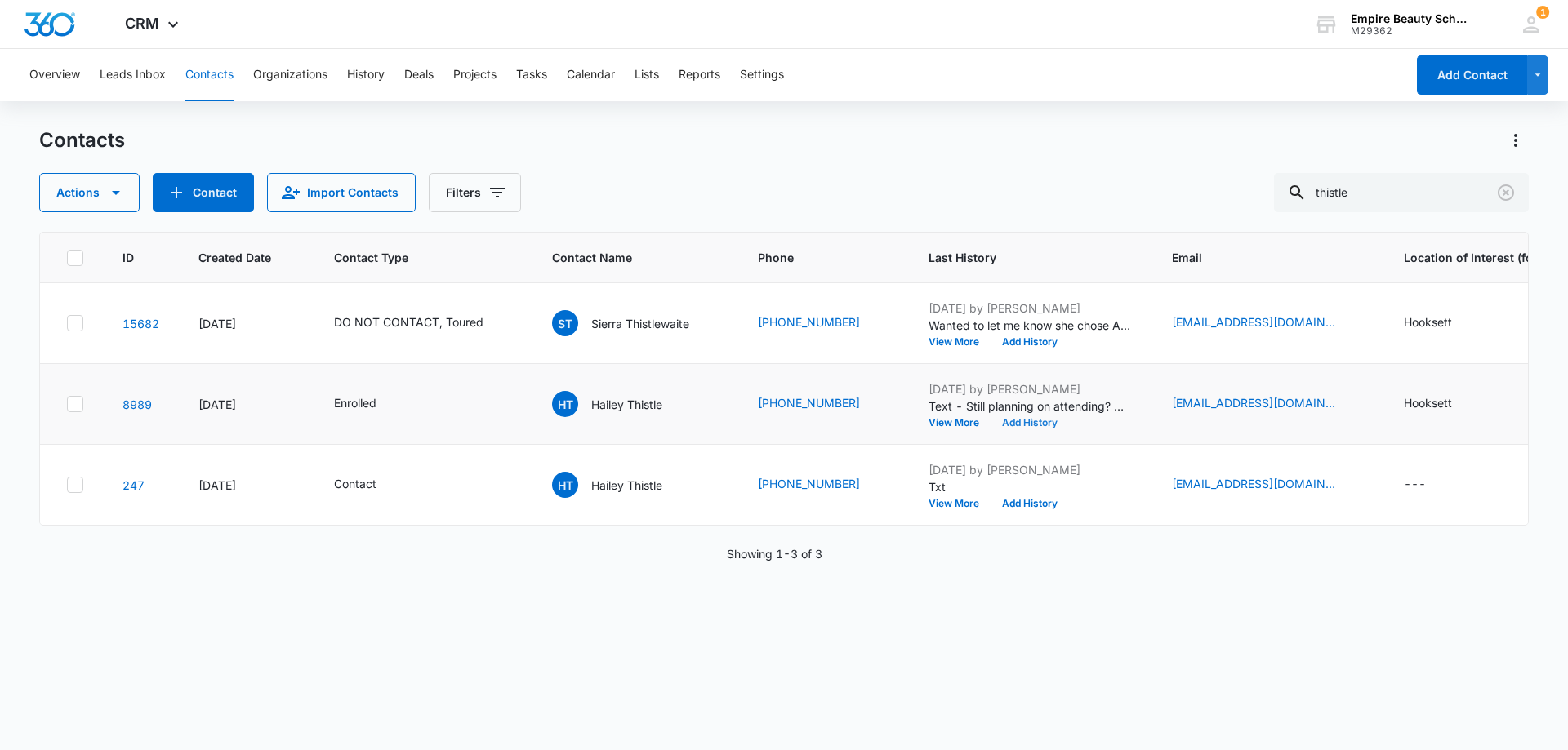
click at [1025, 420] on button "Add History" at bounding box center [1030, 422] width 79 height 10
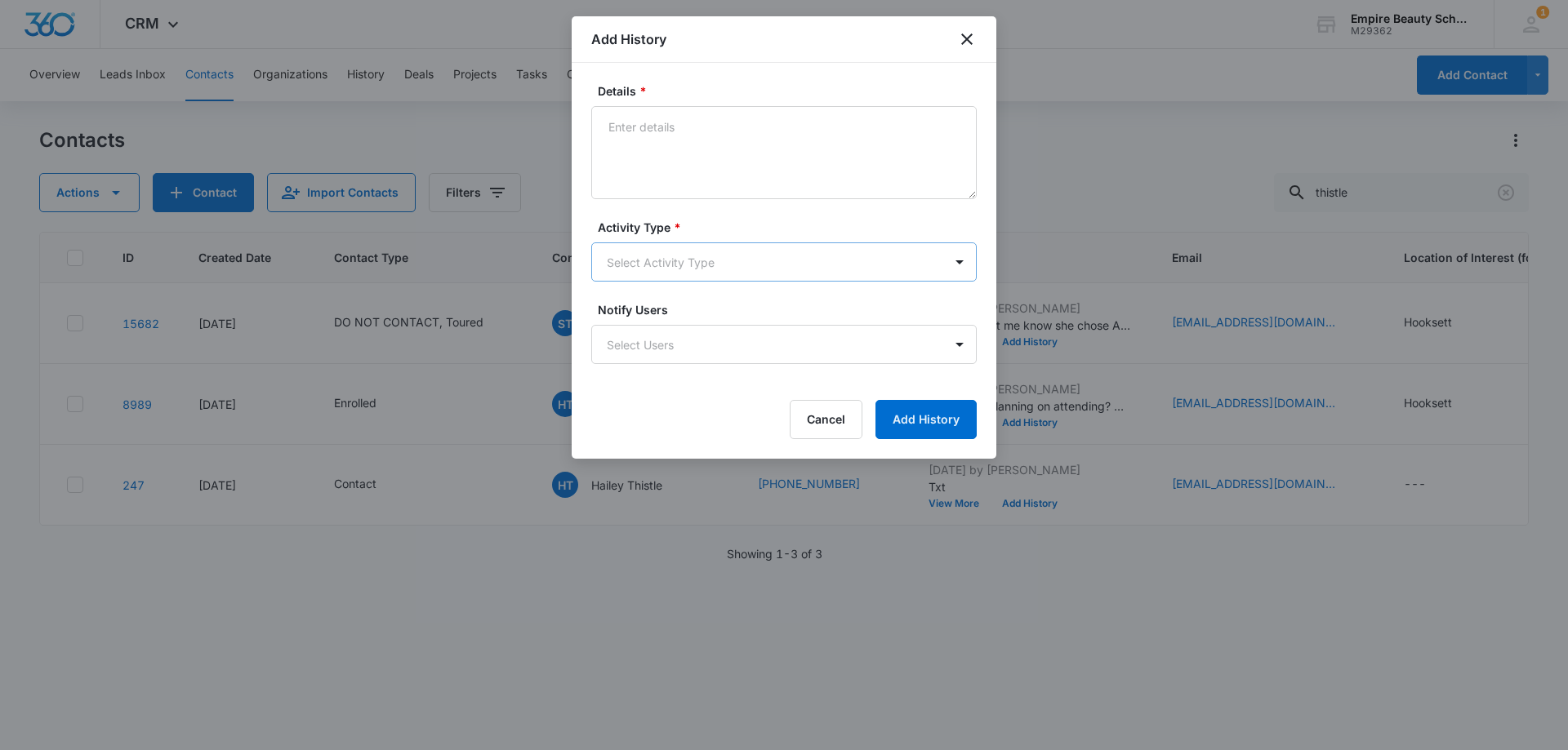
click at [652, 262] on body "CRM Apps Forms CRM Email Shop Payments POS Files Brand Settings Empire Beauty S…" at bounding box center [784, 375] width 1568 height 750
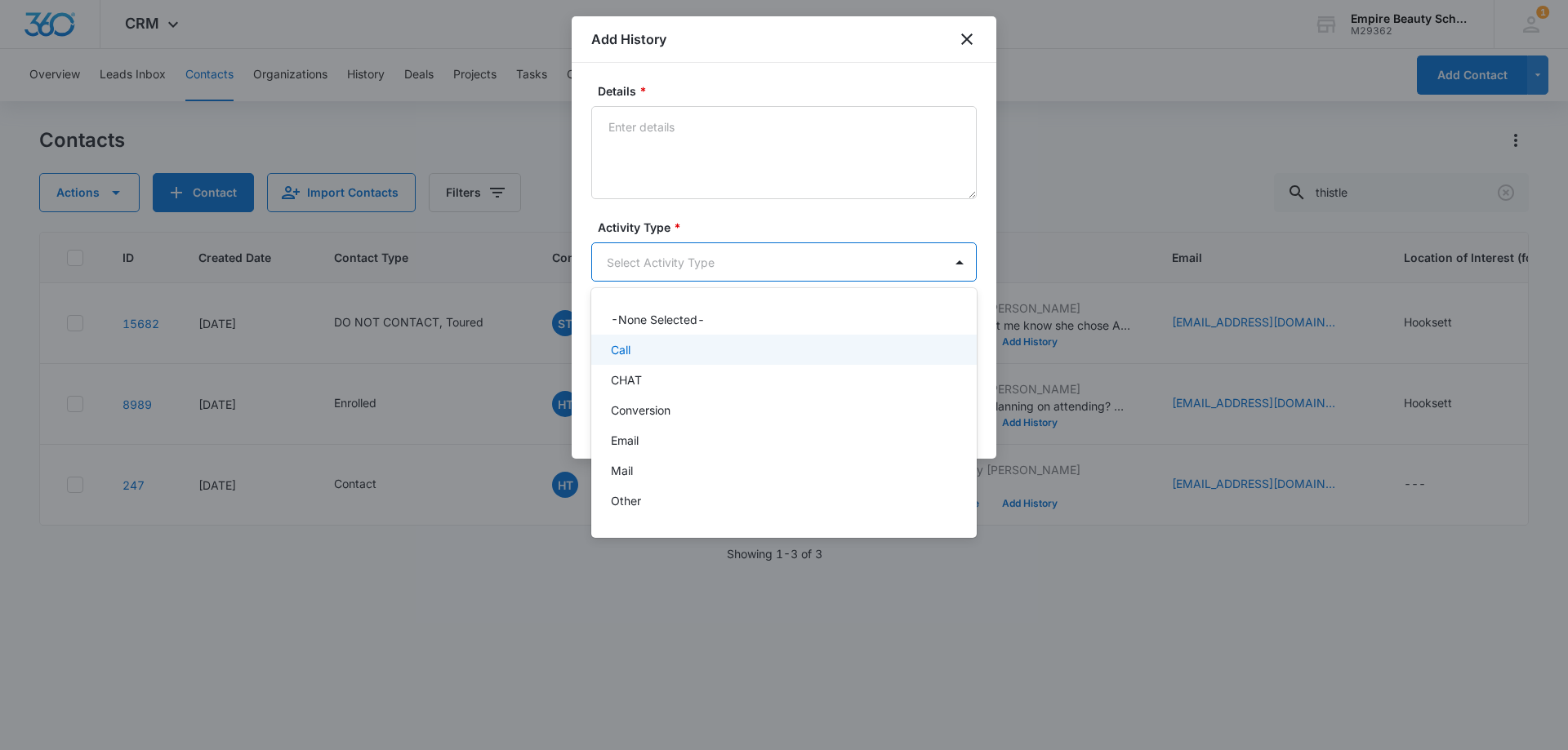
click at [636, 350] on div "Call" at bounding box center [783, 349] width 343 height 17
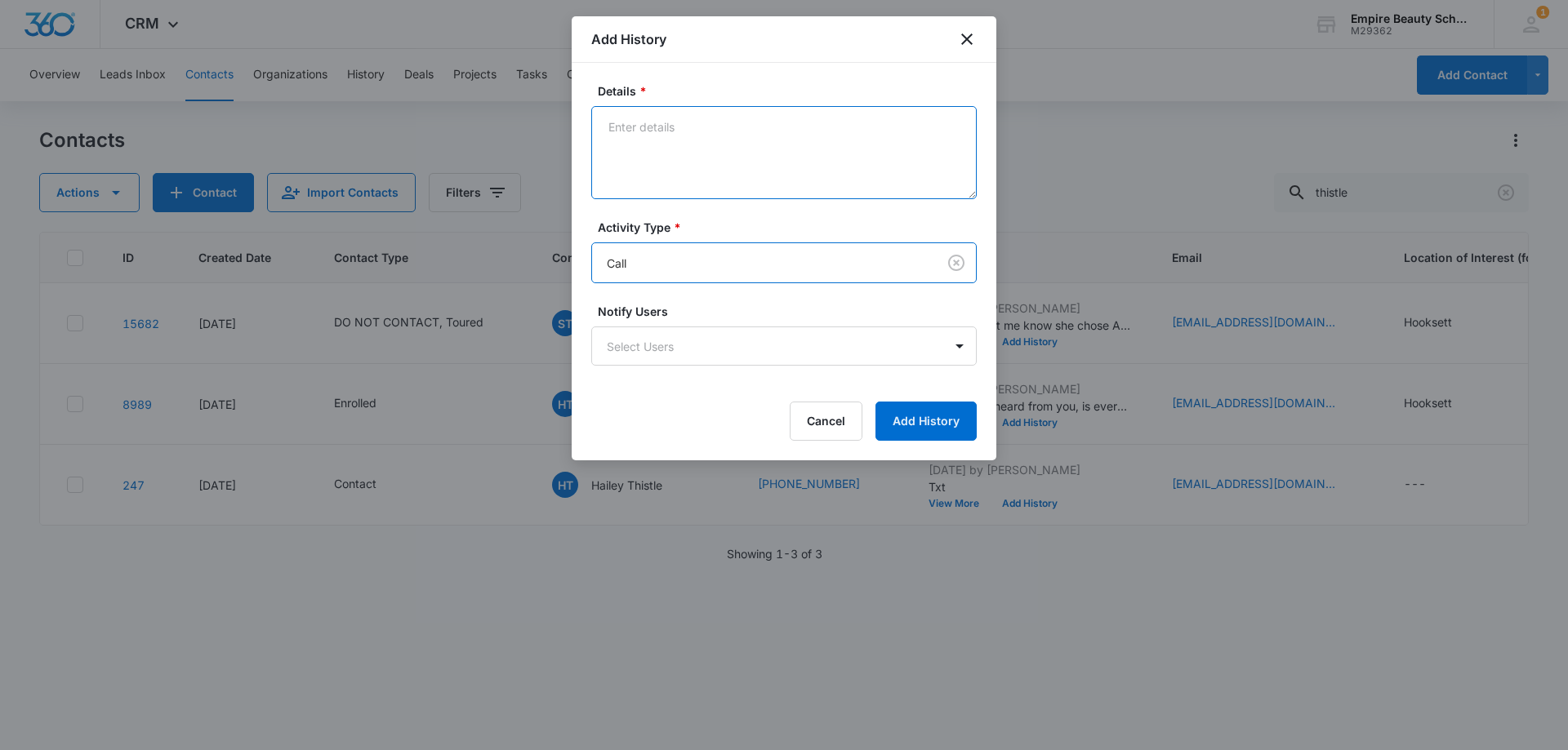
drag, startPoint x: 640, startPoint y: 175, endPoint x: 646, endPoint y: 157, distance: 19.0
click at [641, 172] on textarea "Details *" at bounding box center [784, 153] width 385 height 93
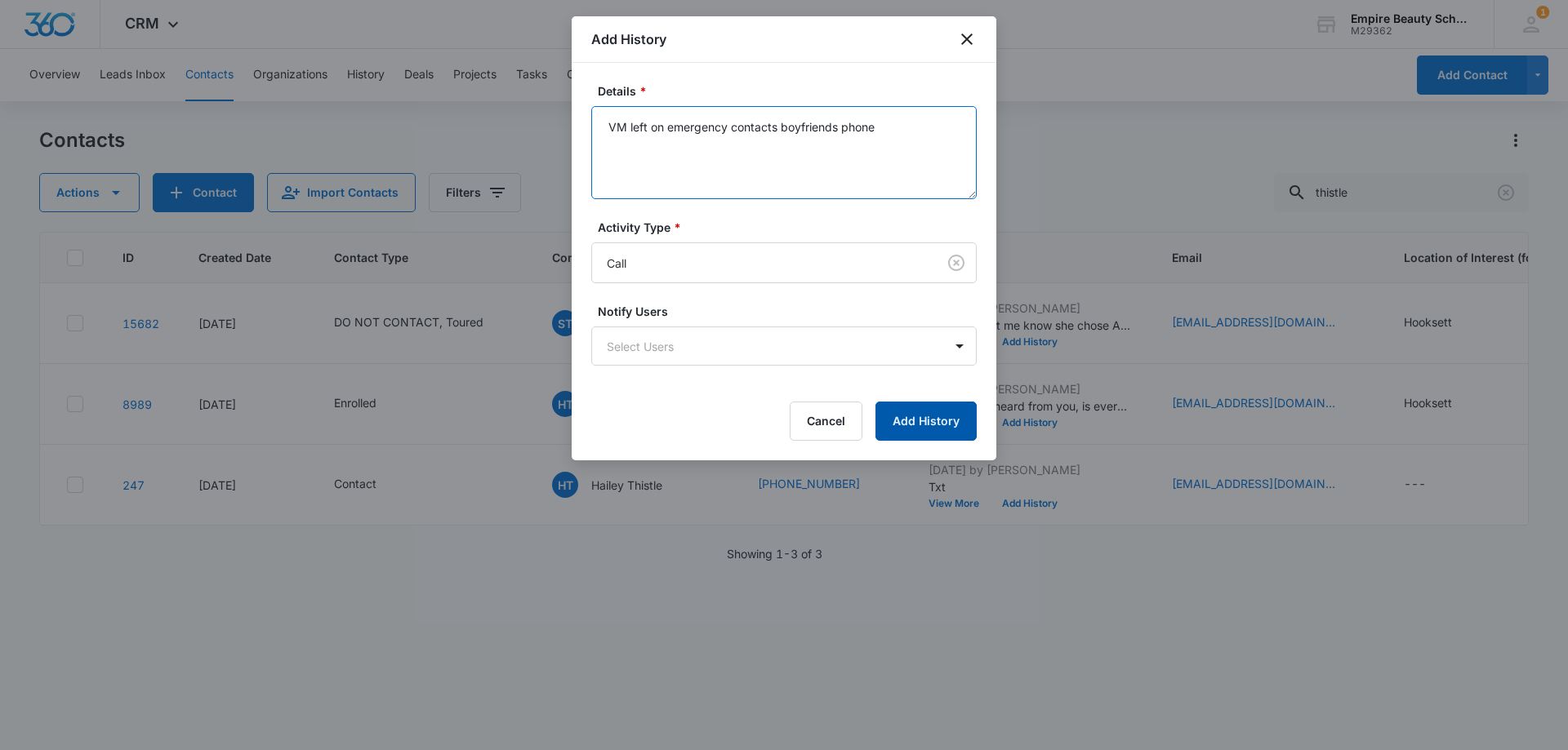
type textarea "VM left on emergency contacts boyfriends phone"
click at [914, 421] on button "Add History" at bounding box center [926, 421] width 101 height 39
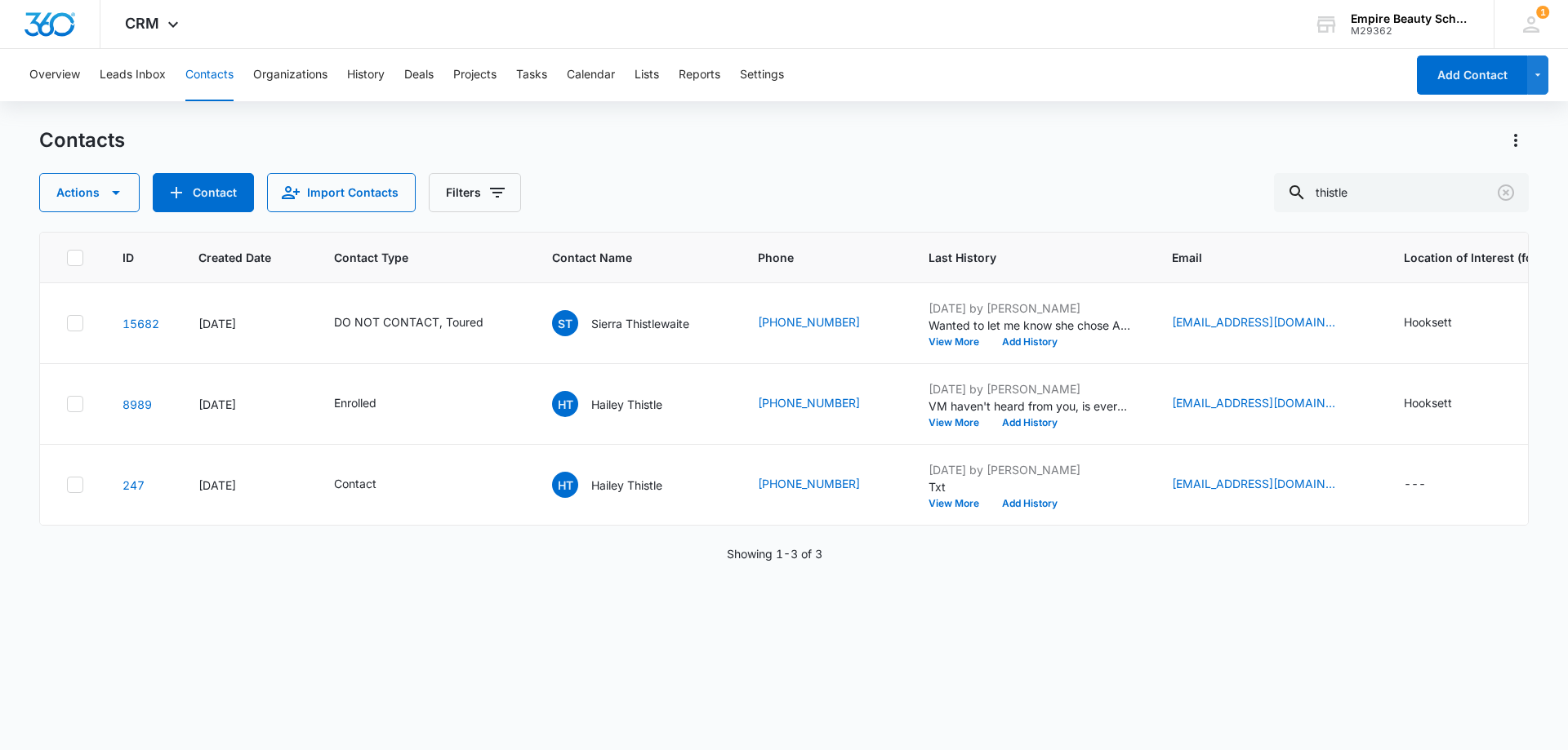
click at [693, 186] on div "Actions Contact Import Contacts Filters thistle" at bounding box center [784, 192] width 1489 height 39
click at [1504, 193] on icon "Clear" at bounding box center [1507, 193] width 20 height 20
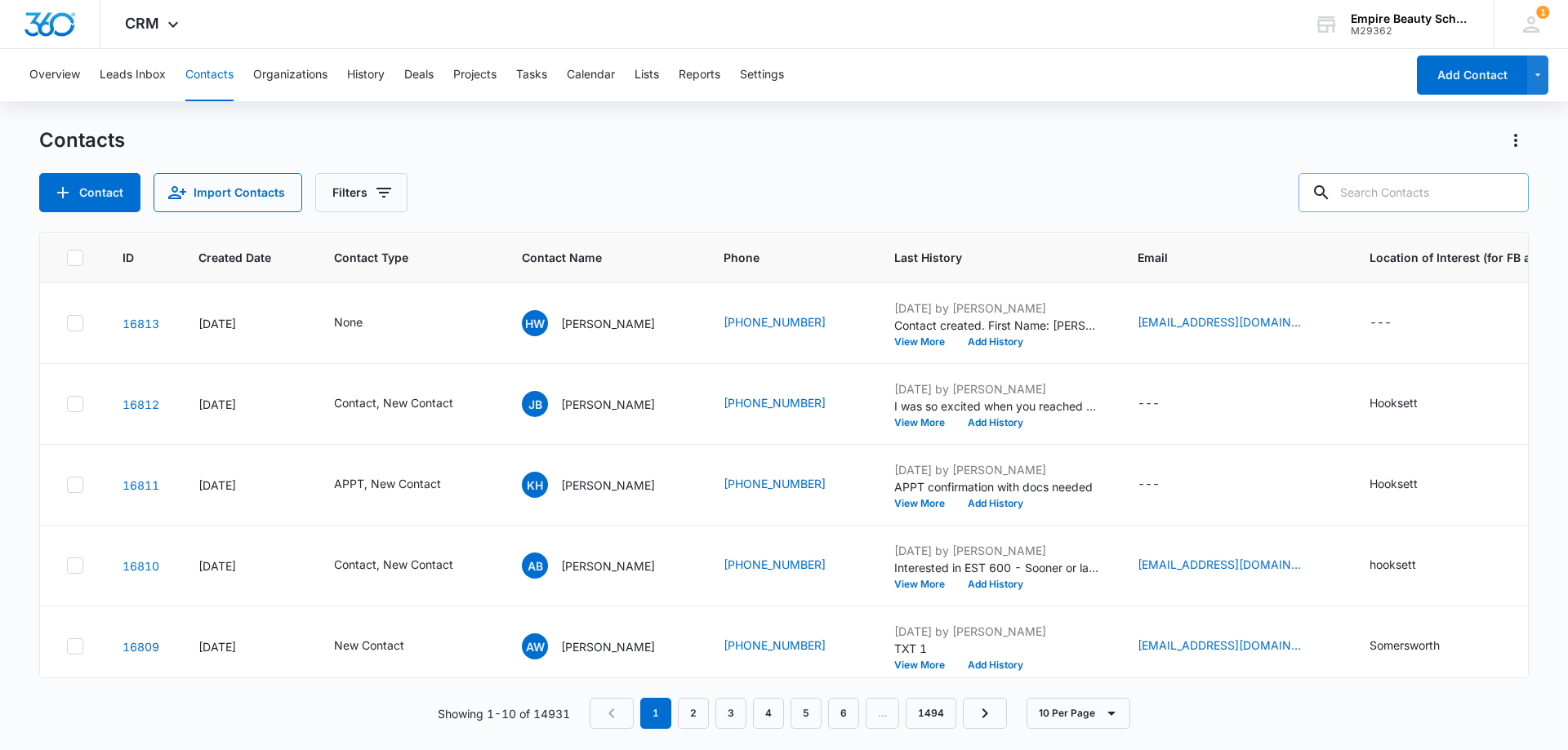
click at [710, 180] on div "Contact Import Contacts Filters" at bounding box center [784, 192] width 1489 height 39
click at [1443, 190] on input "text" at bounding box center [1414, 192] width 230 height 39
type input "[PERSON_NAME]"
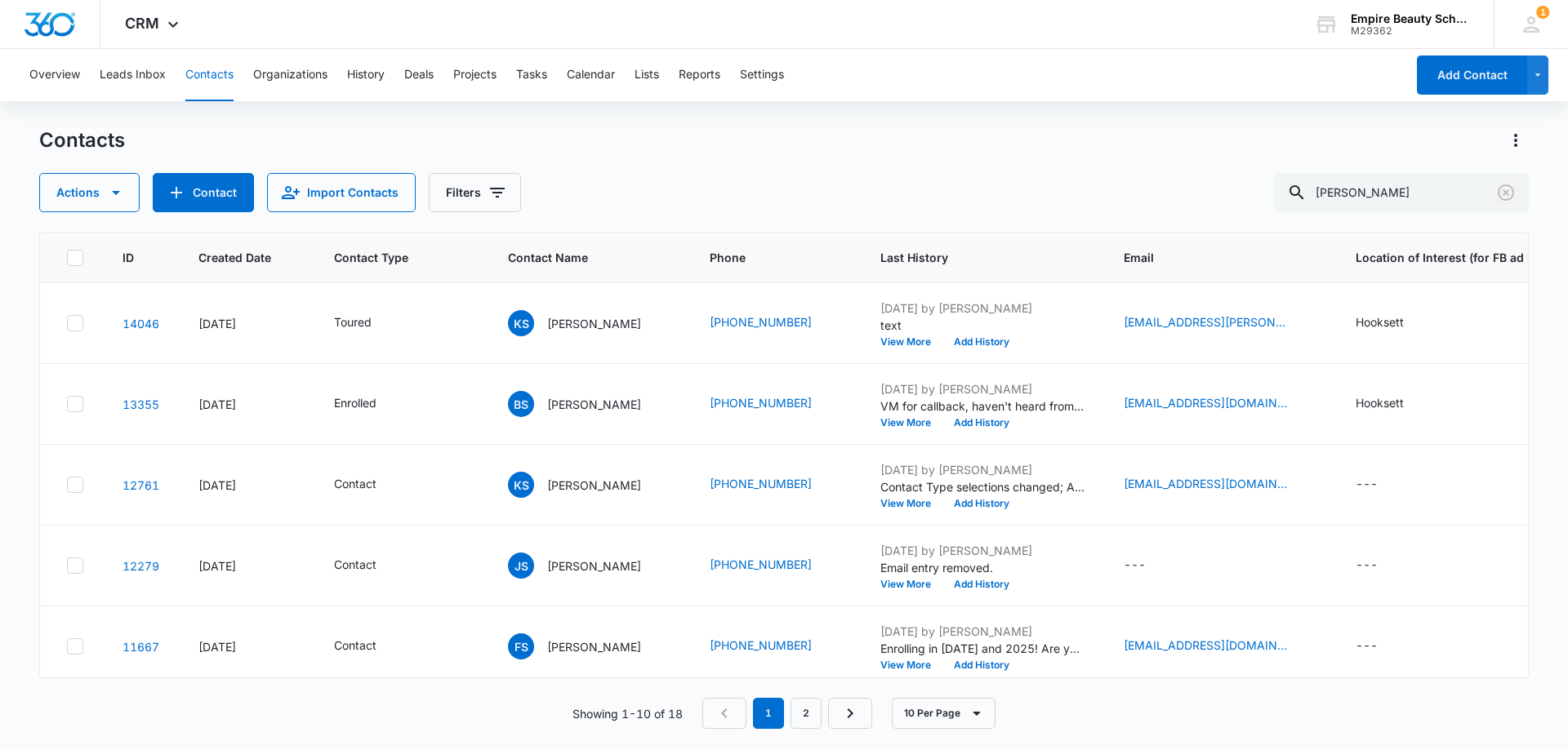
drag, startPoint x: 1505, startPoint y: 192, endPoint x: 1474, endPoint y: 216, distance: 39.2
click at [1506, 192] on icon "Clear" at bounding box center [1506, 192] width 16 height 16
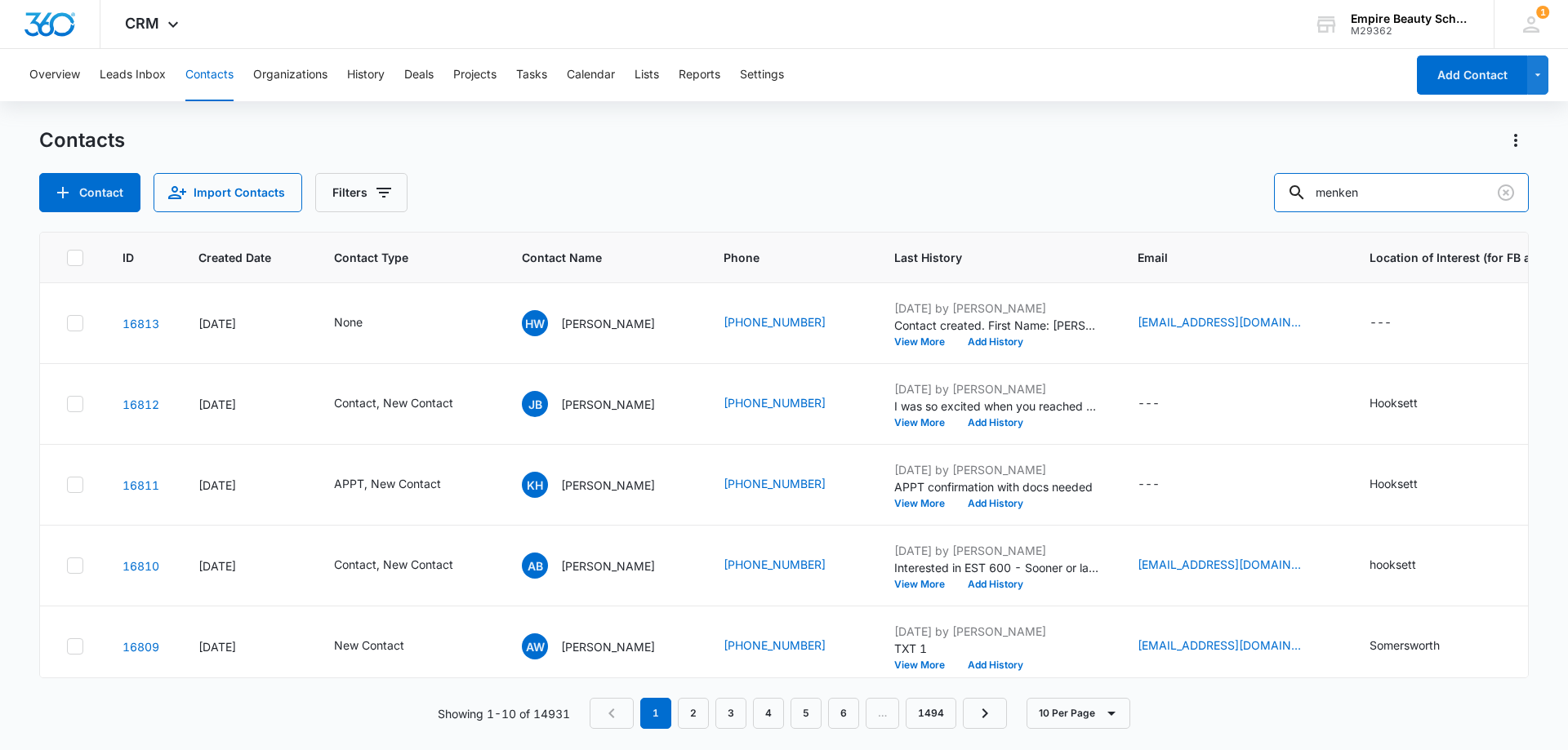
type input "menken"
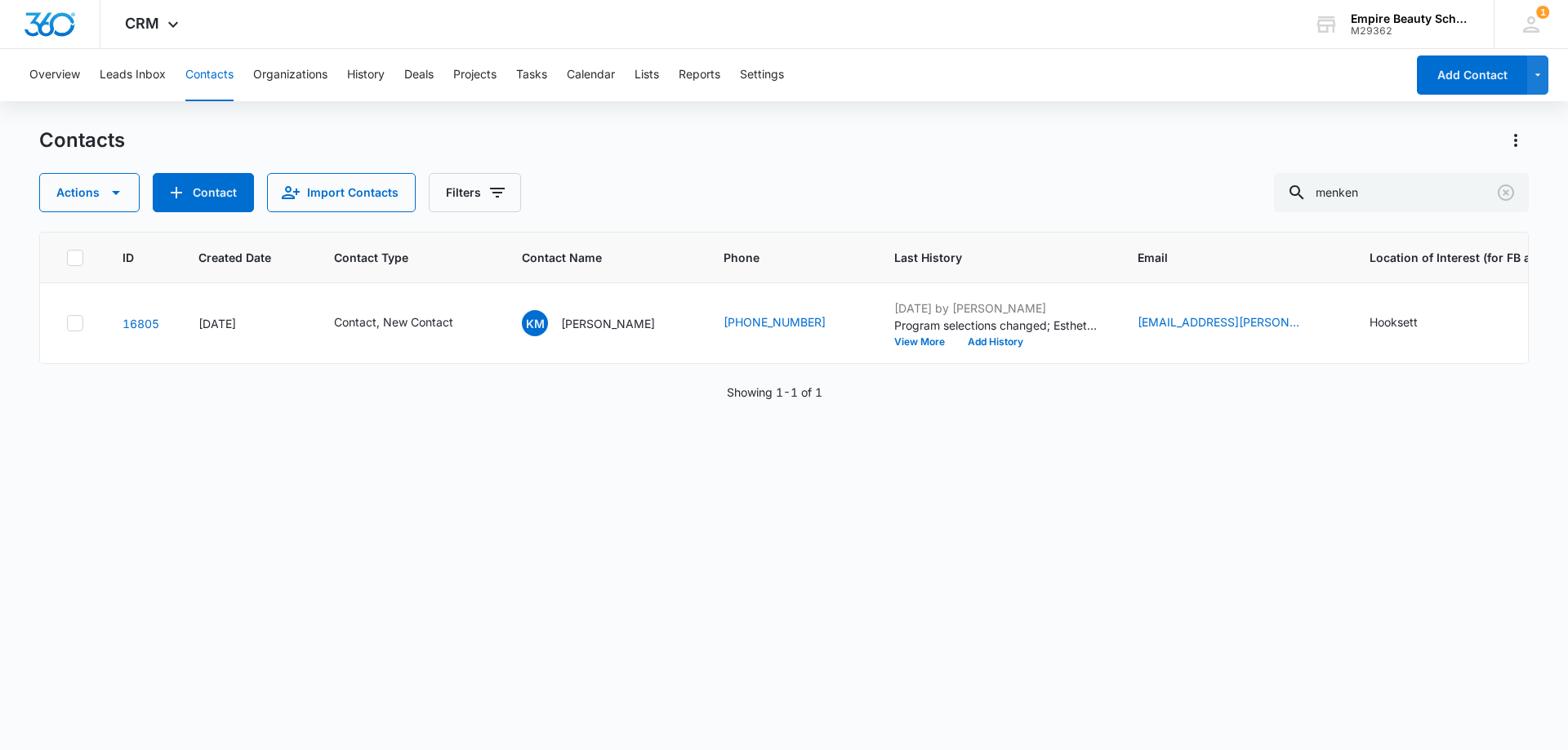
click at [654, 193] on div "Actions Contact Import Contacts Filters menken" at bounding box center [784, 192] width 1489 height 39
click at [704, 158] on div "Contacts Actions Contact Import Contacts Filters menken" at bounding box center [784, 170] width 1489 height 85
click at [1517, 194] on button "Clear" at bounding box center [1506, 192] width 26 height 26
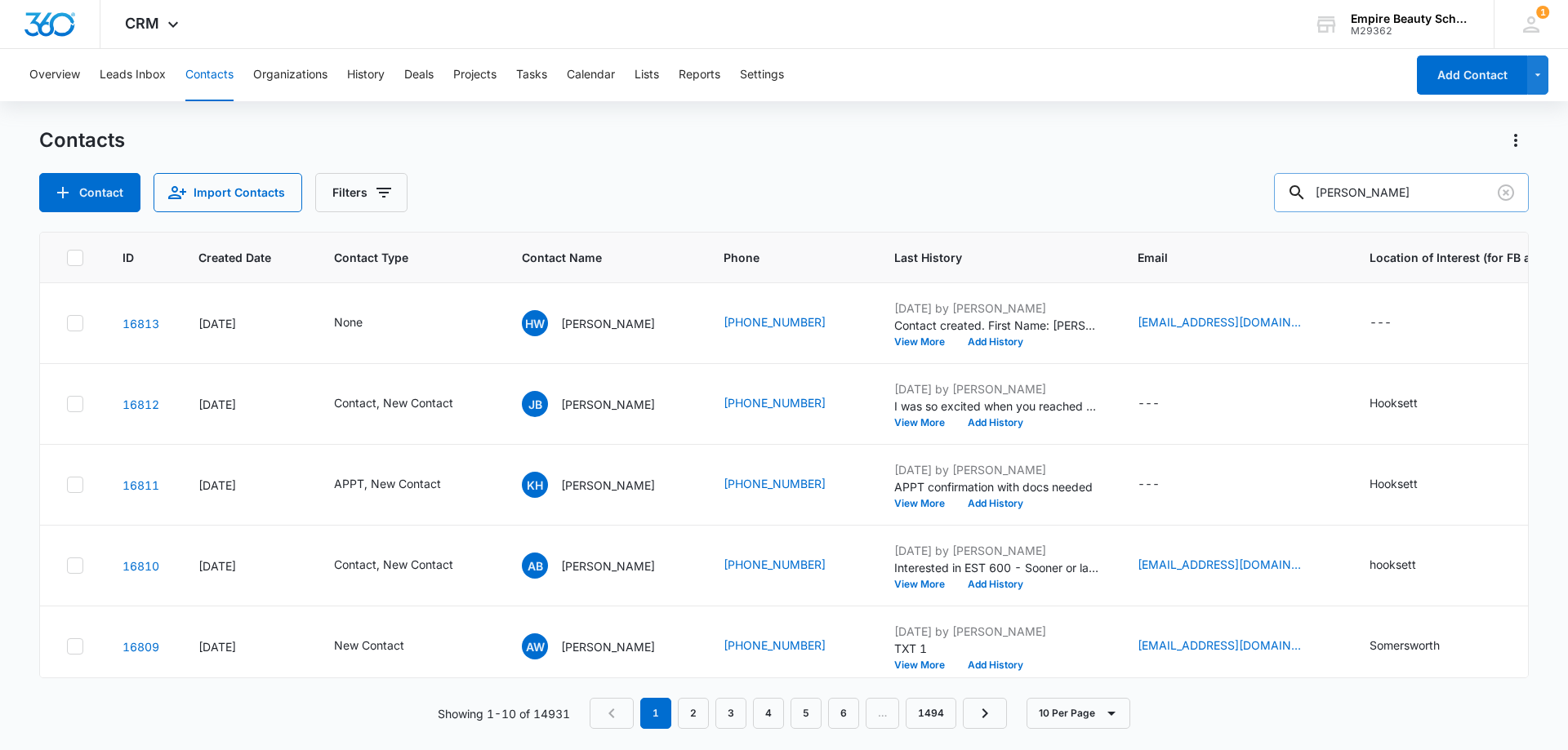
type input "[PERSON_NAME]"
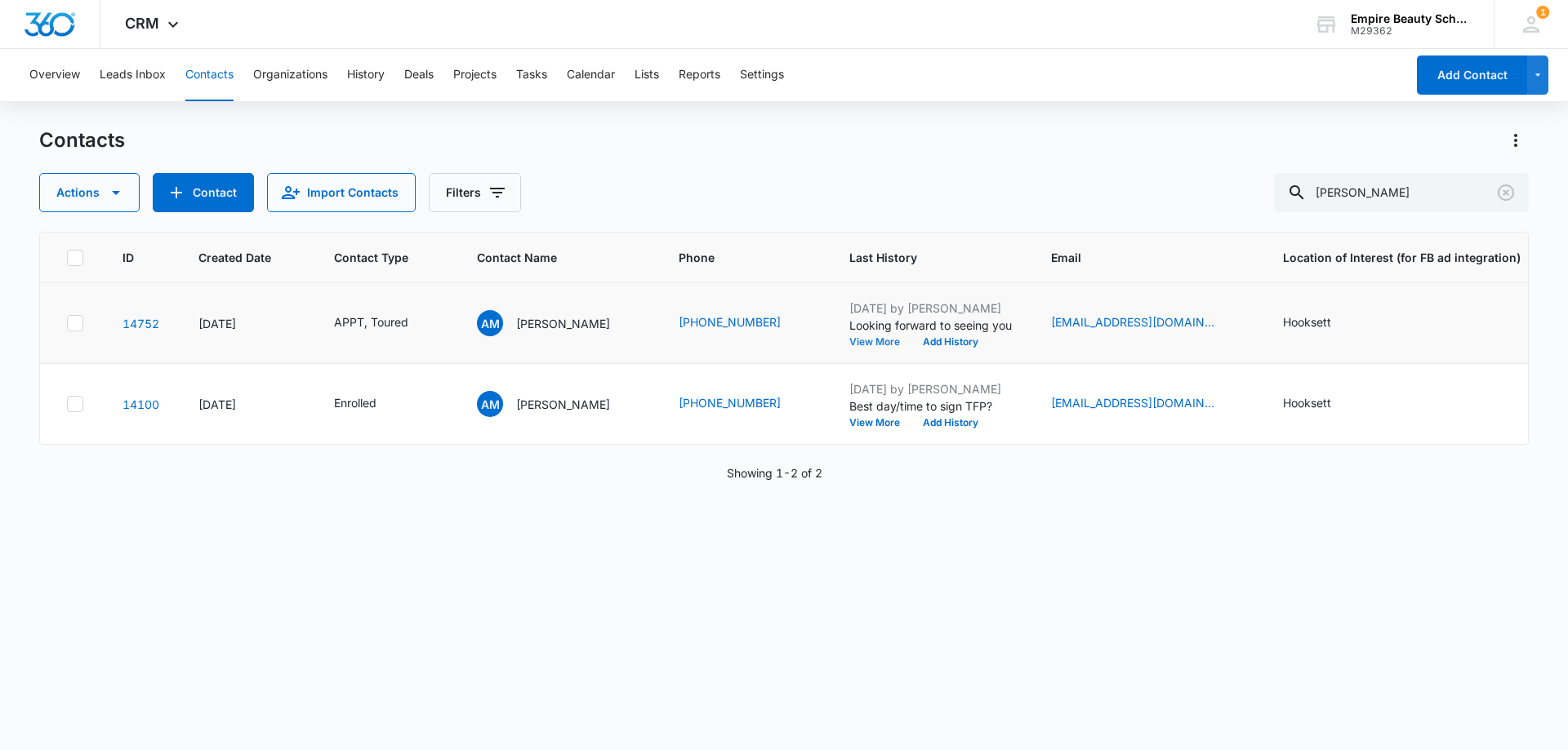
click at [849, 338] on button "View More" at bounding box center [880, 342] width 62 height 10
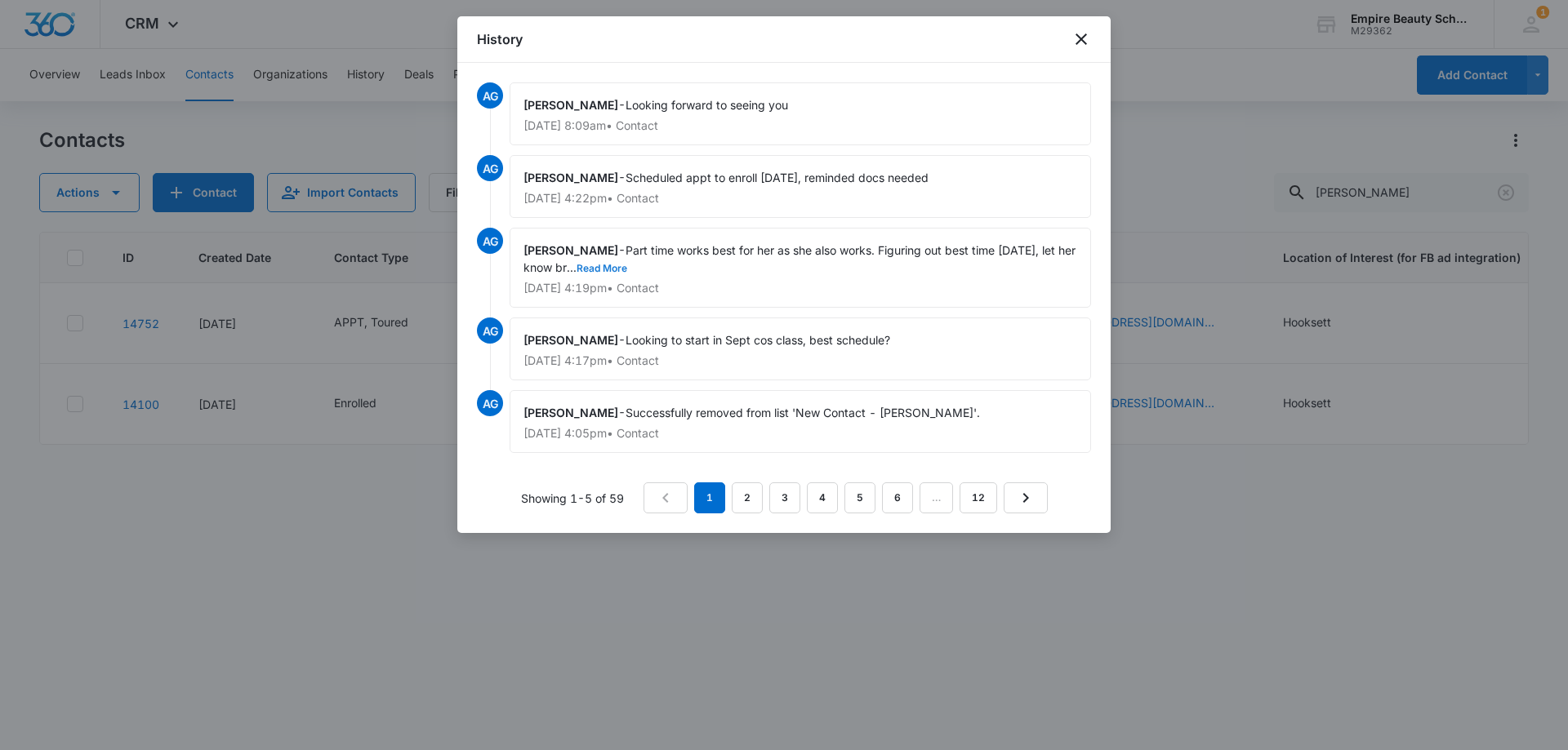
click at [627, 264] on button "Read More" at bounding box center [602, 268] width 51 height 10
click at [1085, 41] on icon "close" at bounding box center [1081, 40] width 20 height 20
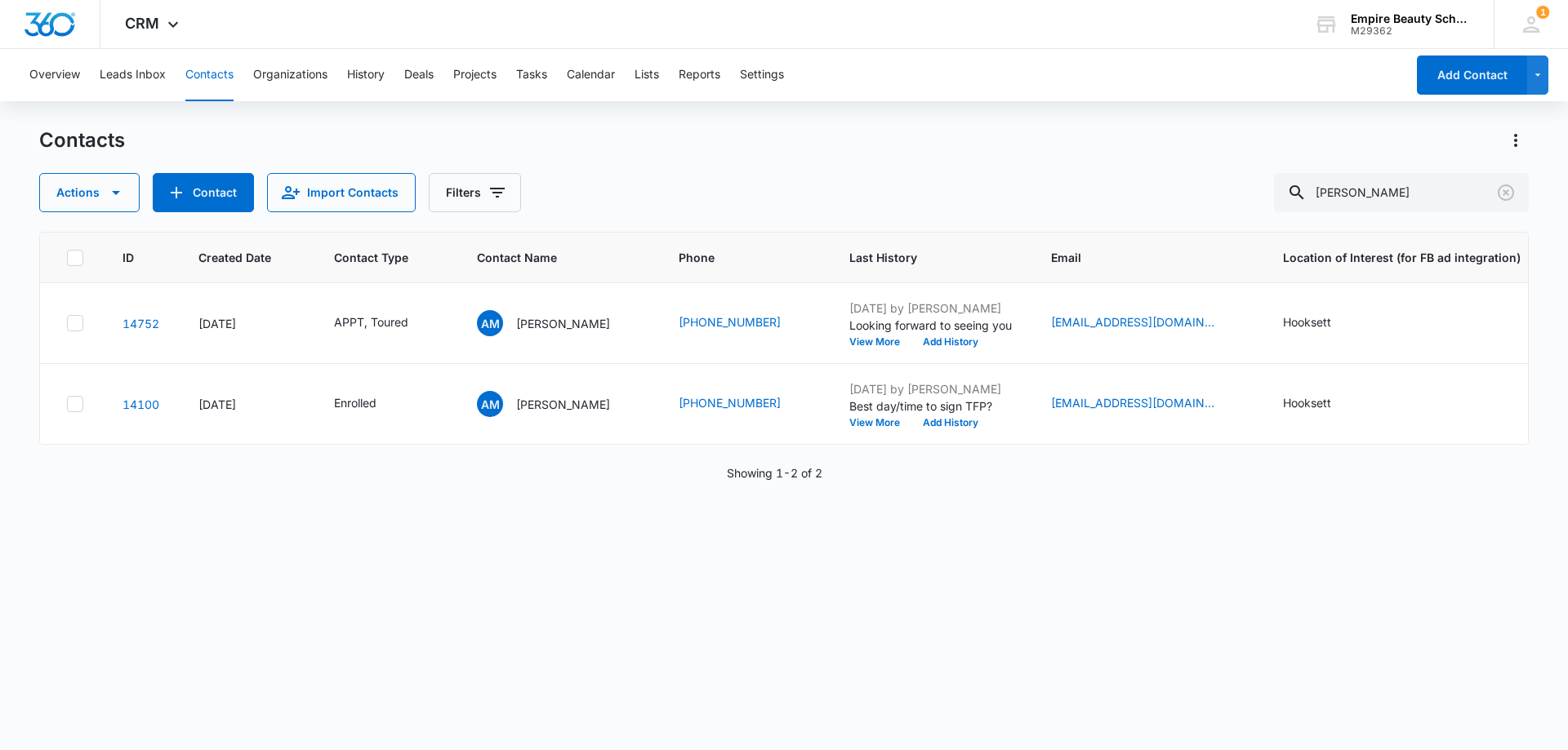
click at [1050, 152] on div "Contacts" at bounding box center [784, 140] width 1489 height 26
click at [1512, 190] on icon "Clear" at bounding box center [1507, 193] width 20 height 20
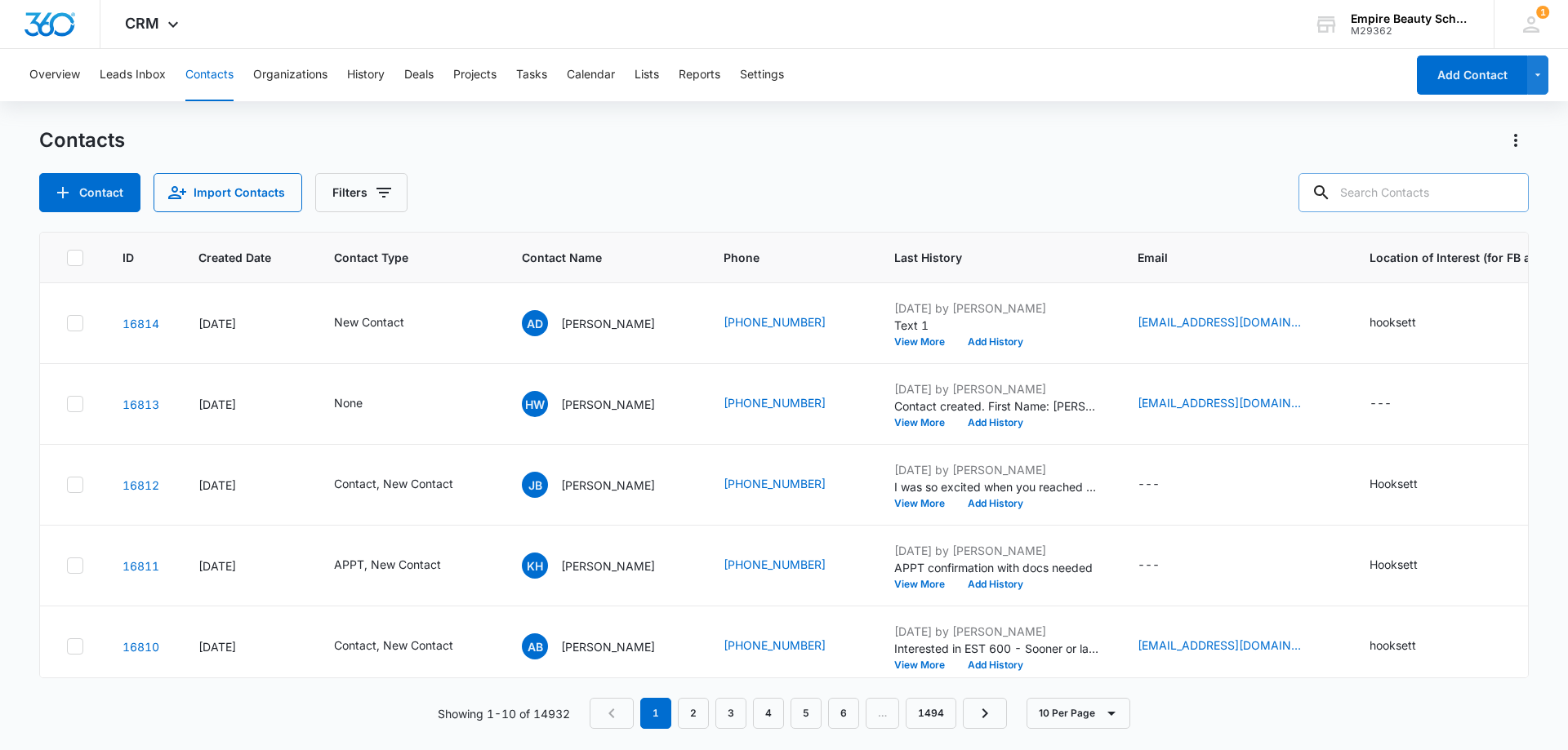
click at [1389, 195] on input "text" at bounding box center [1414, 192] width 230 height 39
type input "5916"
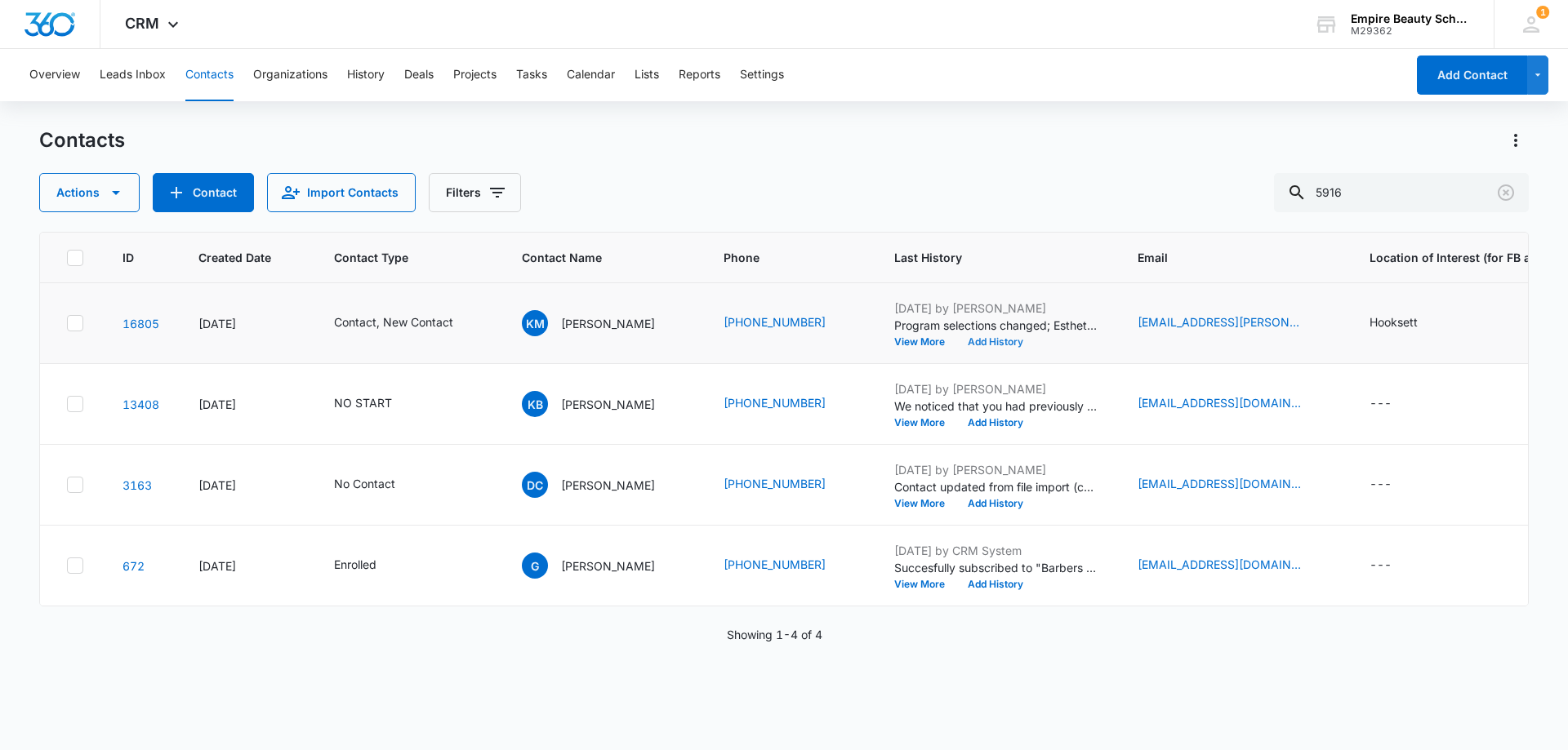
click at [976, 338] on button "Add History" at bounding box center [996, 342] width 79 height 10
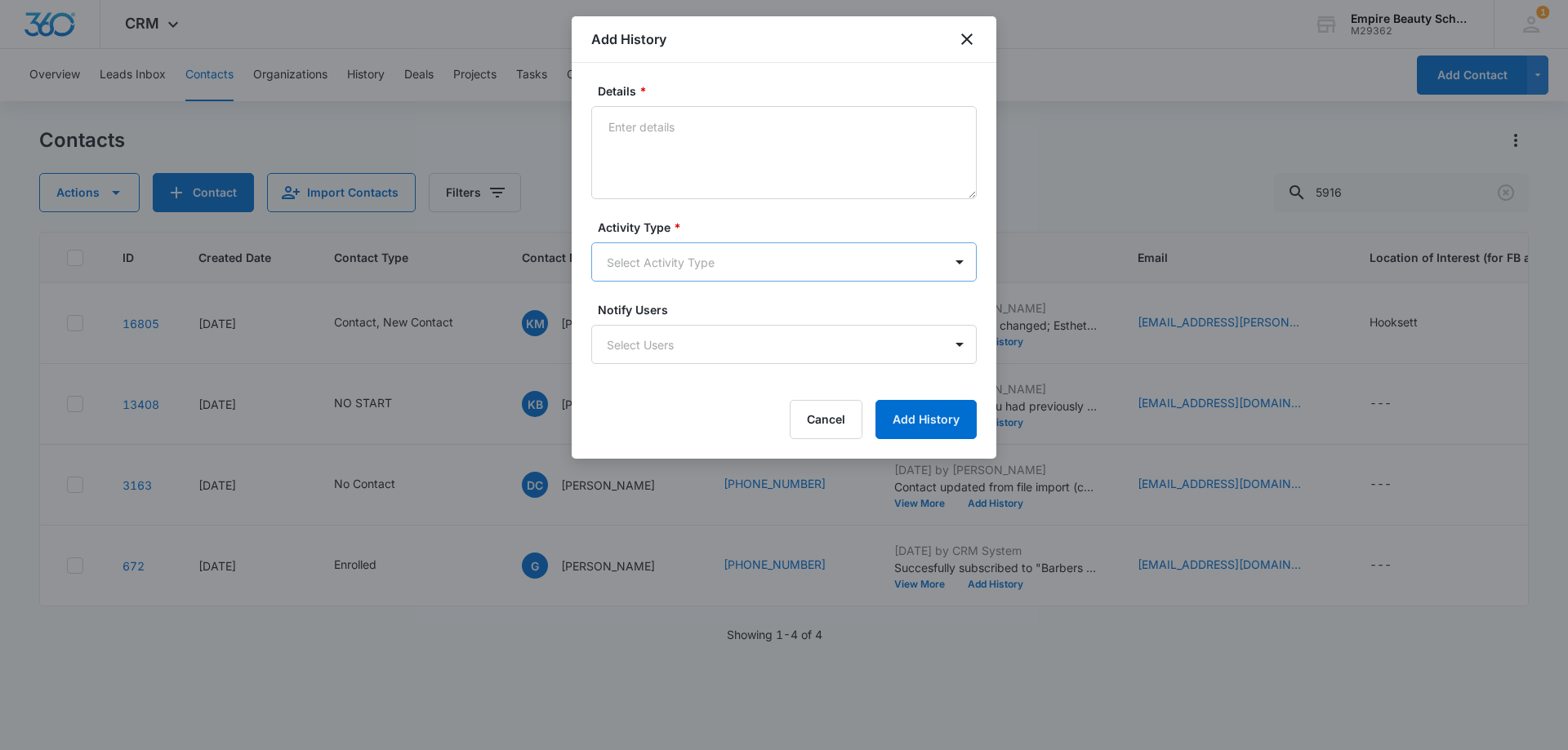
click at [695, 256] on body "CRM Apps Forms CRM Email Shop Payments POS Files Brand Settings Empire Beauty S…" at bounding box center [784, 375] width 1568 height 750
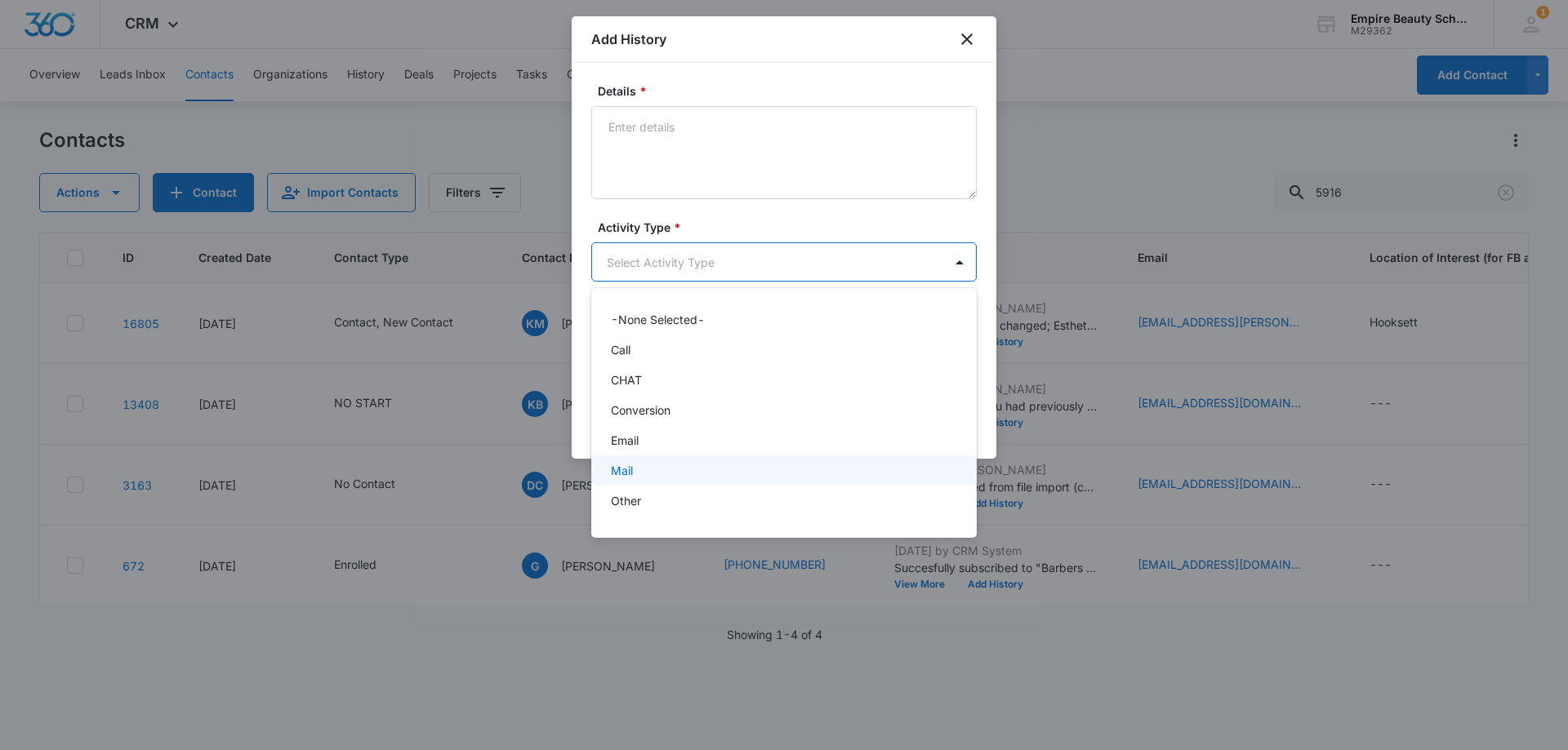
scroll to position [85, 0]
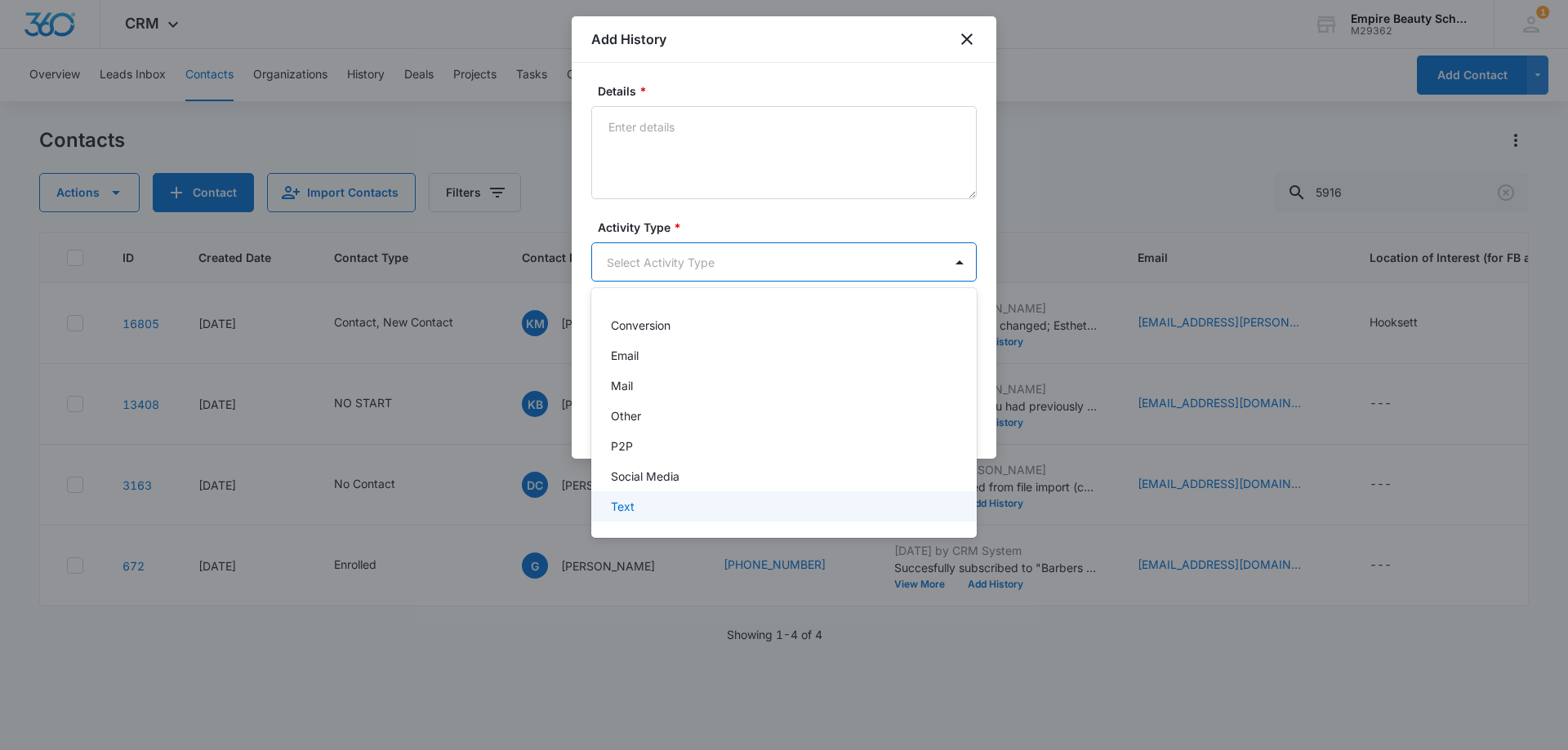
click at [649, 495] on div "Text" at bounding box center [784, 506] width 385 height 30
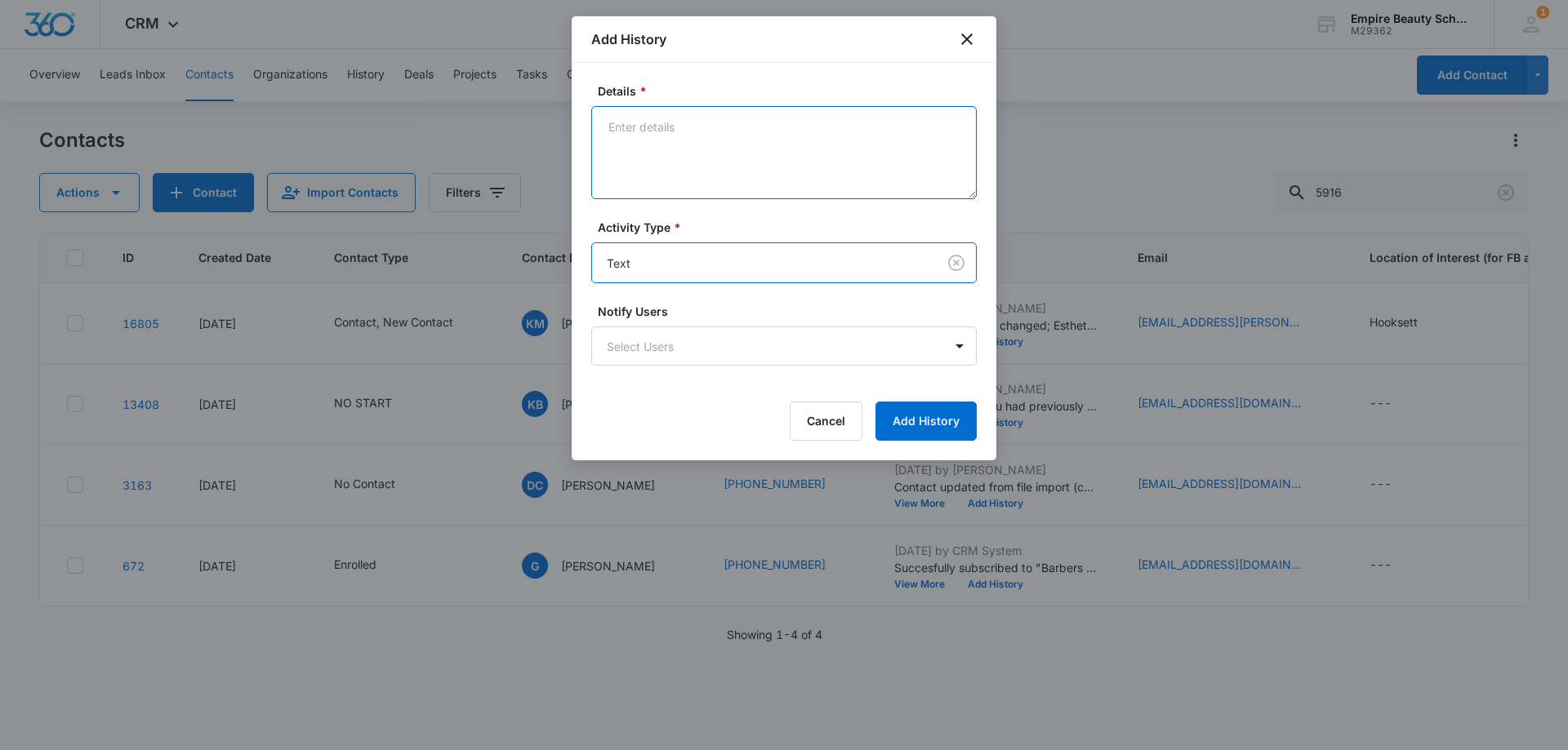
click at [676, 150] on textarea "Details *" at bounding box center [784, 153] width 385 height 93
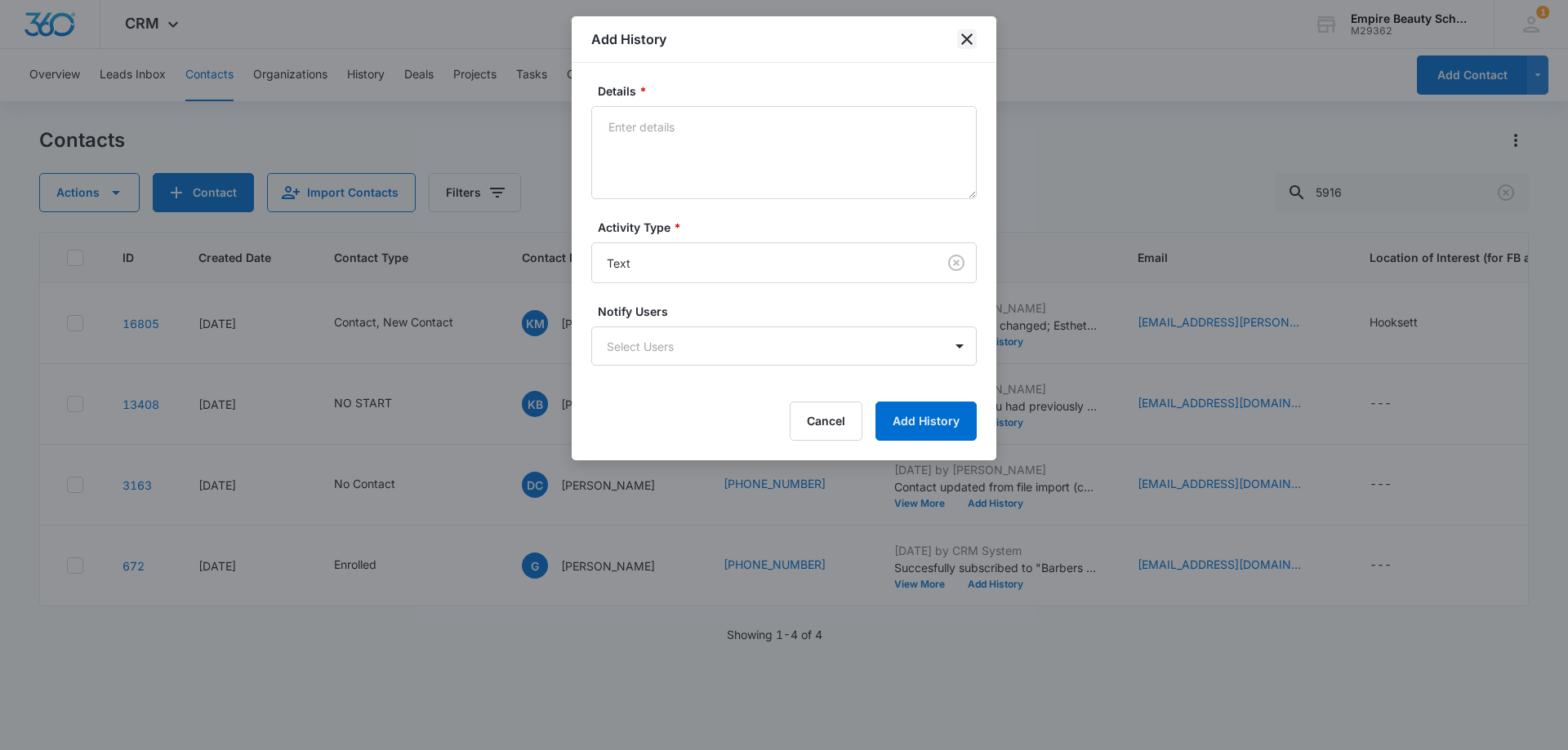
click at [964, 33] on icon "close" at bounding box center [967, 40] width 20 height 20
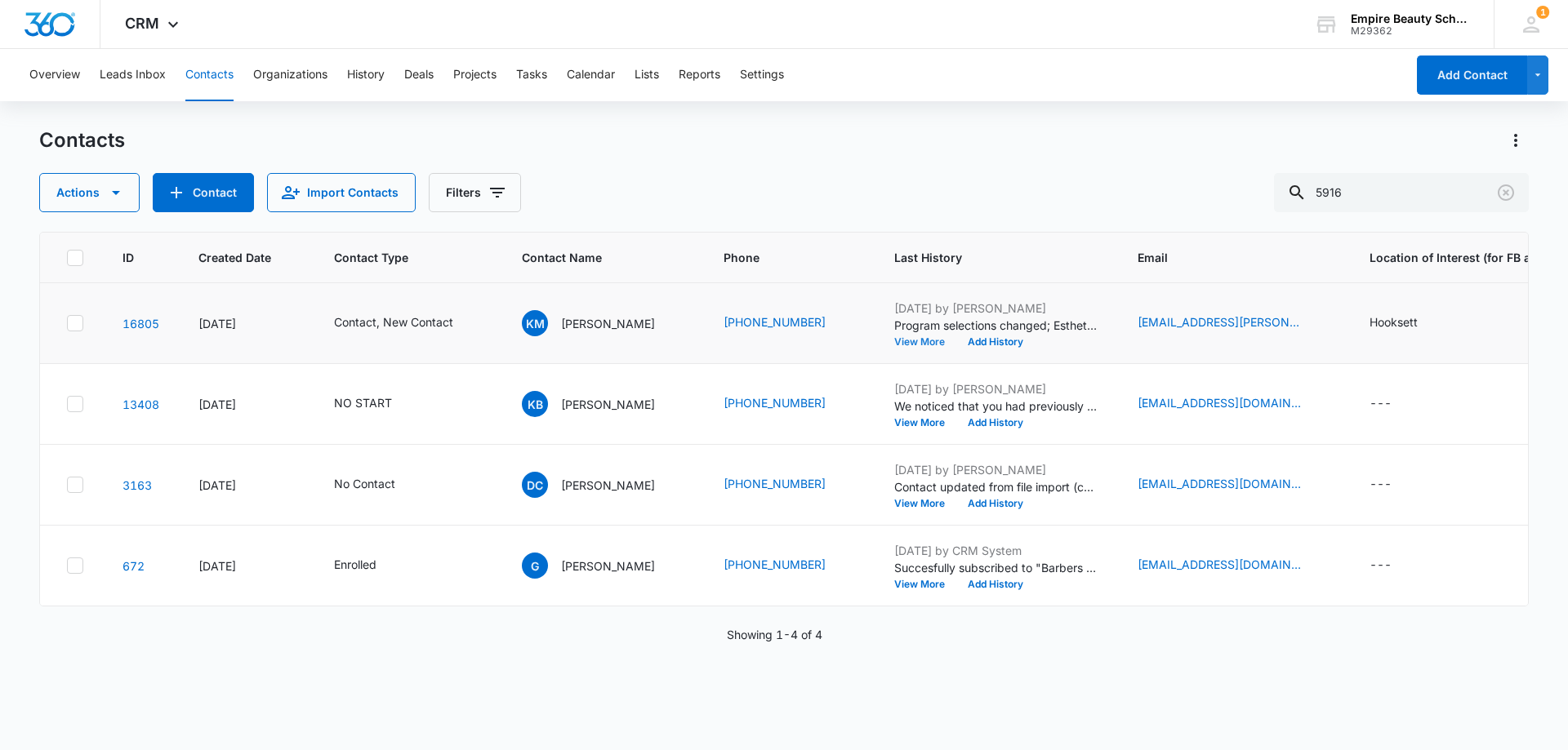
click at [905, 338] on button "View More" at bounding box center [925, 342] width 62 height 10
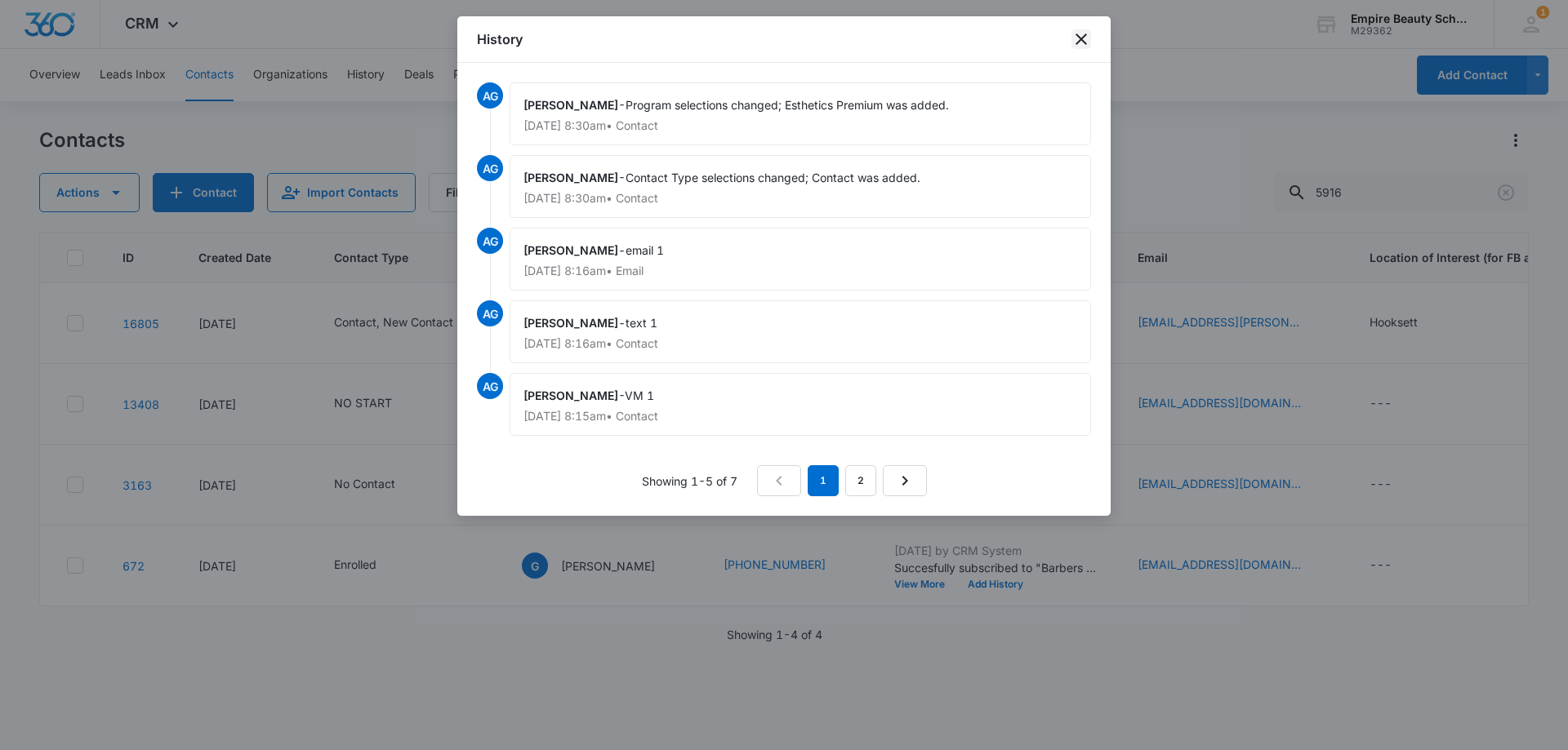
click at [1077, 41] on icon "close" at bounding box center [1081, 40] width 20 height 20
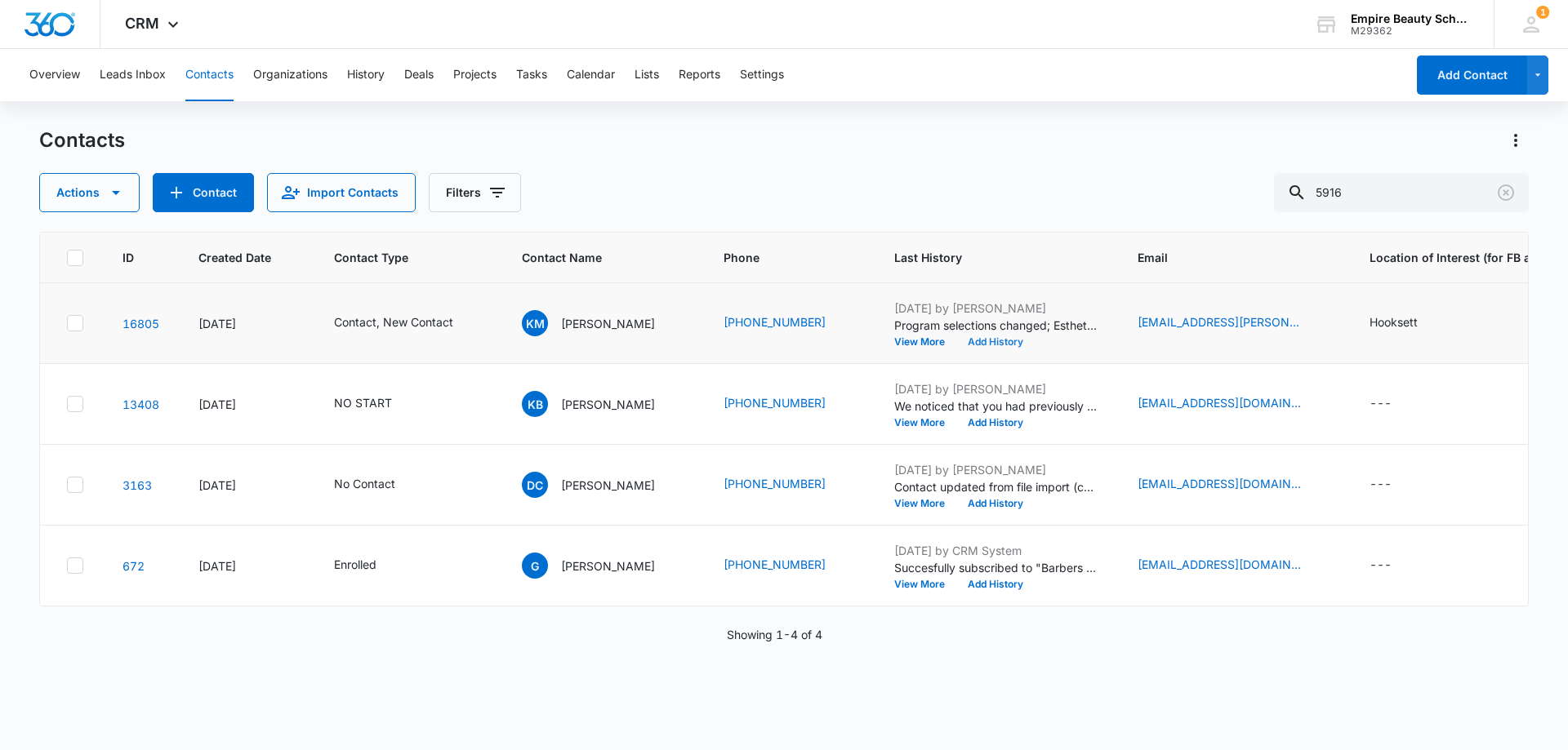
click at [982, 341] on button "Add History" at bounding box center [996, 342] width 79 height 10
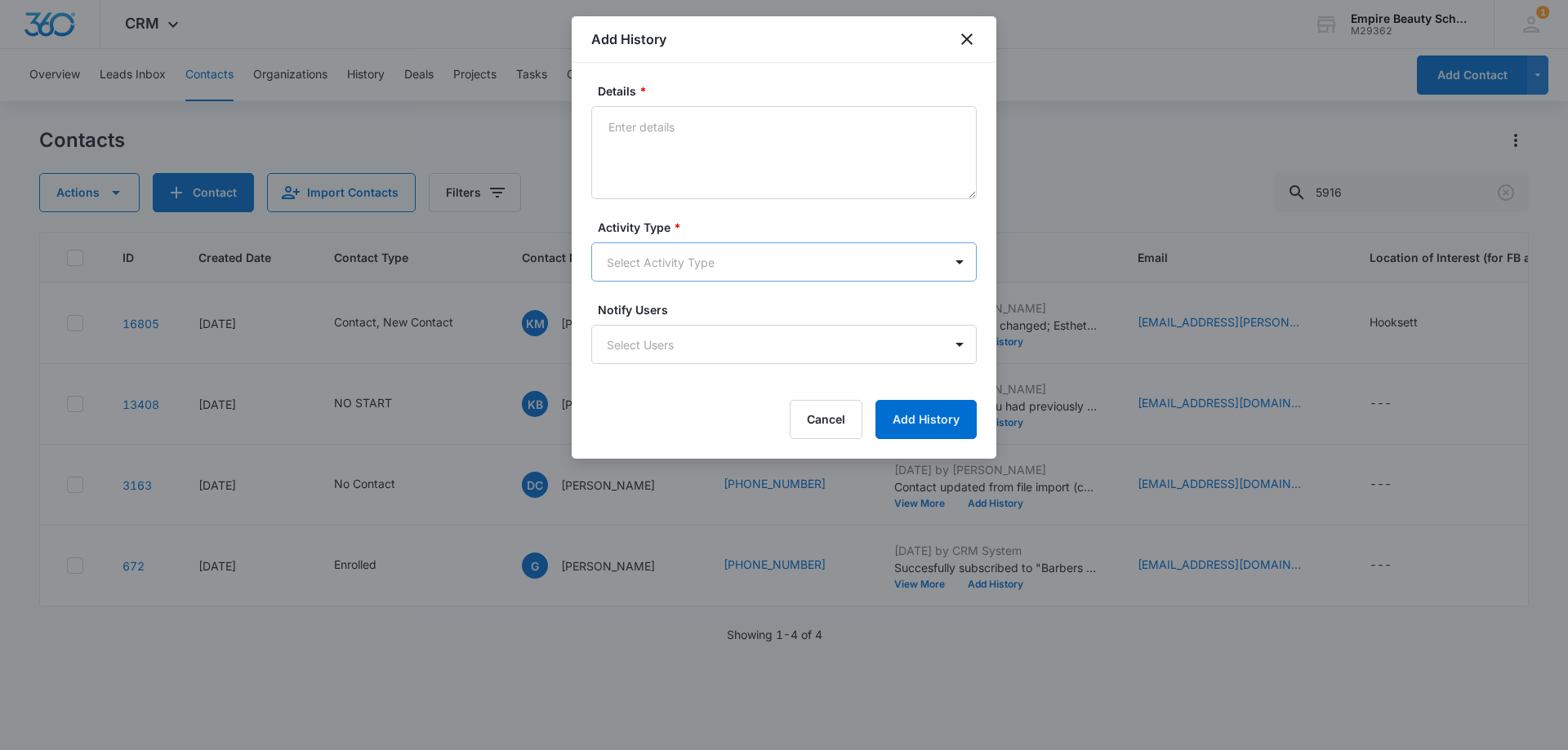
click at [659, 275] on body "CRM Apps Forms CRM Email Shop Payments POS Files Brand Settings Empire Beauty S…" at bounding box center [784, 375] width 1568 height 750
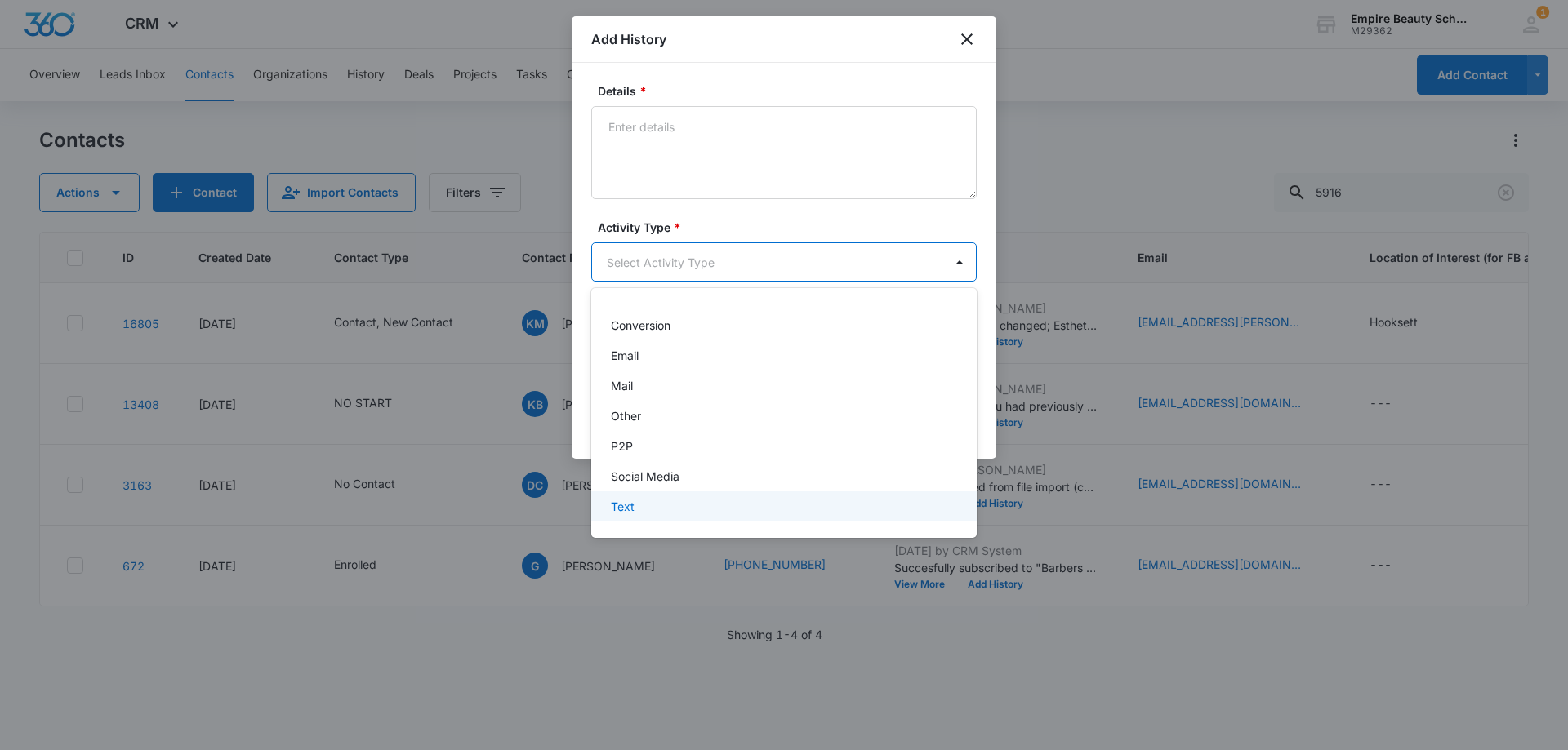
click at [656, 501] on div "Text" at bounding box center [783, 506] width 343 height 17
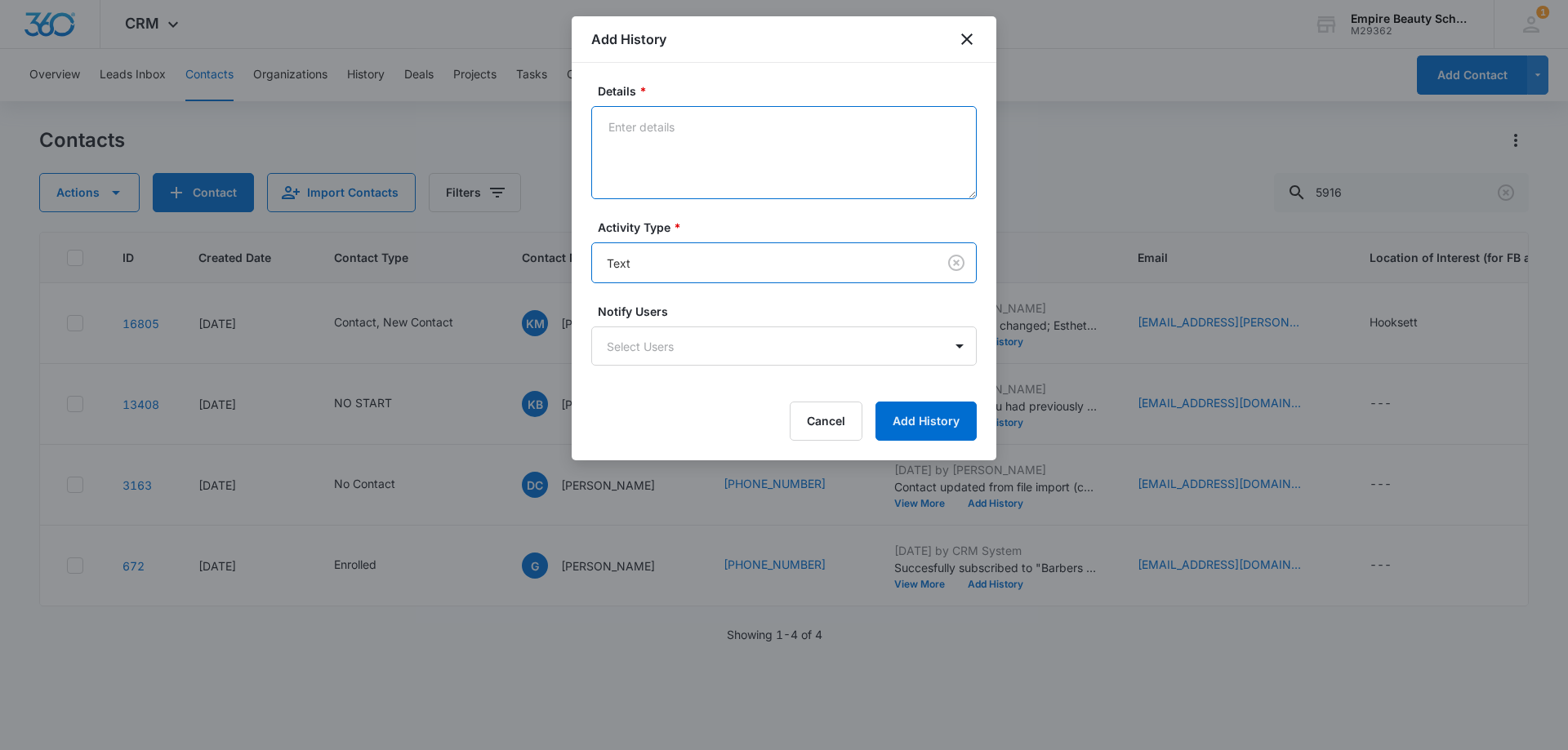
click at [663, 116] on textarea "Details *" at bounding box center [784, 153] width 385 height 93
paste textarea "It looks like we’re not able to access Naviance on our end. Are you able to see…"
type textarea "It looks like we’re not able to access Naviance on our end. Are you able to see…"
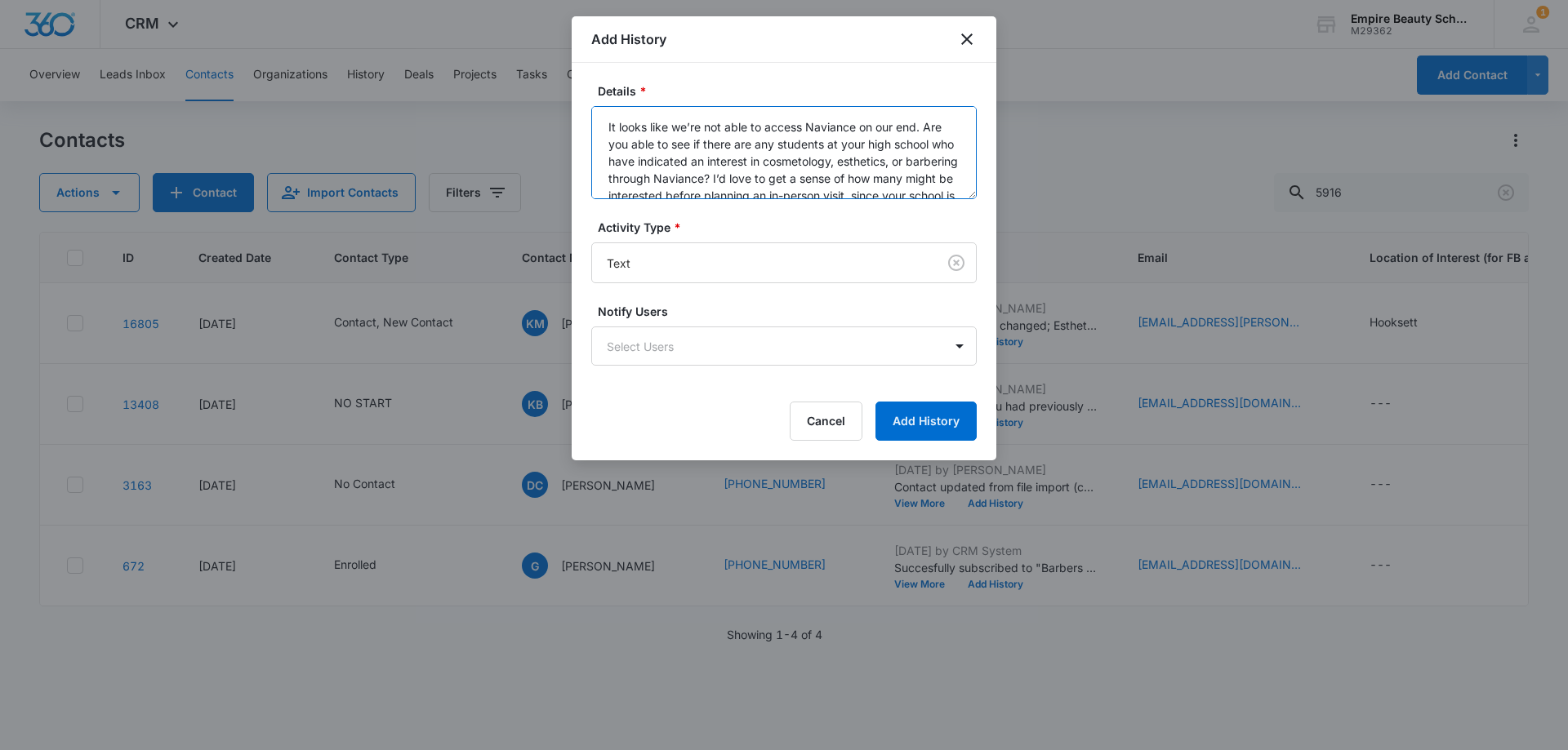
scroll to position [22, 0]
click at [764, 153] on textarea "It looks like we’re not able to access Naviance on our end. Are you able to see…" at bounding box center [784, 153] width 385 height 93
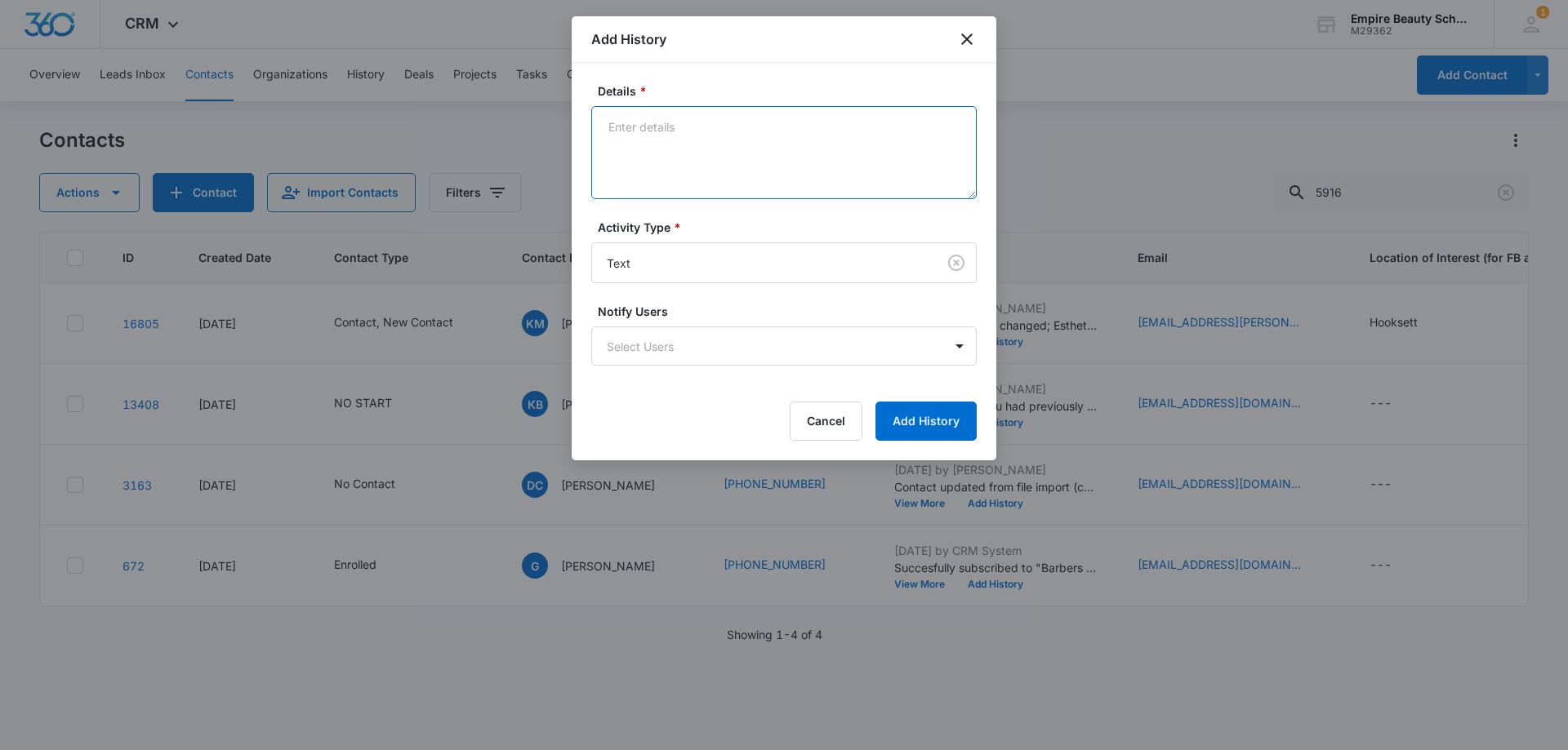
scroll to position [0, 0]
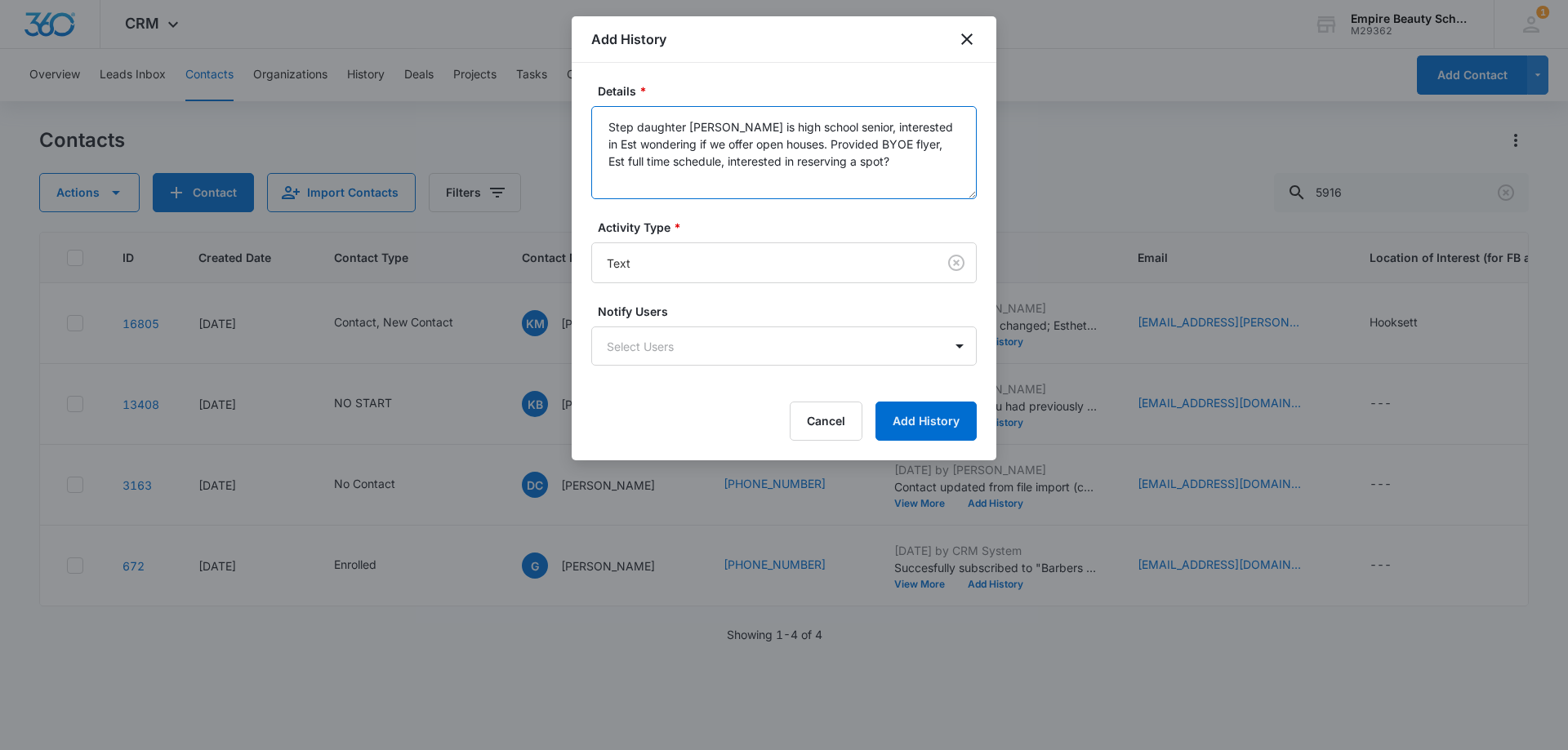
click at [879, 158] on textarea "Step daughter [PERSON_NAME] is high school senior, interested in Est wondering …" at bounding box center [784, 153] width 385 height 93
type textarea "Step daughter [PERSON_NAME] is high school senior, interested in Est wondering …"
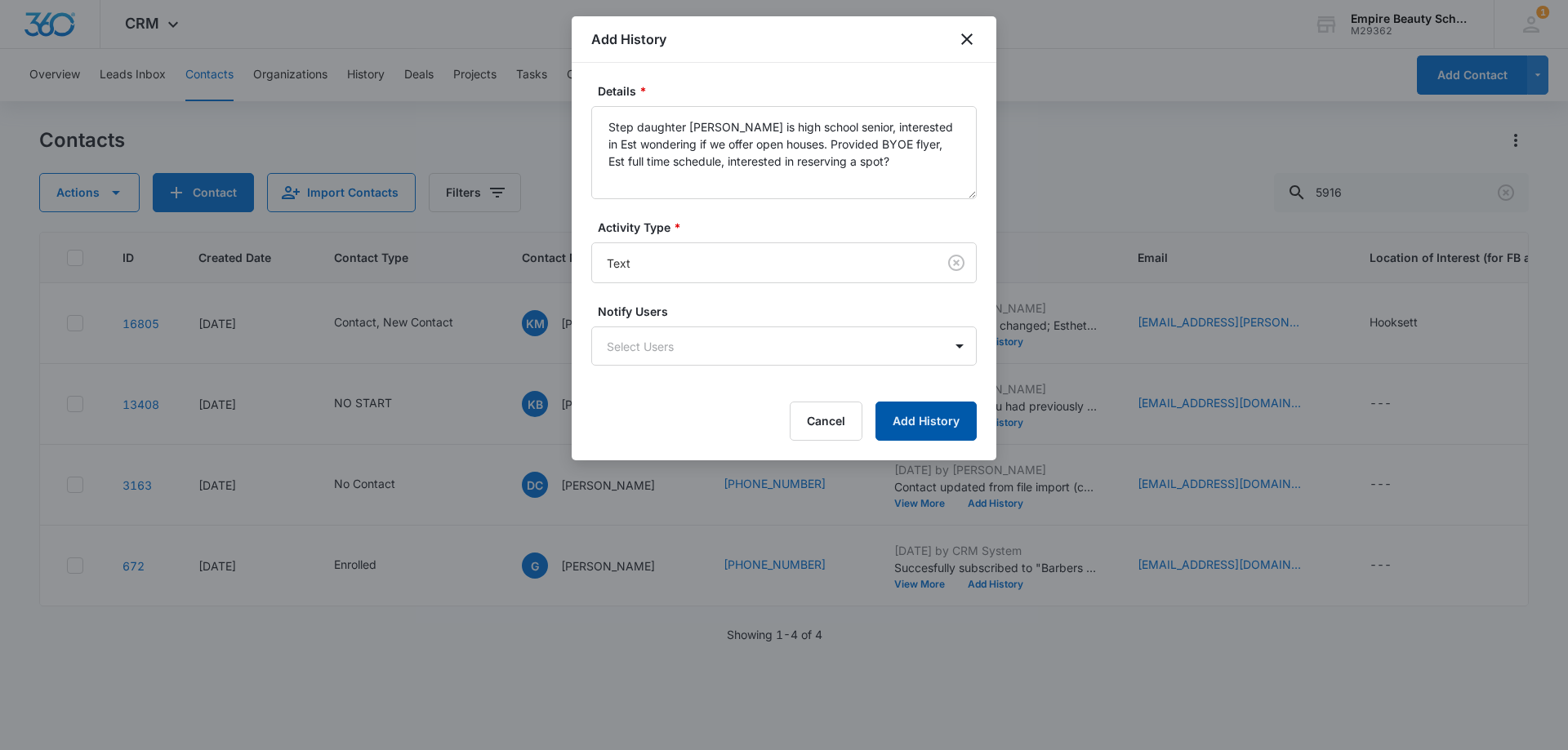
click at [907, 425] on button "Add History" at bounding box center [926, 421] width 101 height 39
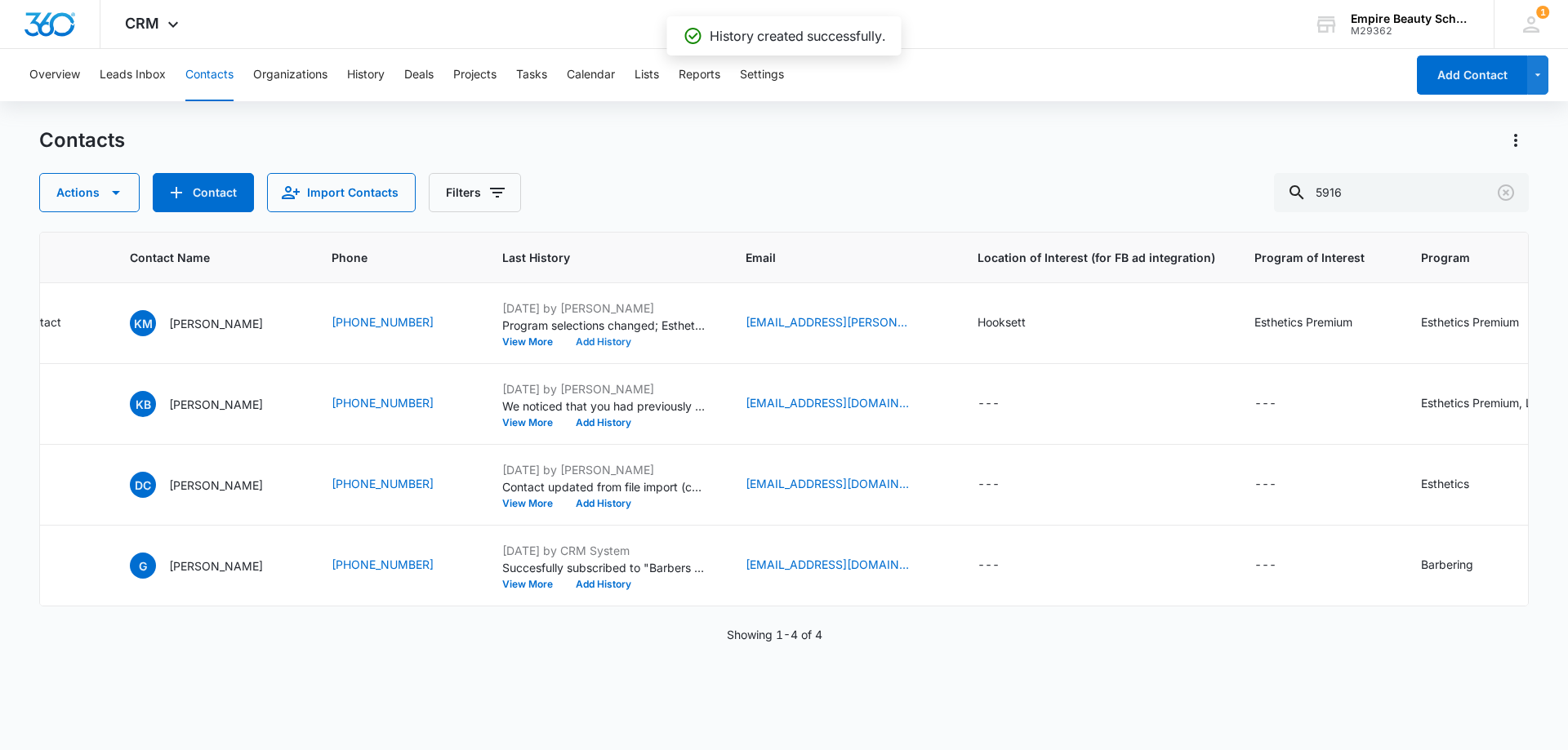
scroll to position [0, 532]
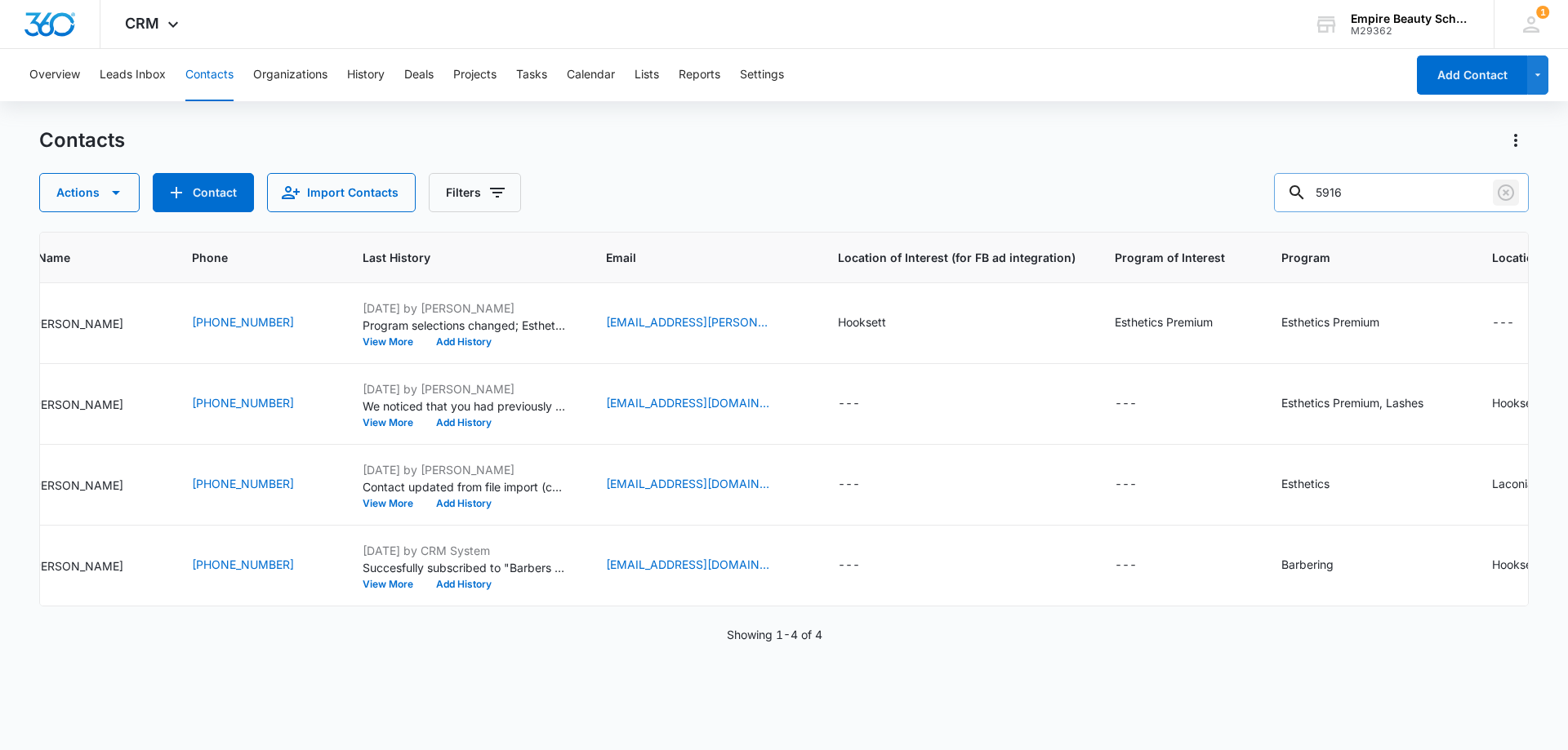
click at [1505, 193] on icon "Clear" at bounding box center [1507, 193] width 20 height 20
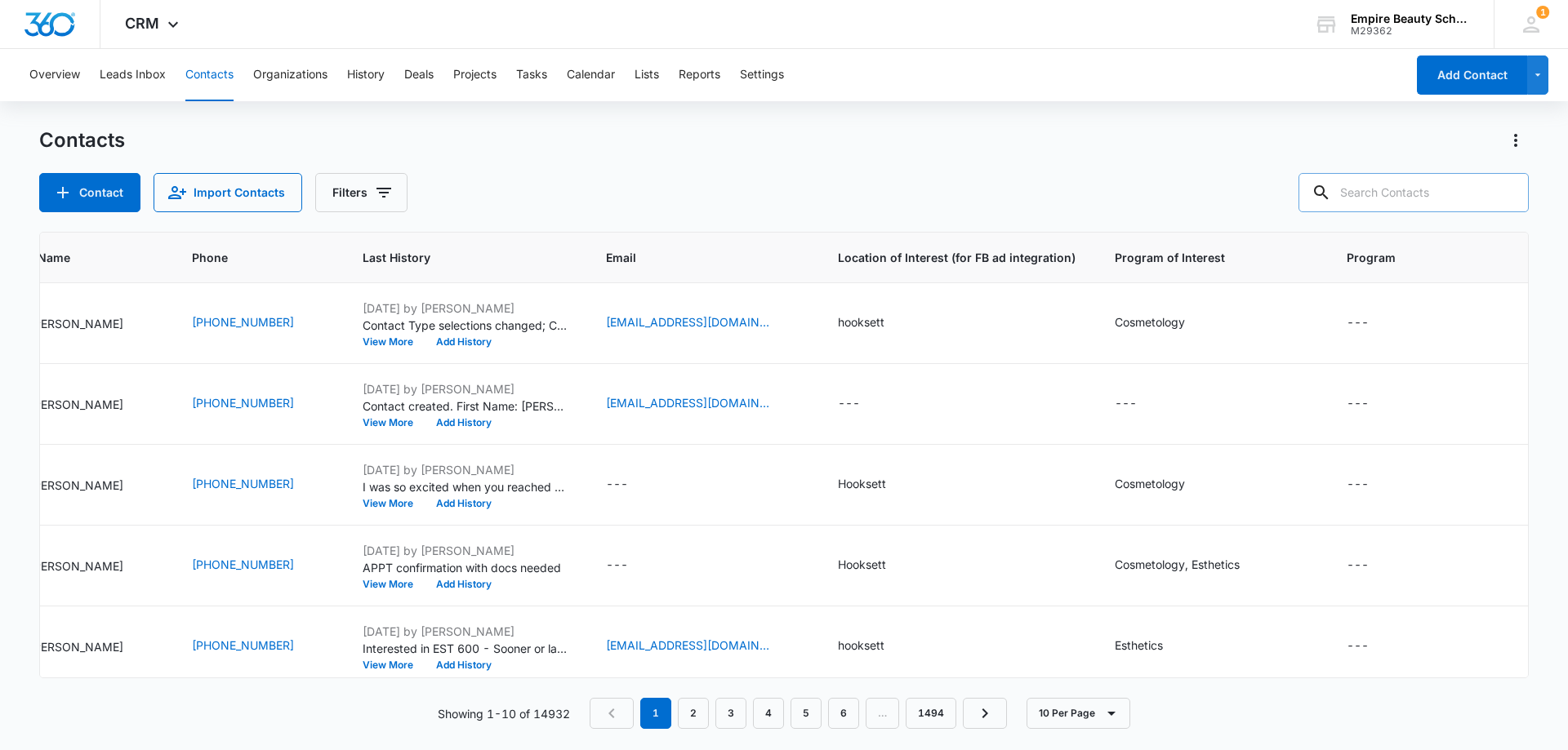
click at [1392, 202] on input "text" at bounding box center [1414, 192] width 230 height 39
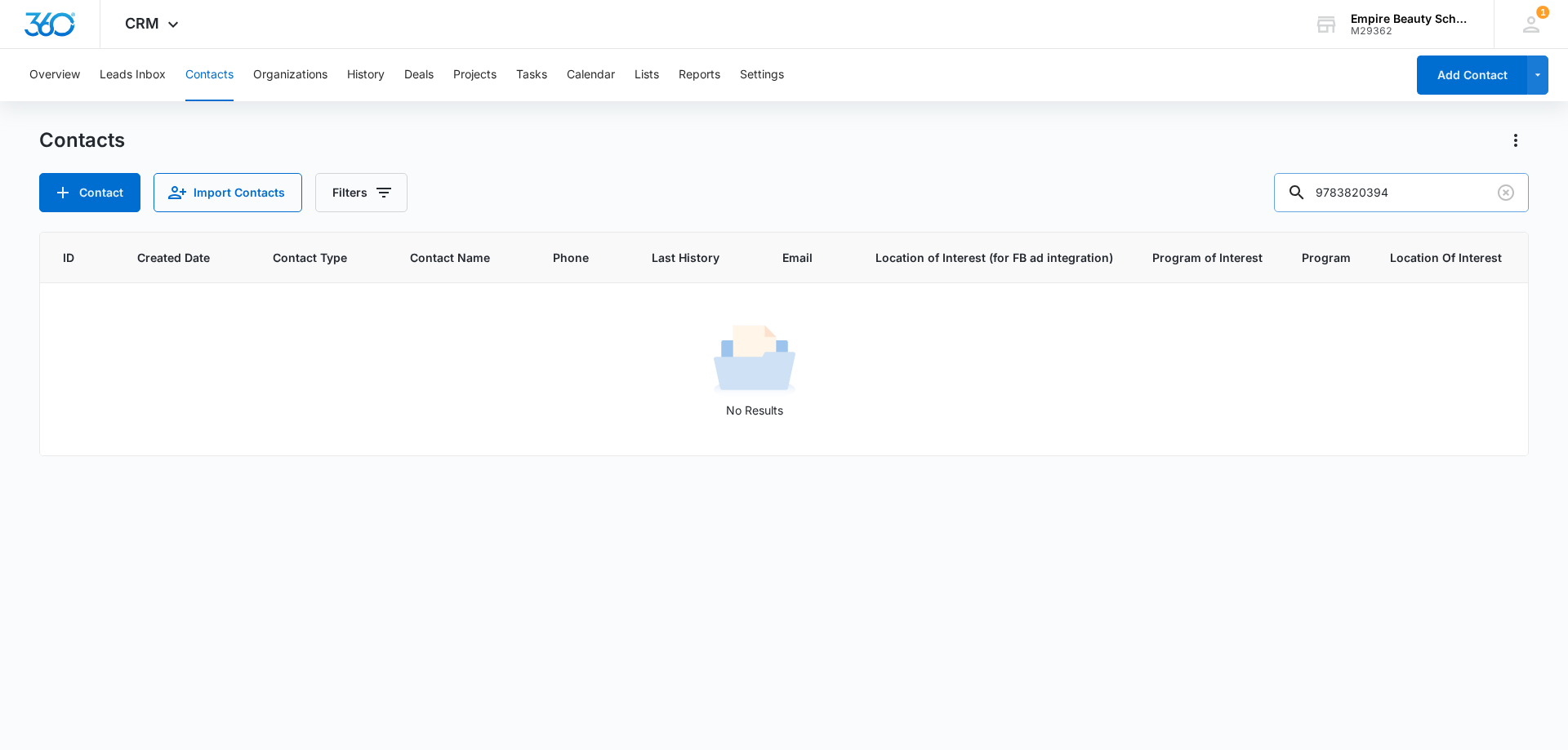
scroll to position [0, 55]
drag, startPoint x: 1371, startPoint y: 190, endPoint x: 1245, endPoint y: 198, distance: 126.3
click at [1245, 198] on div "Contact Import Contacts Filters 9783820394" at bounding box center [784, 192] width 1489 height 39
type input "0394"
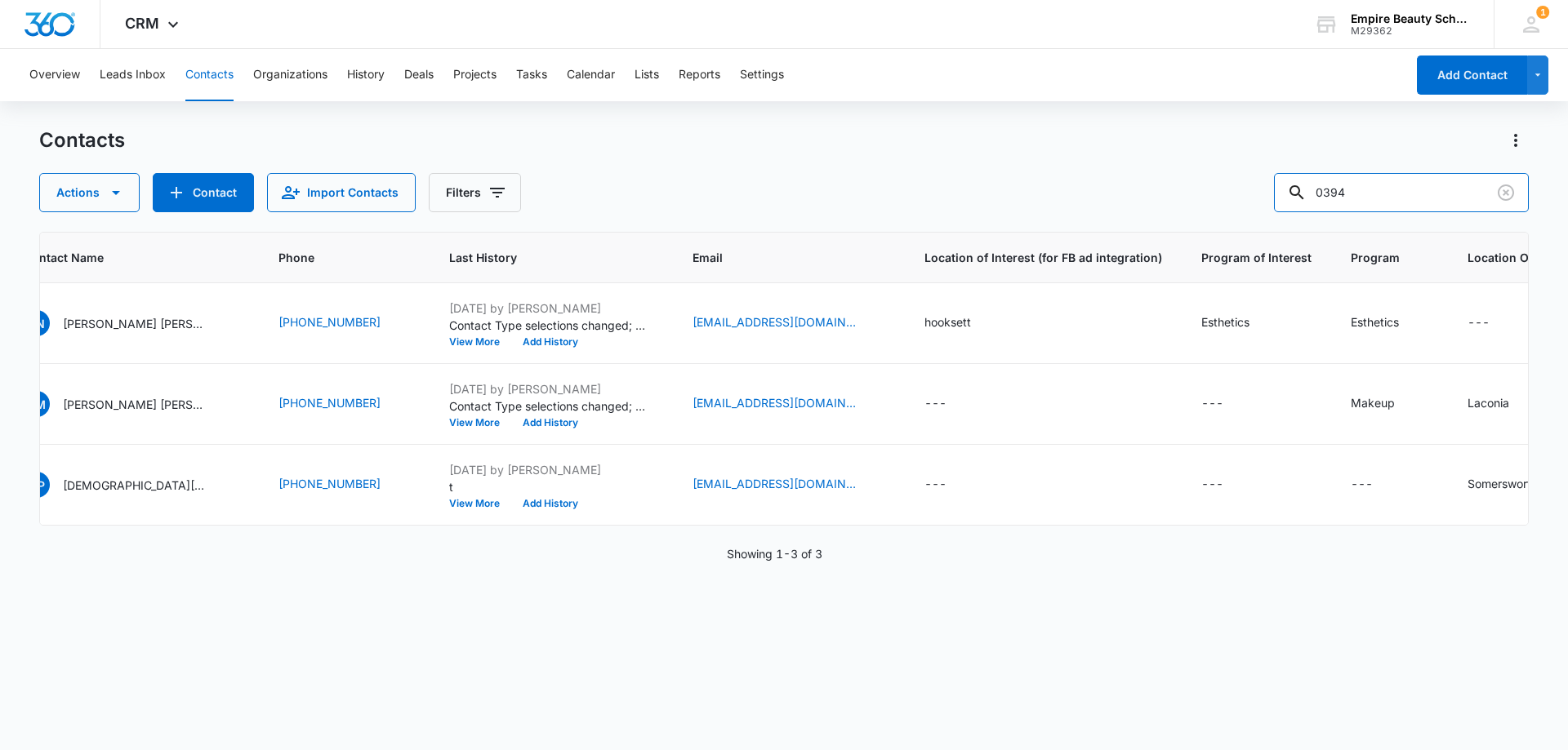
scroll to position [0, 0]
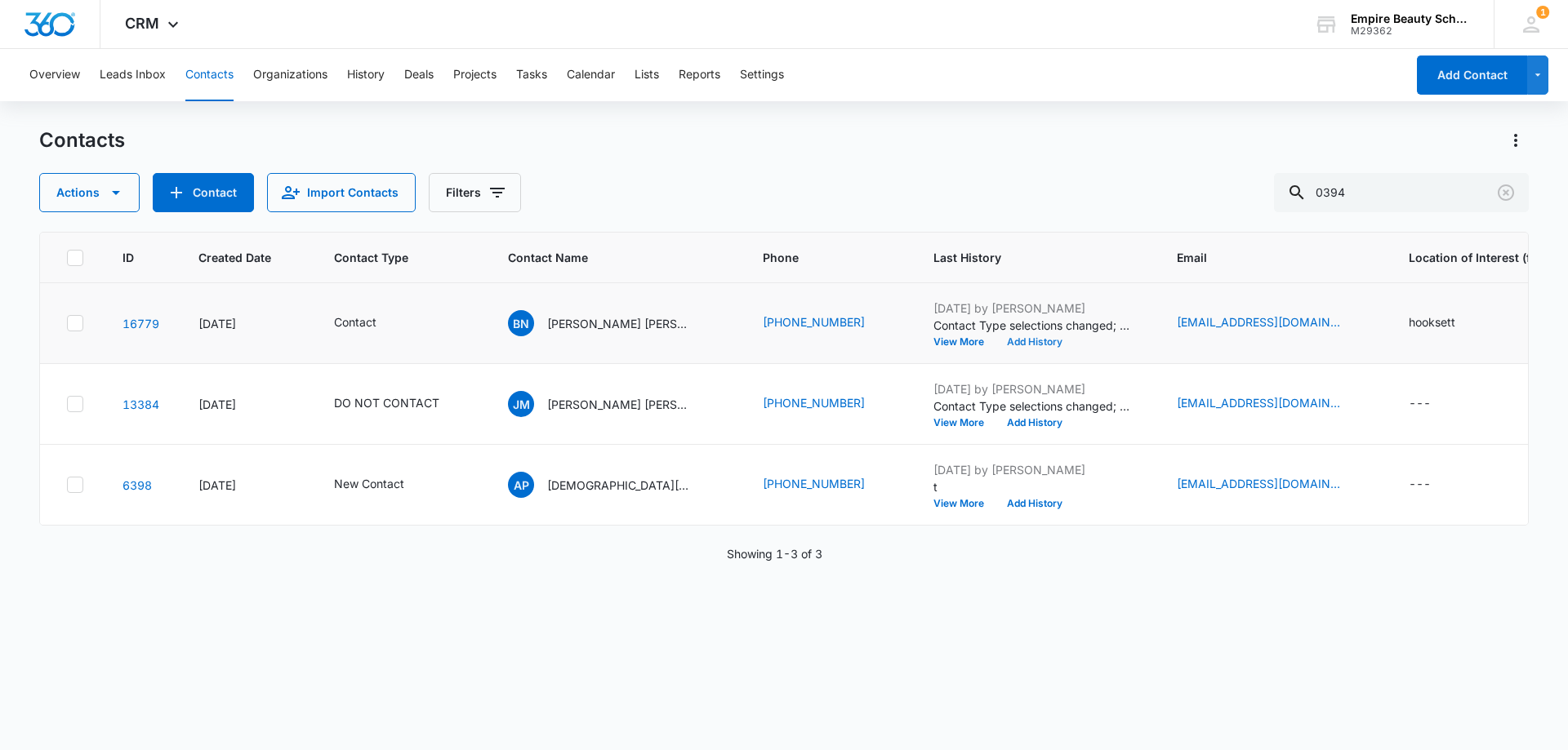
click at [996, 346] on button "Add History" at bounding box center [1035, 342] width 79 height 10
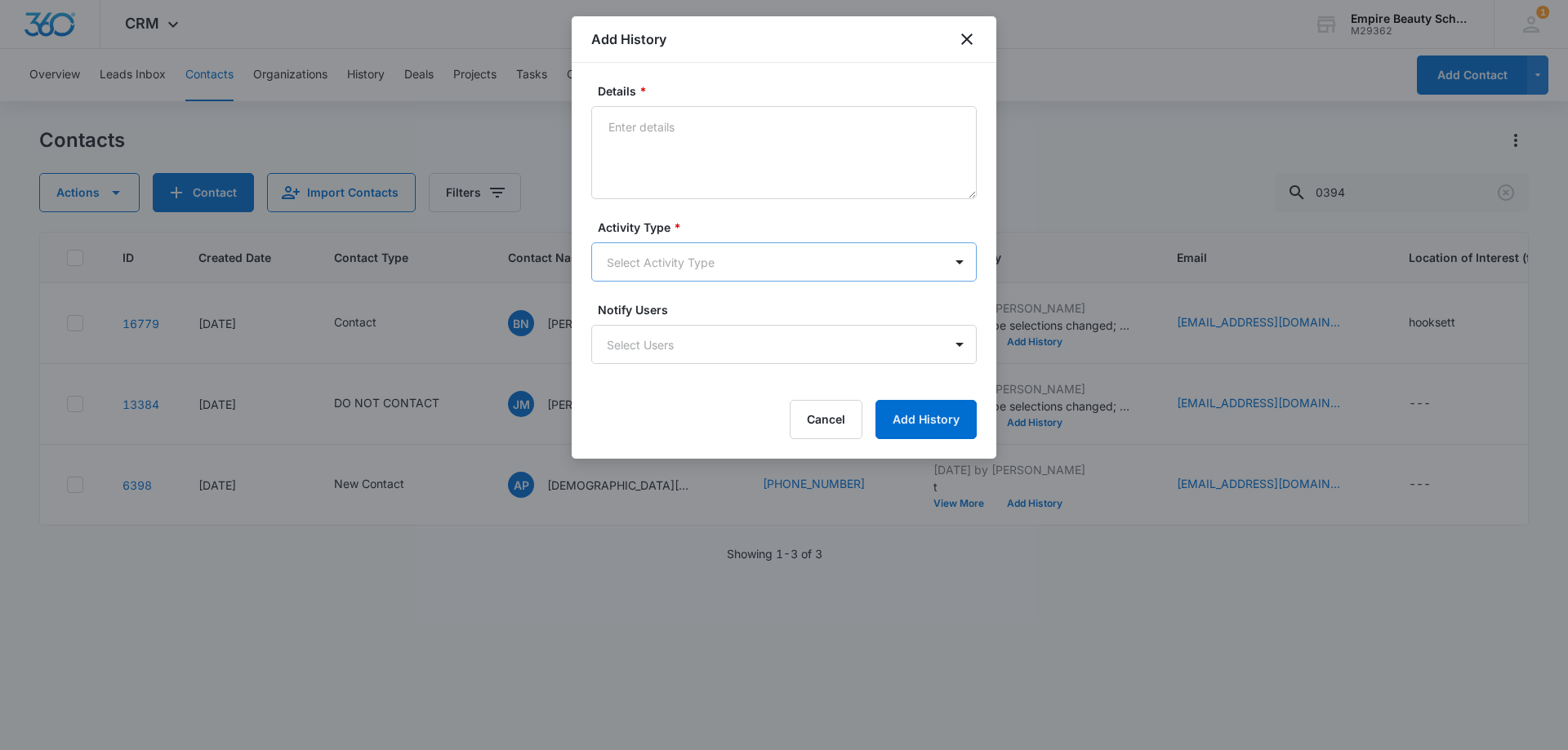
click at [639, 271] on body "CRM Apps Forms CRM Email Shop Payments POS Files Brand Settings Empire Beauty S…" at bounding box center [784, 375] width 1568 height 750
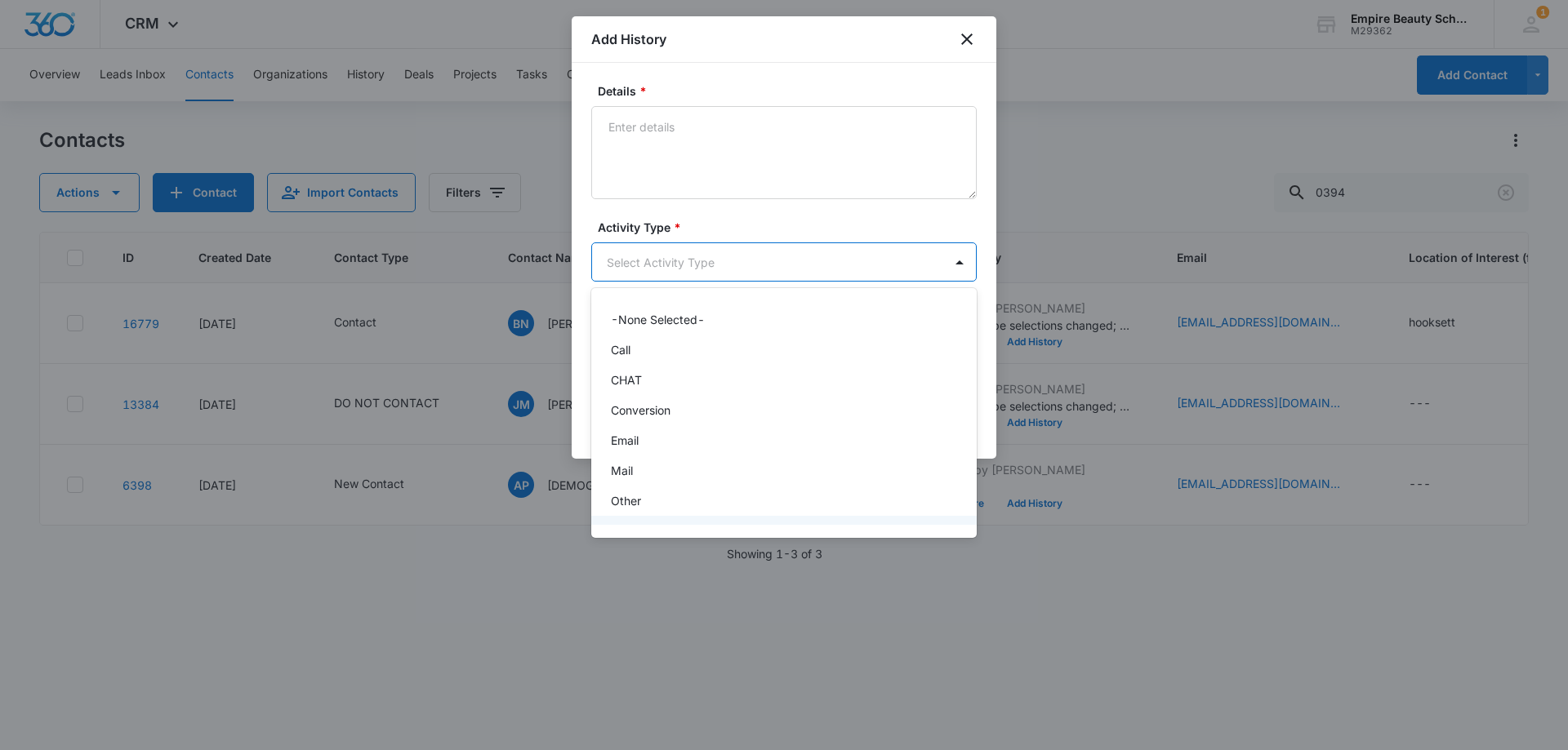
scroll to position [85, 0]
click at [651, 518] on div "Text" at bounding box center [784, 506] width 385 height 30
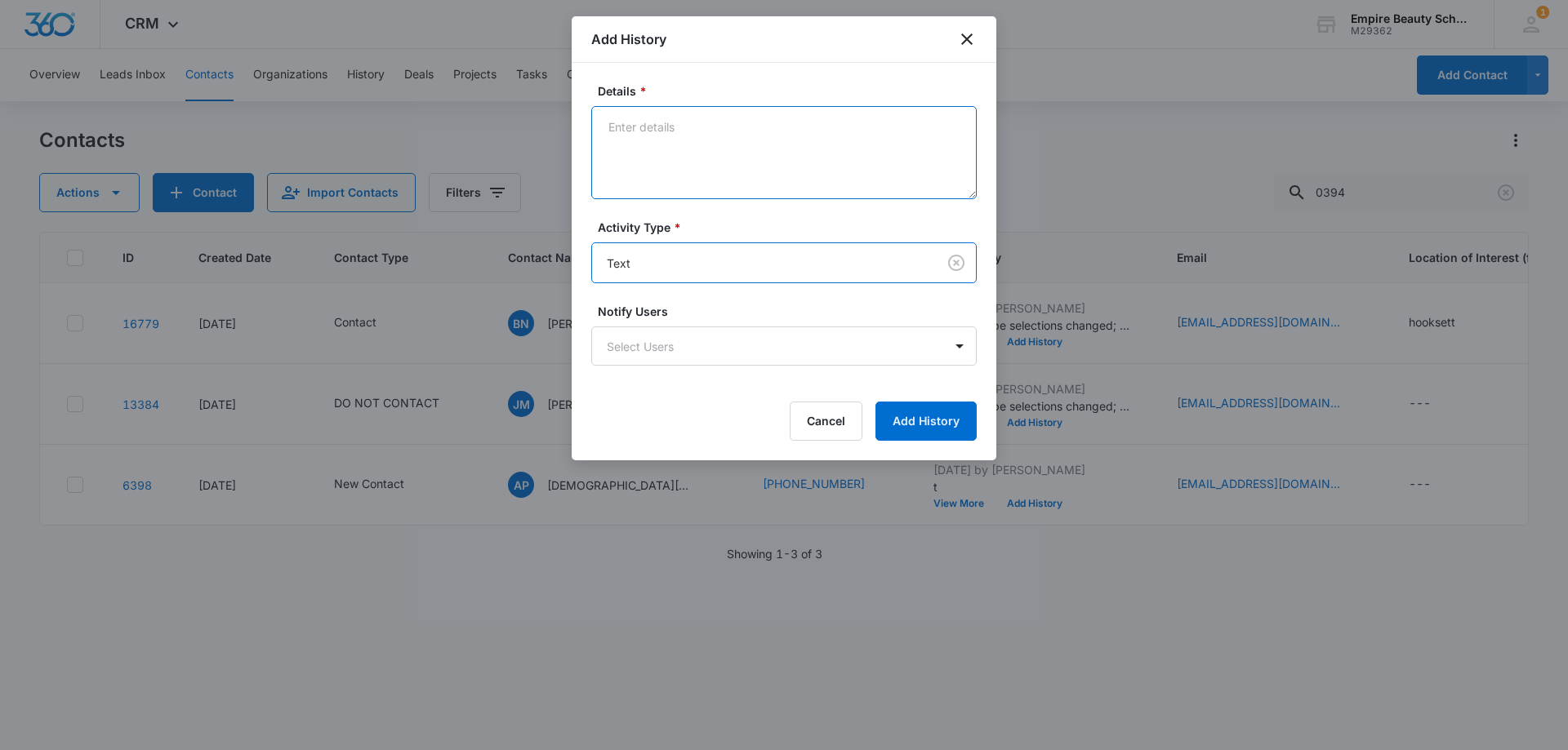
click at [659, 156] on textarea "Details *" at bounding box center [784, 153] width 385 height 93
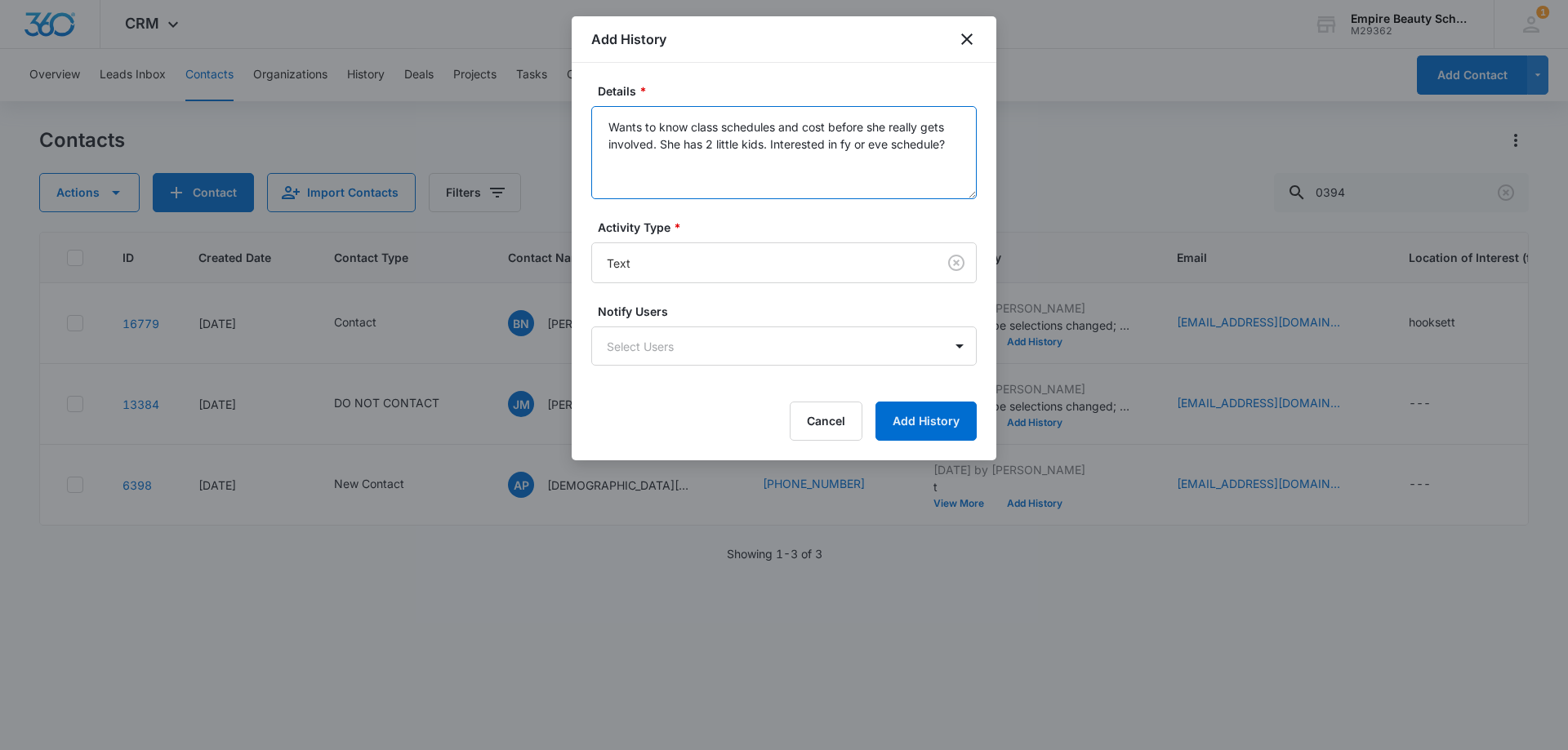
click at [851, 146] on textarea "Wants to know class schedules and cost before she really gets involved. She has…" at bounding box center [784, 153] width 385 height 93
click at [887, 192] on textarea "Wants to know class schedules and cost before she really gets involved. She has…" at bounding box center [784, 153] width 385 height 93
type textarea "Wants to know class schedules and cost before she really gets involved. She has…"
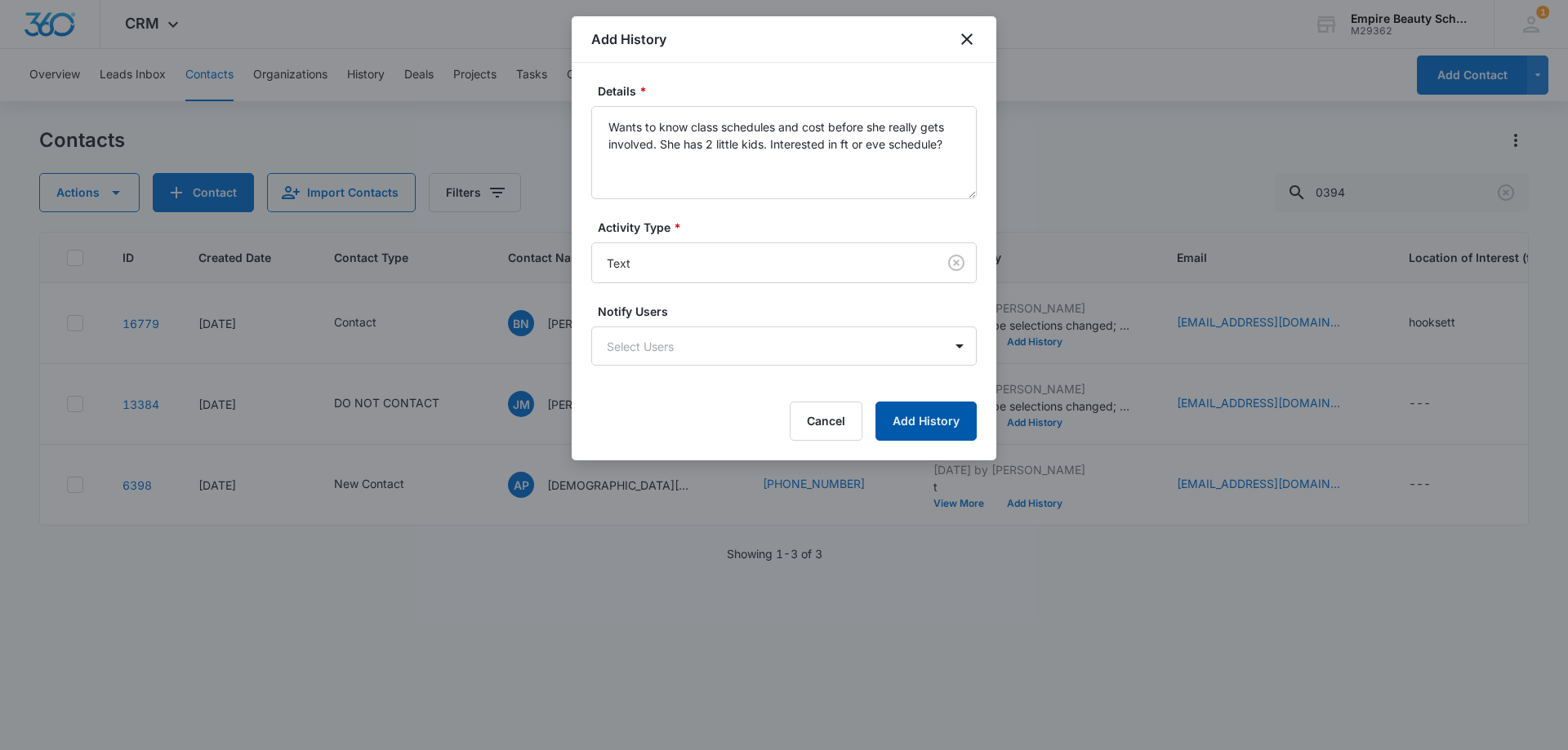
click at [923, 422] on button "Add History" at bounding box center [926, 421] width 101 height 39
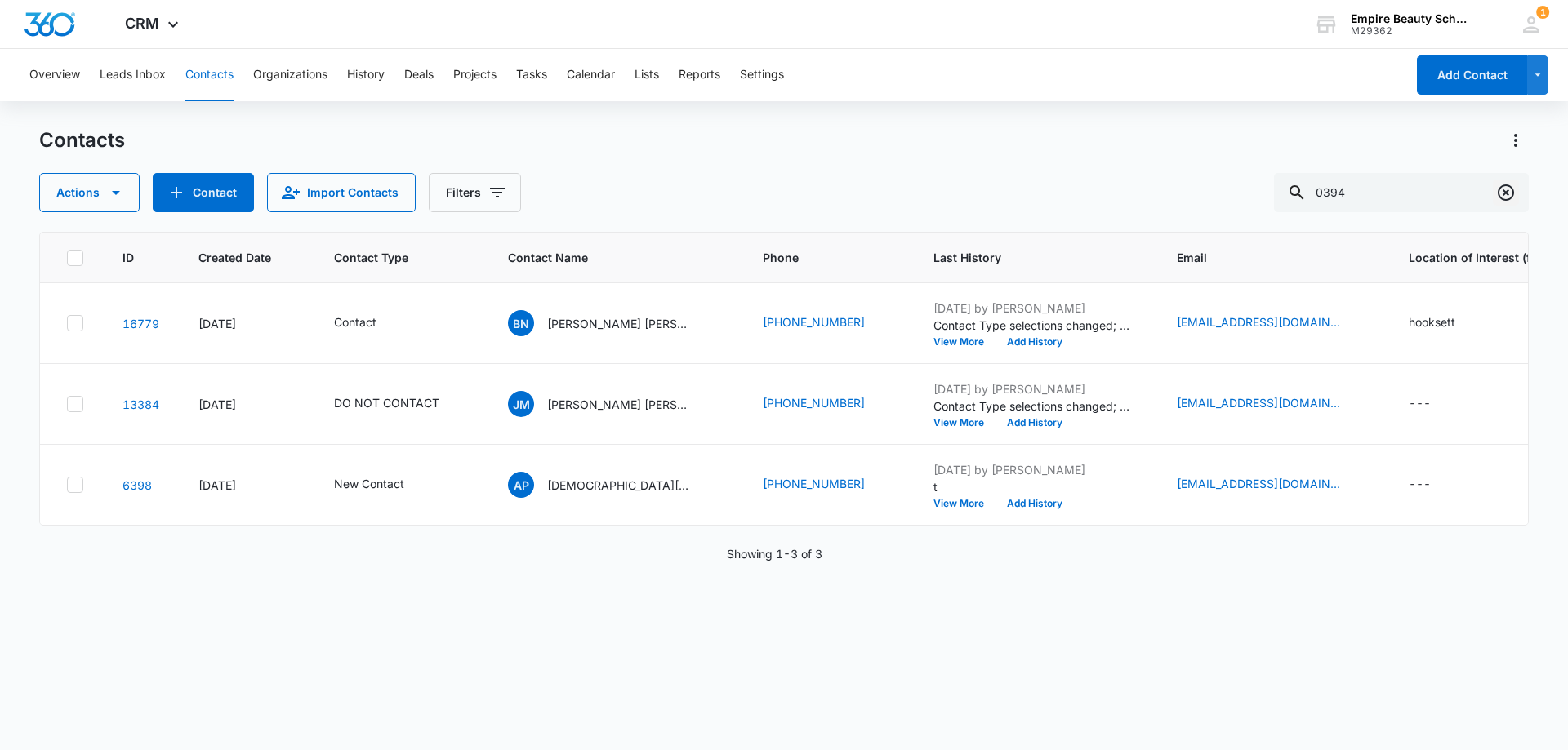
click at [1506, 198] on icon "Clear" at bounding box center [1507, 193] width 20 height 20
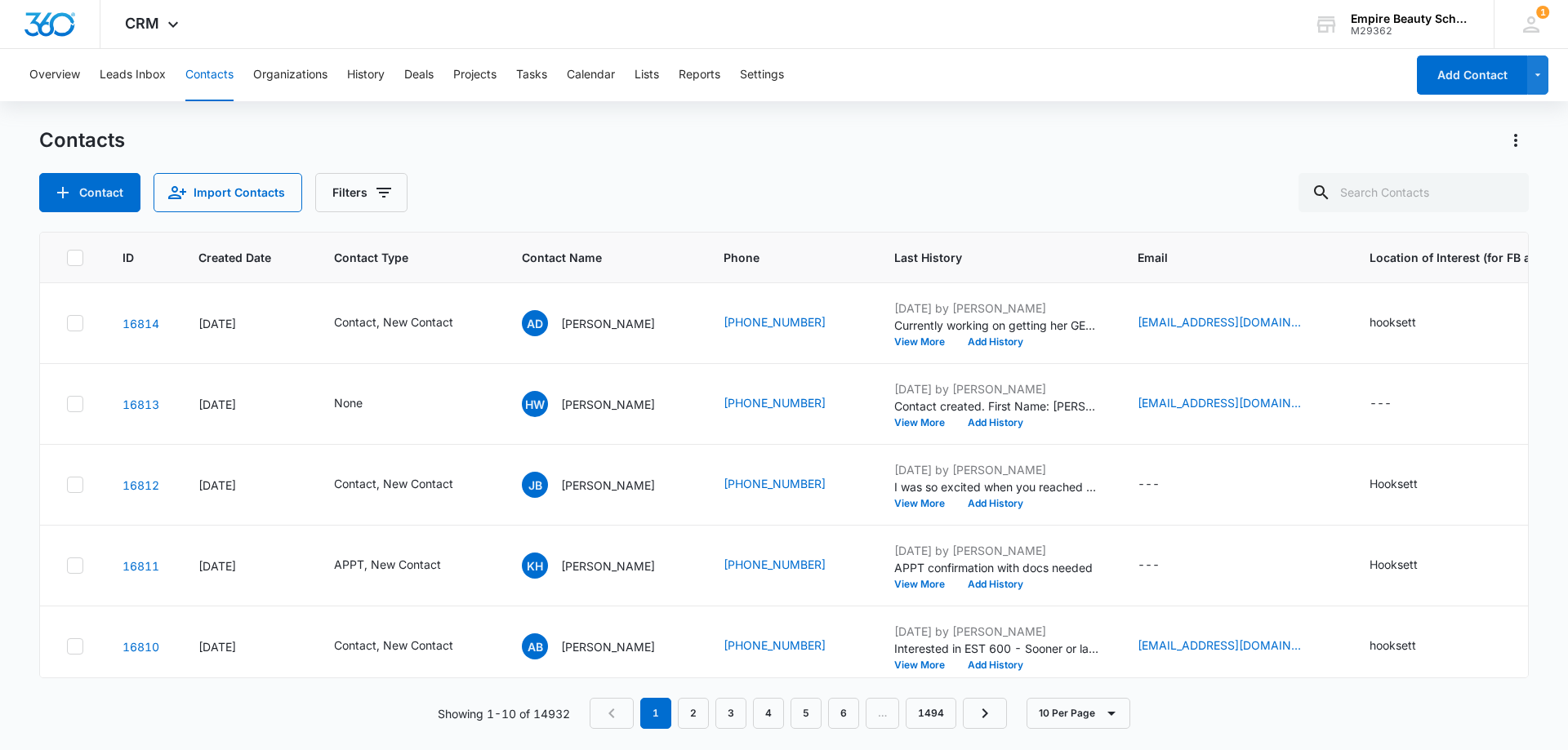
click at [526, 162] on div "Contacts Contact Import Contacts Filters" at bounding box center [784, 170] width 1489 height 85
